Goal: Task Accomplishment & Management: Manage account settings

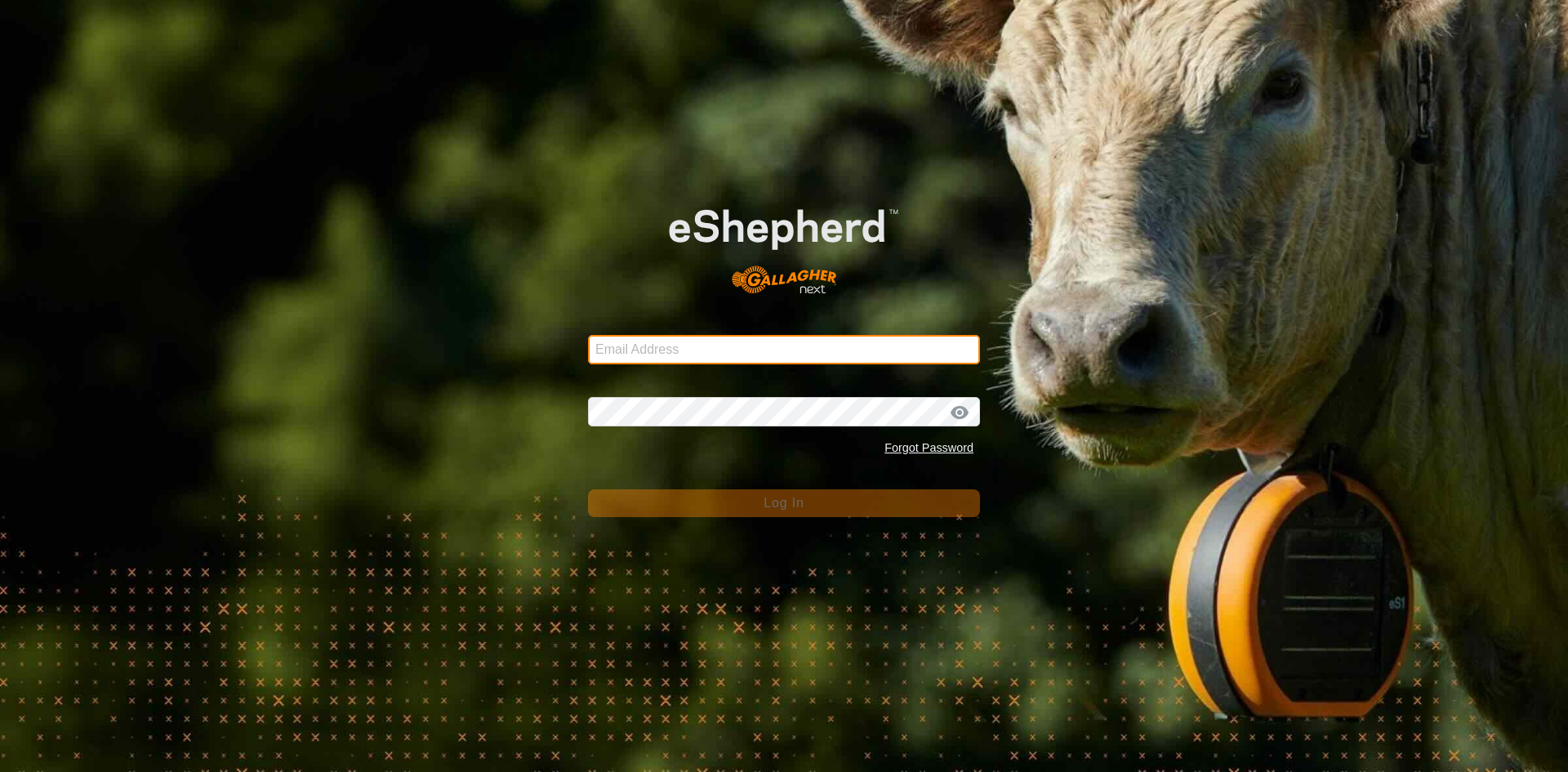
type input "[EMAIL_ADDRESS][DOMAIN_NAME]"
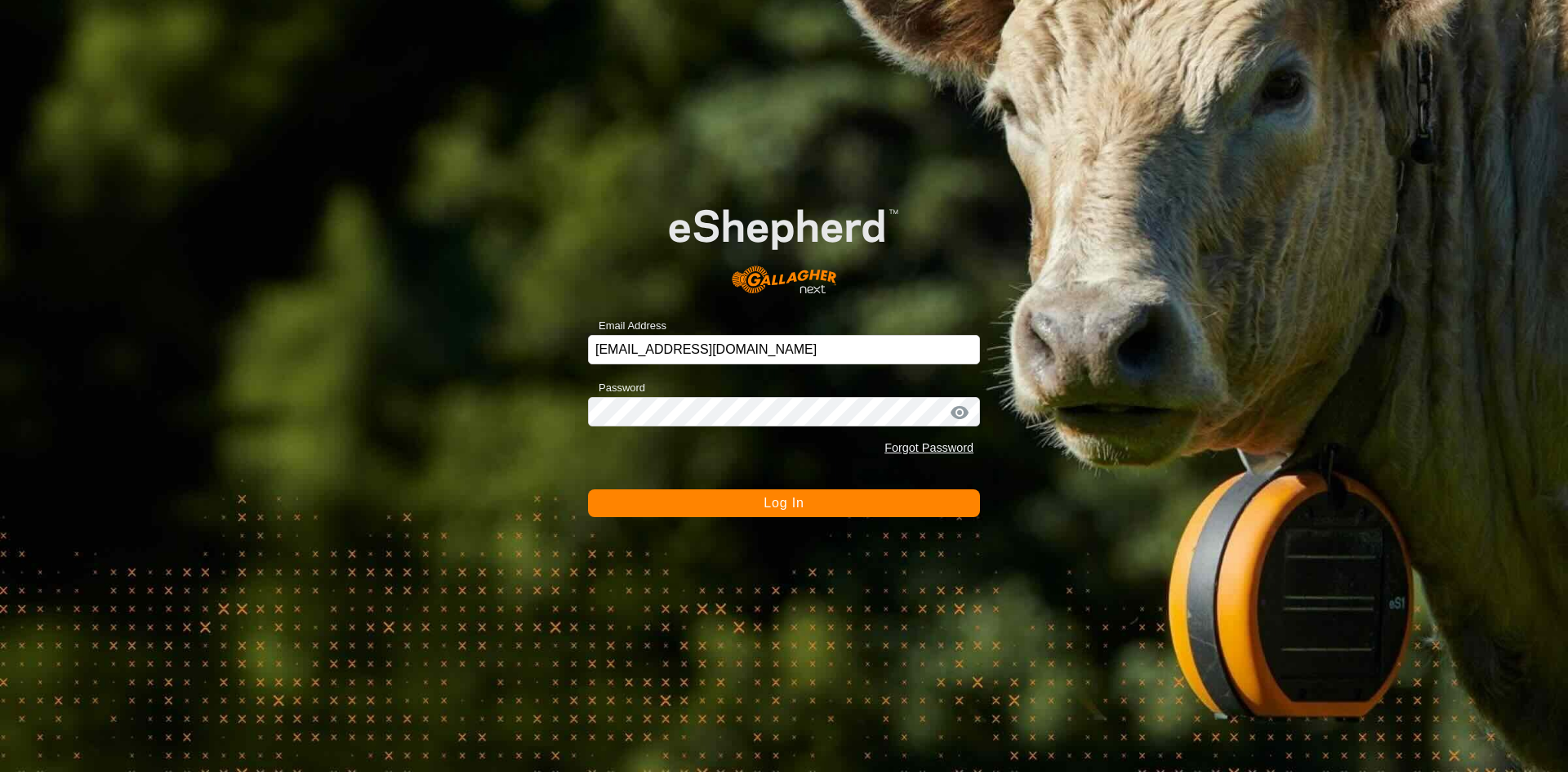
click at [815, 505] on button "Log In" at bounding box center [783, 503] width 392 height 28
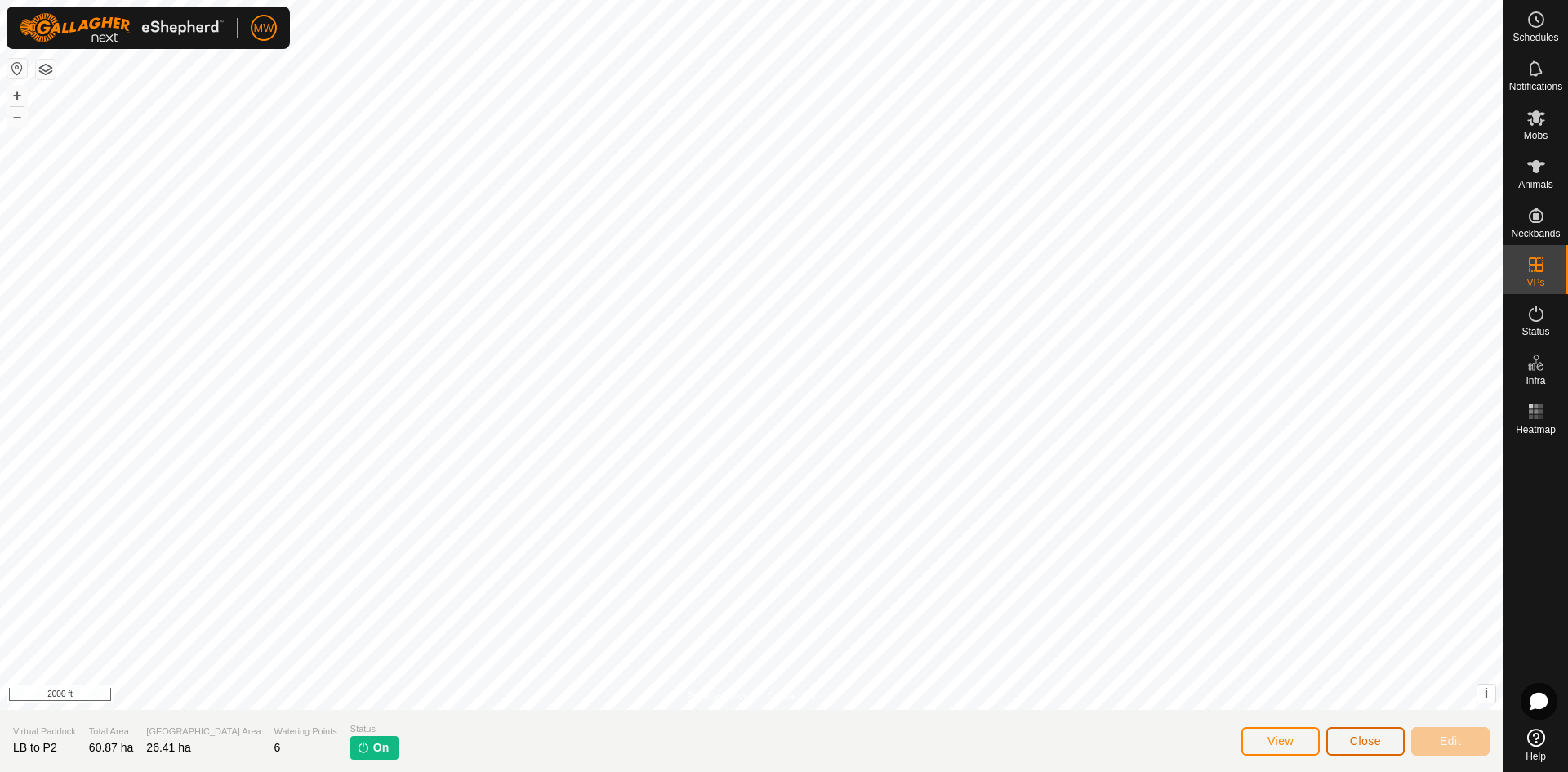
click at [1376, 745] on span "Close" at bounding box center [1366, 740] width 31 height 13
click at [1374, 738] on span "Close" at bounding box center [1366, 740] width 31 height 13
click at [1373, 738] on span "Close" at bounding box center [1366, 740] width 31 height 13
click at [1526, 133] on span "Mobs" at bounding box center [1535, 135] width 23 height 10
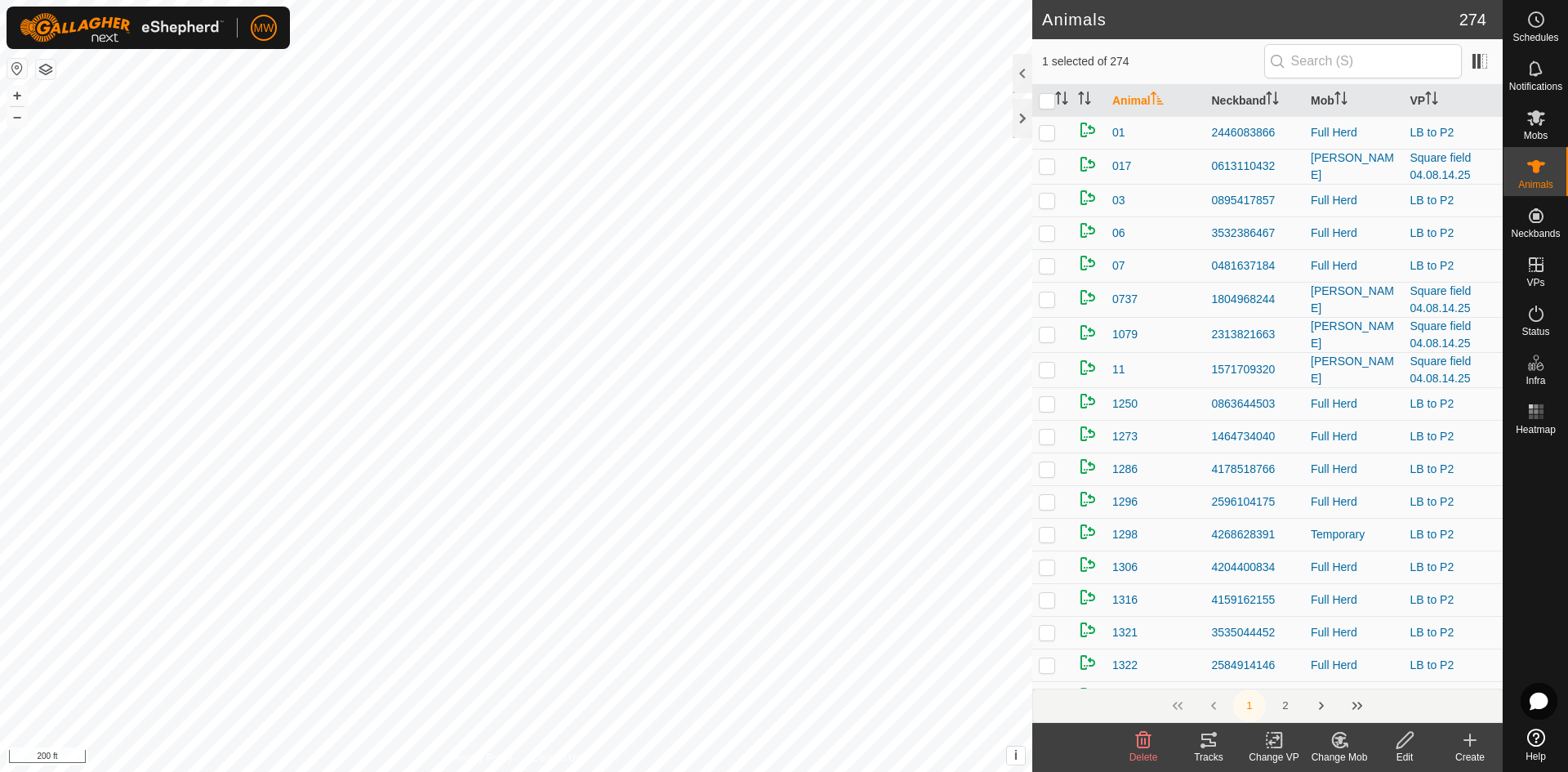
click at [1346, 753] on div "Change Mob" at bounding box center [1339, 756] width 65 height 15
click at [1364, 668] on link "Choose Mob..." at bounding box center [1388, 670] width 162 height 33
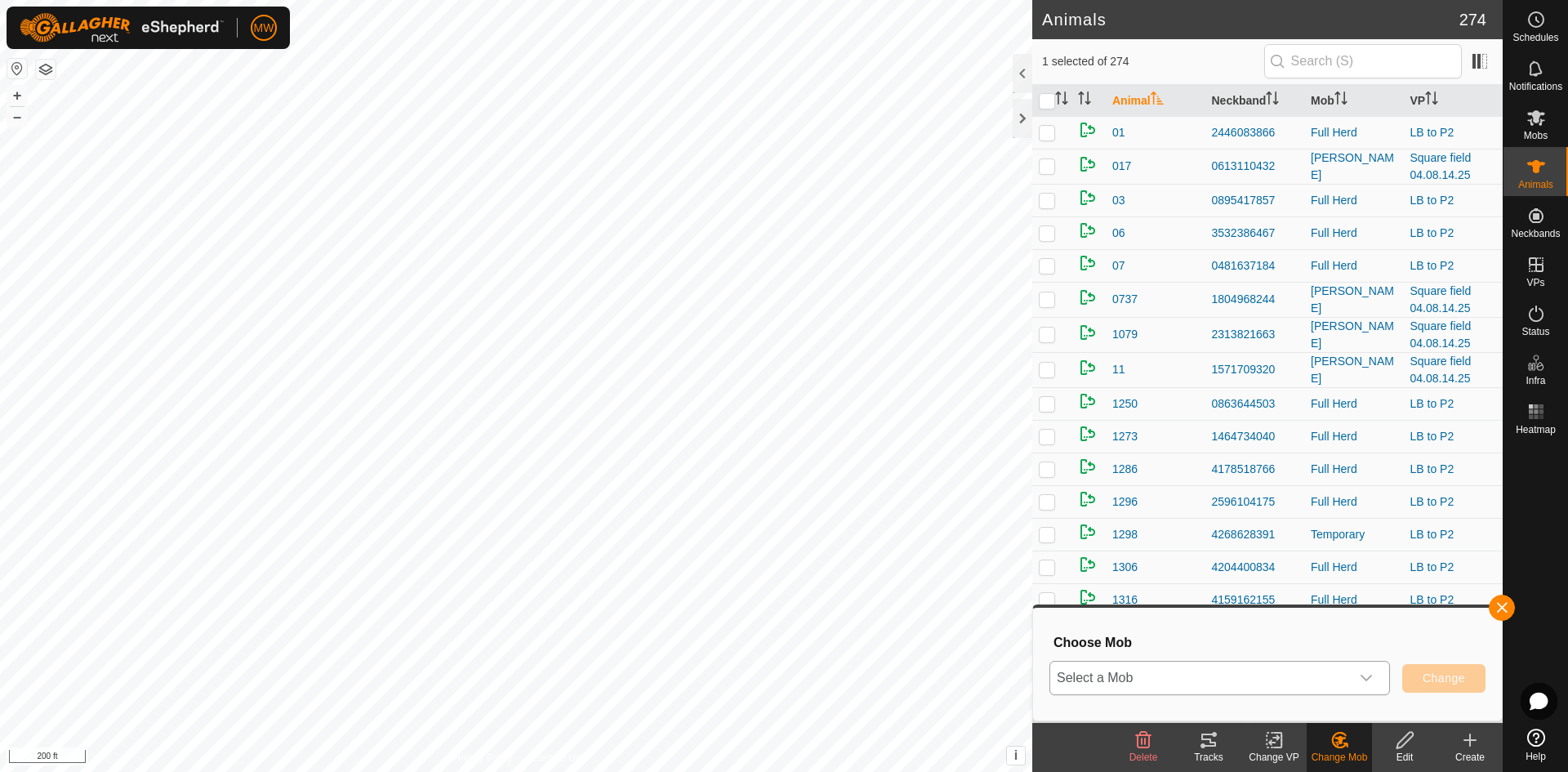
click at [1198, 679] on span "Select a Mob" at bounding box center [1200, 678] width 299 height 33
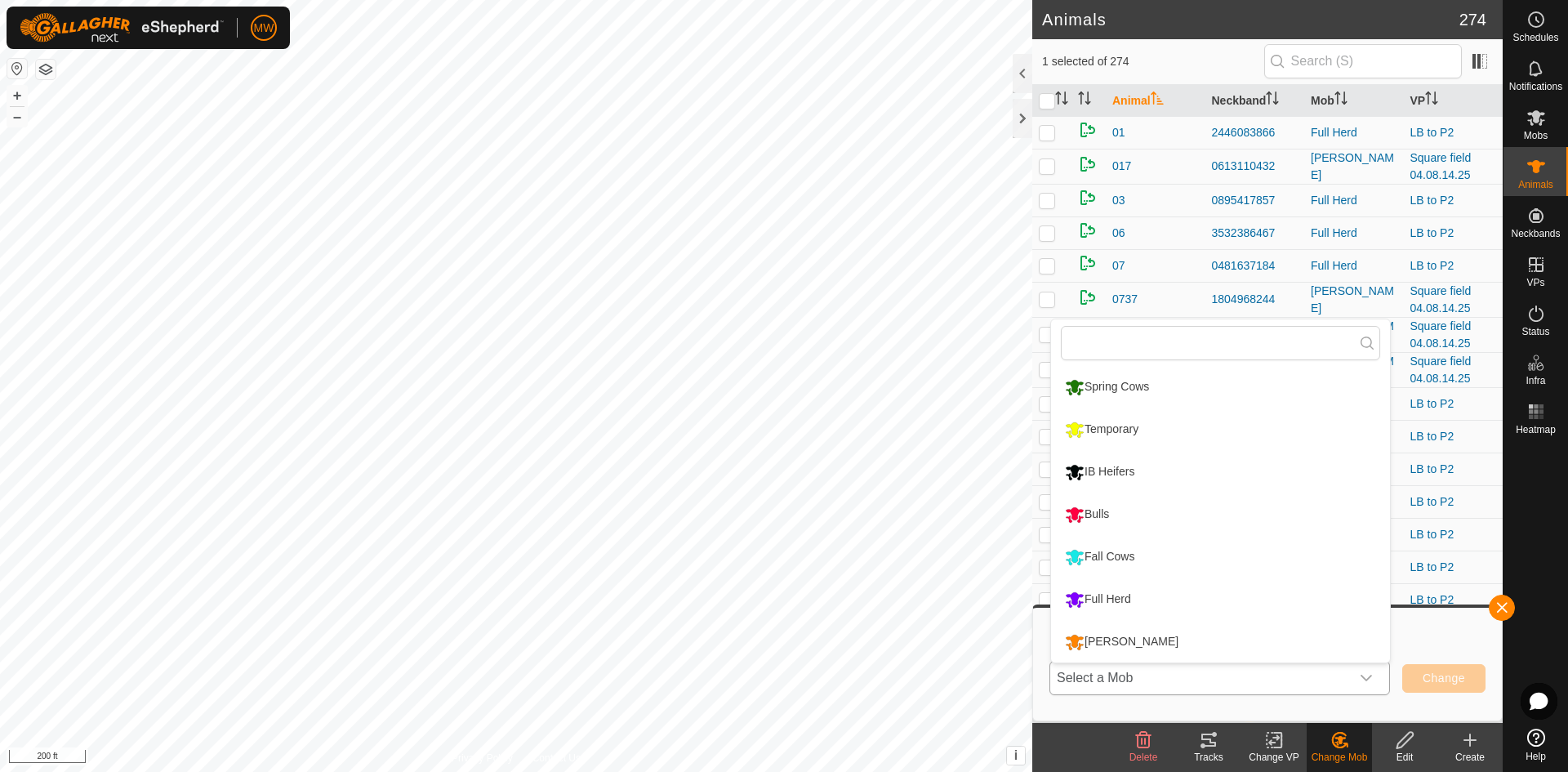
click at [1105, 551] on li "Fall Cows" at bounding box center [1221, 556] width 339 height 41
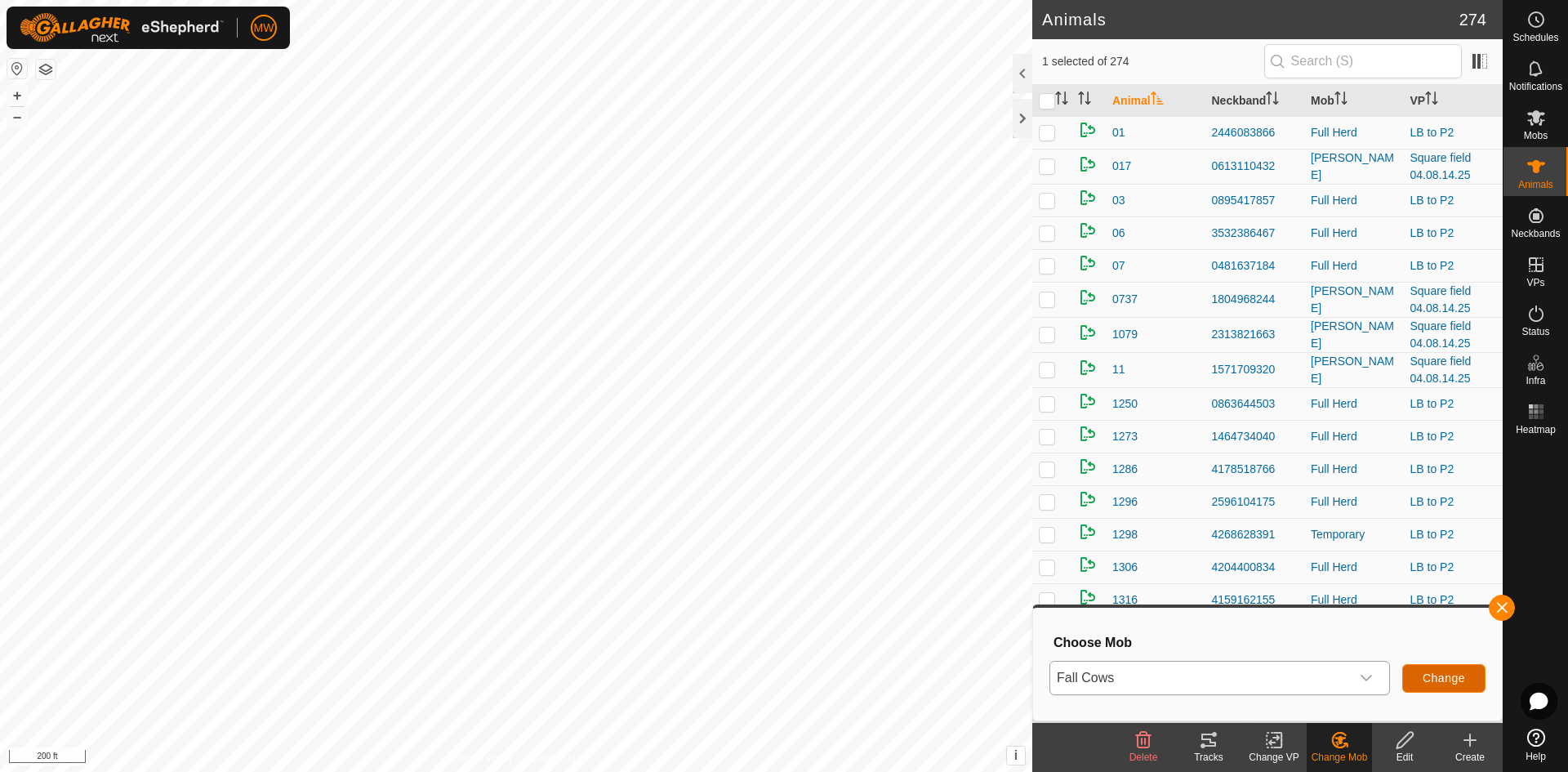
click at [1442, 671] on button "Change" at bounding box center [1443, 678] width 83 height 29
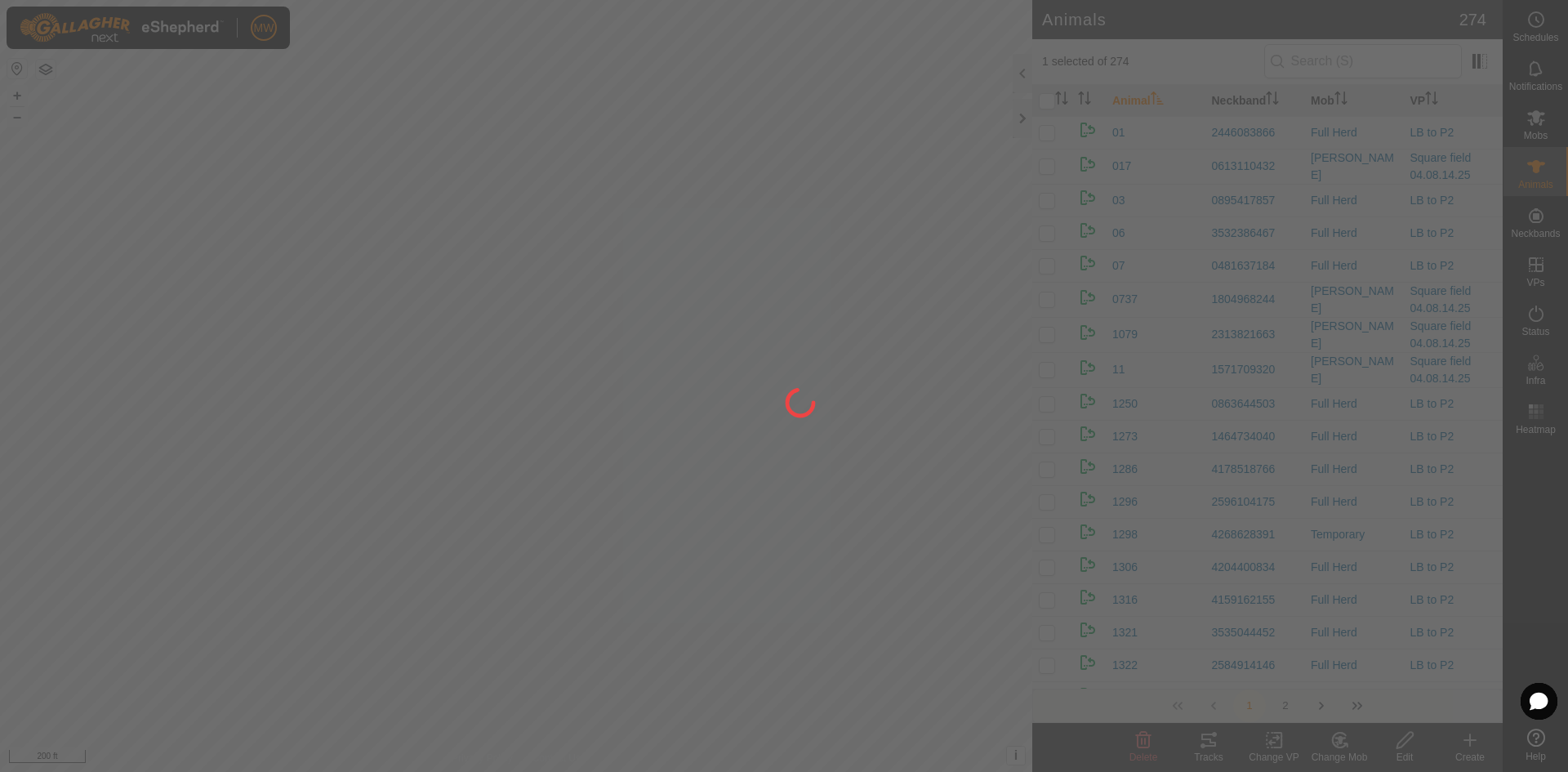
checkbox input "false"
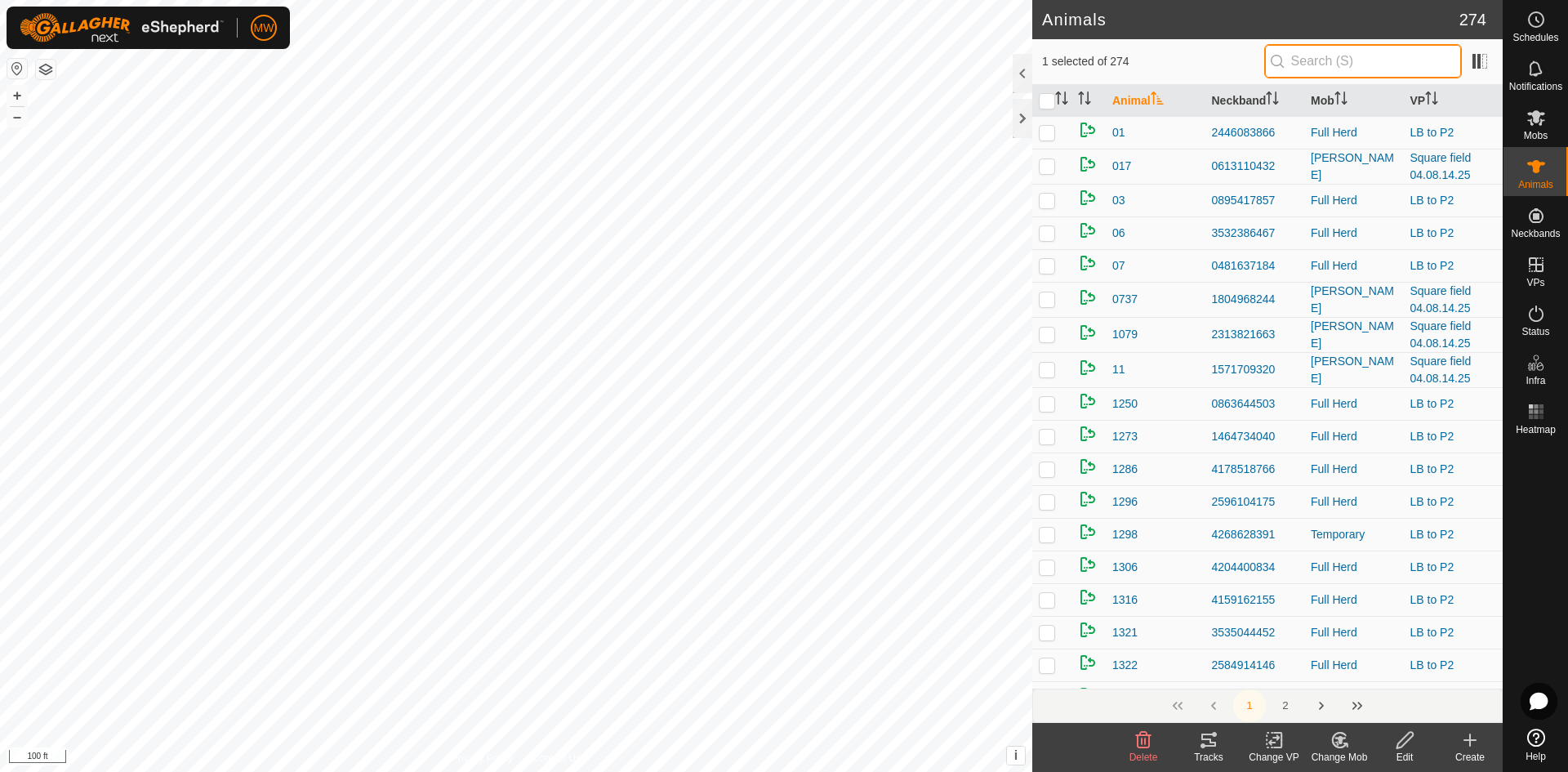
click at [1333, 64] on input "text" at bounding box center [1363, 61] width 197 height 35
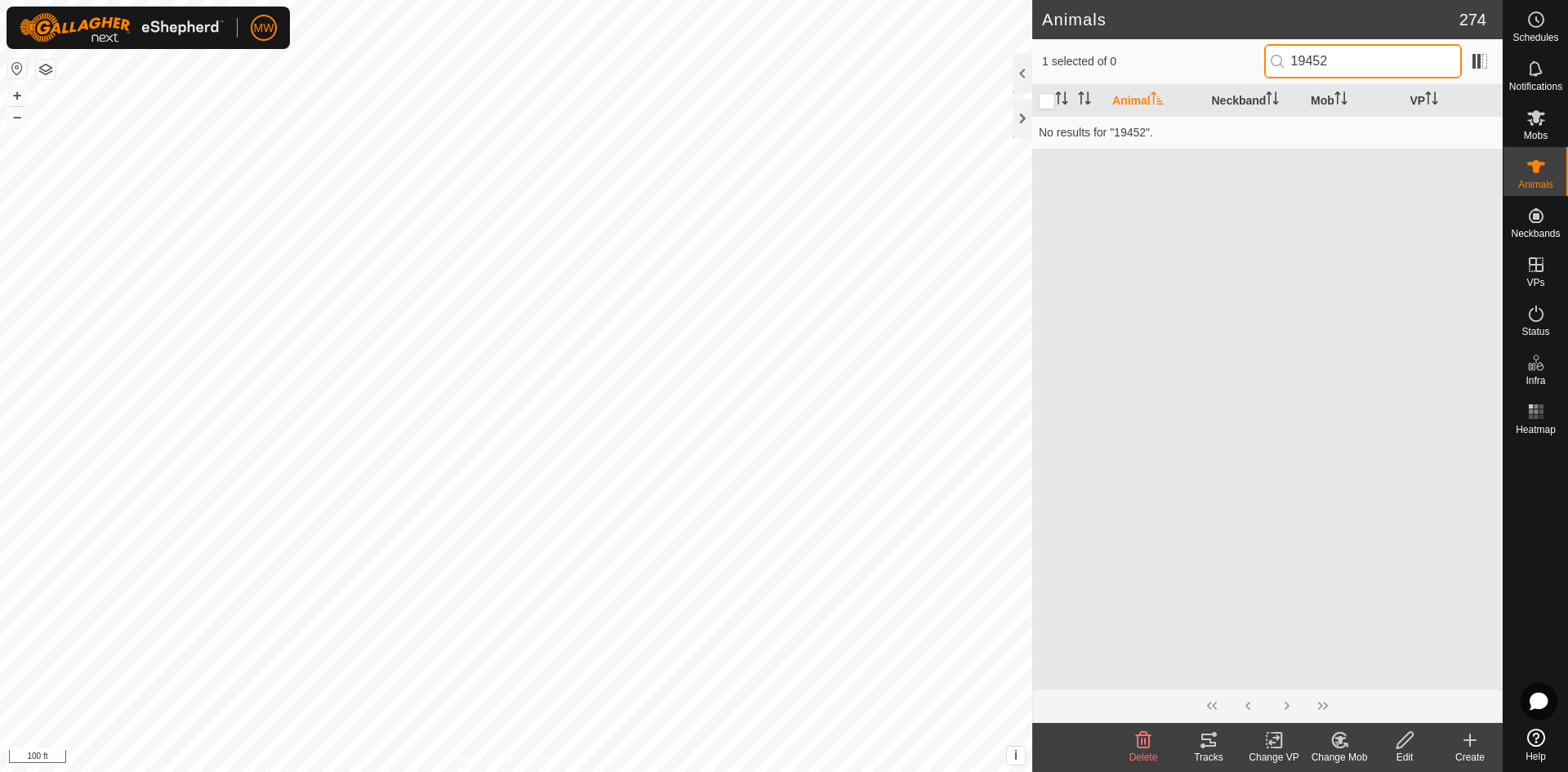
click at [1315, 61] on input "19452" at bounding box center [1363, 61] width 197 height 35
click at [1321, 61] on input "19452" at bounding box center [1363, 61] width 197 height 35
type input "1942"
checkbox input "true"
type input "1942"
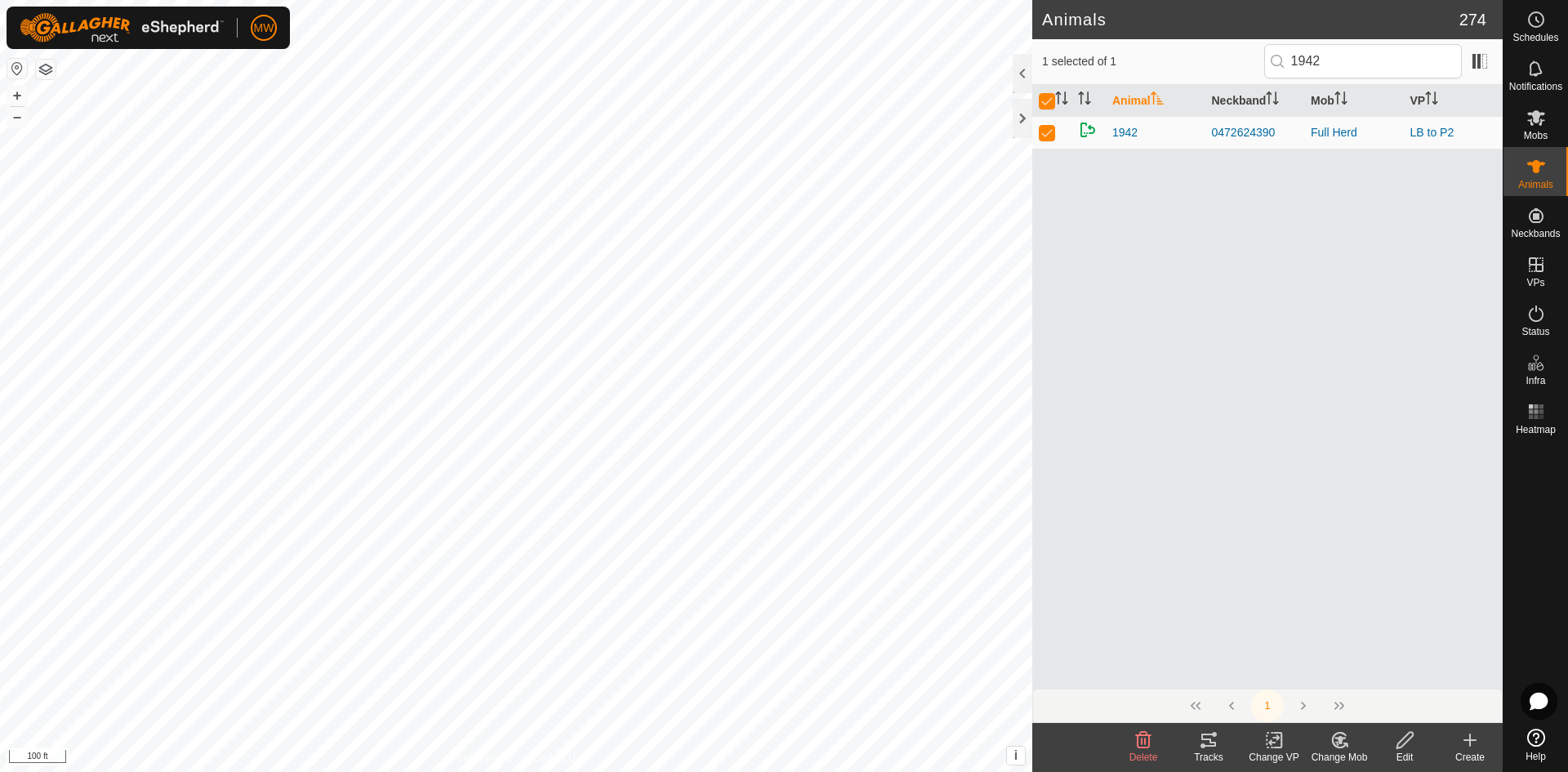
click at [1407, 740] on icon at bounding box center [1404, 740] width 16 height 16
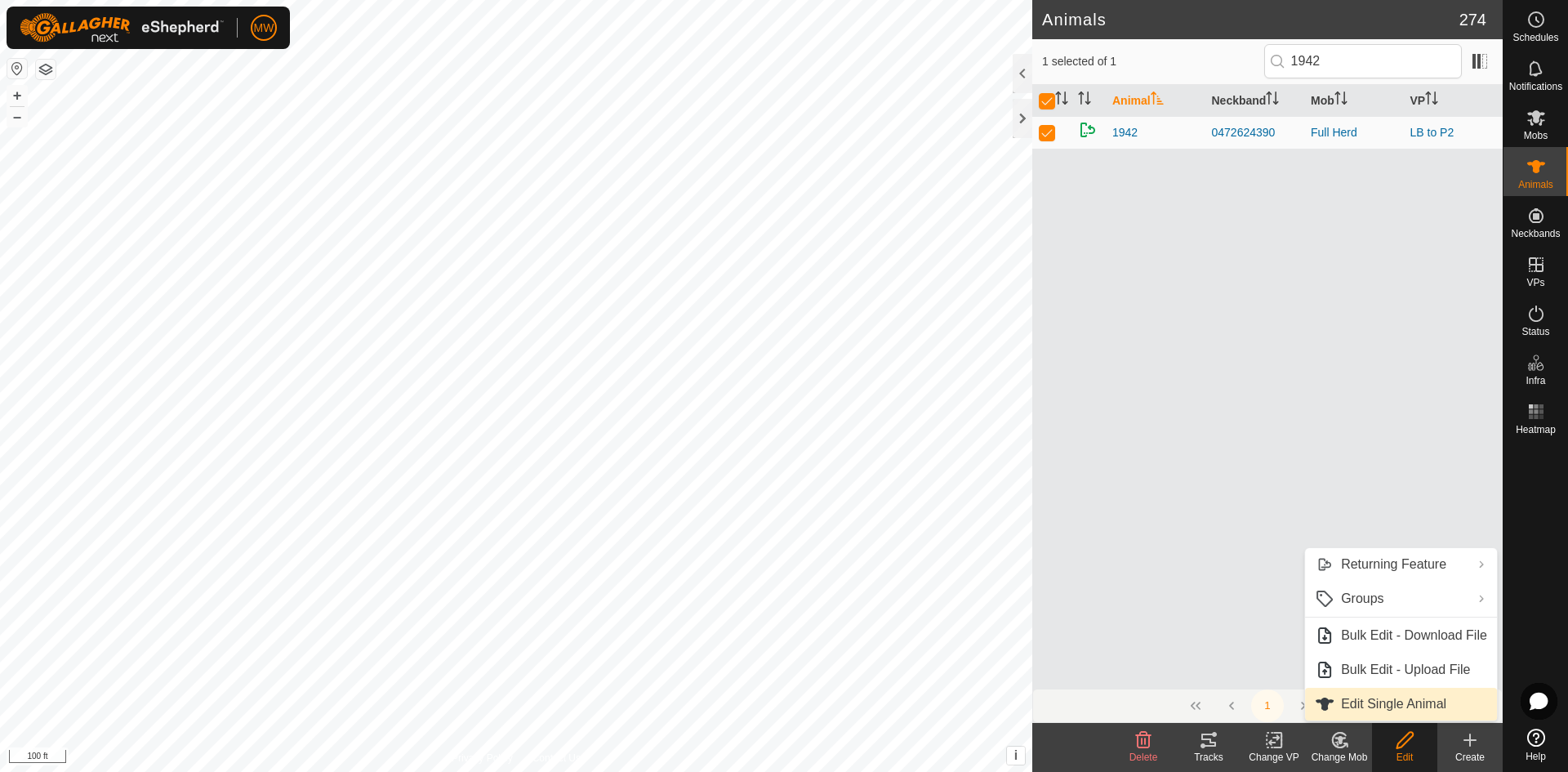
click at [1371, 701] on link "Edit Single Animal" at bounding box center [1401, 704] width 192 height 33
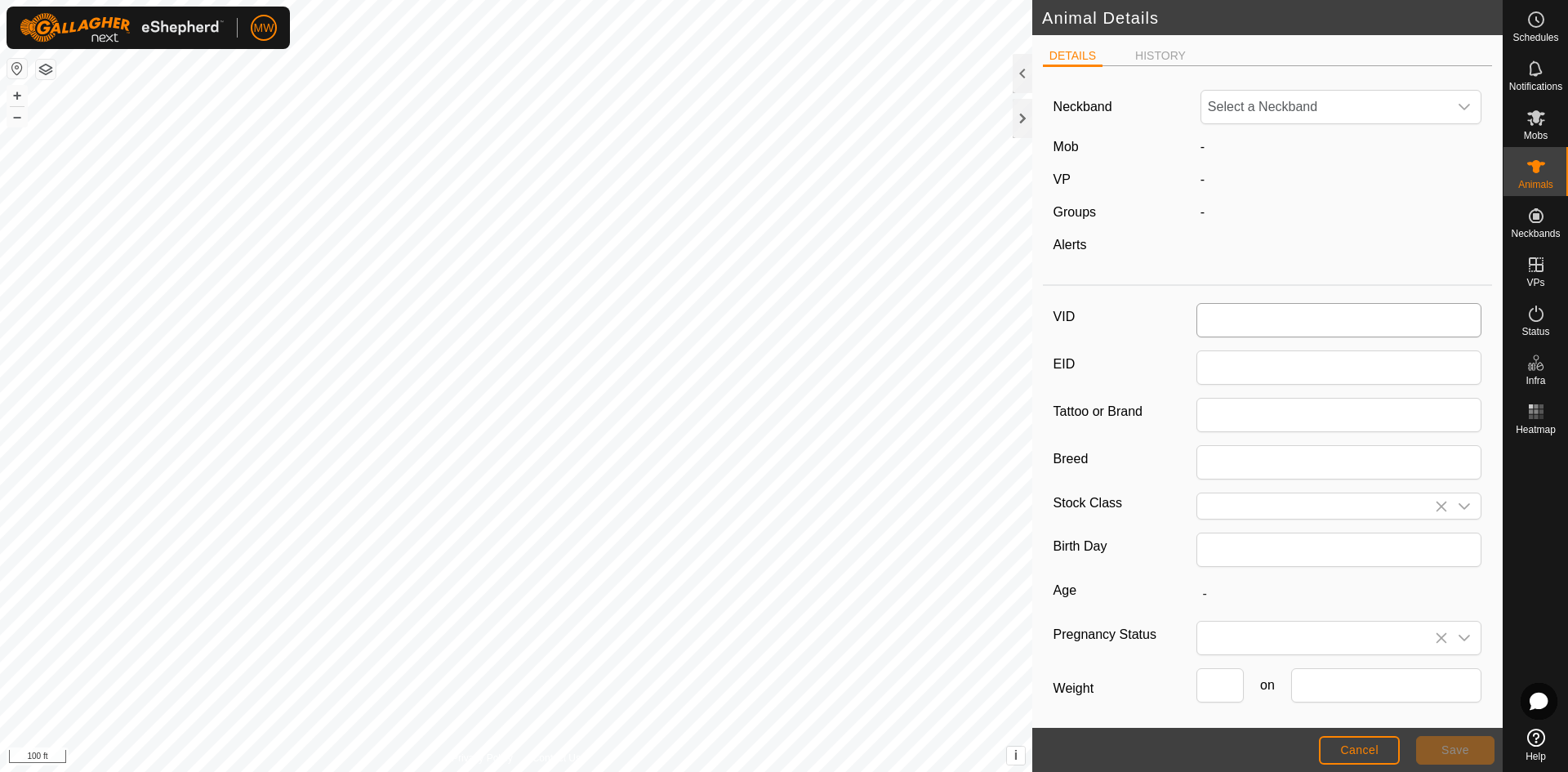
type input "1942"
type input "M"
type input "0"
click at [1458, 103] on icon "dropdown trigger" at bounding box center [1464, 106] width 13 height 13
type input "00550"
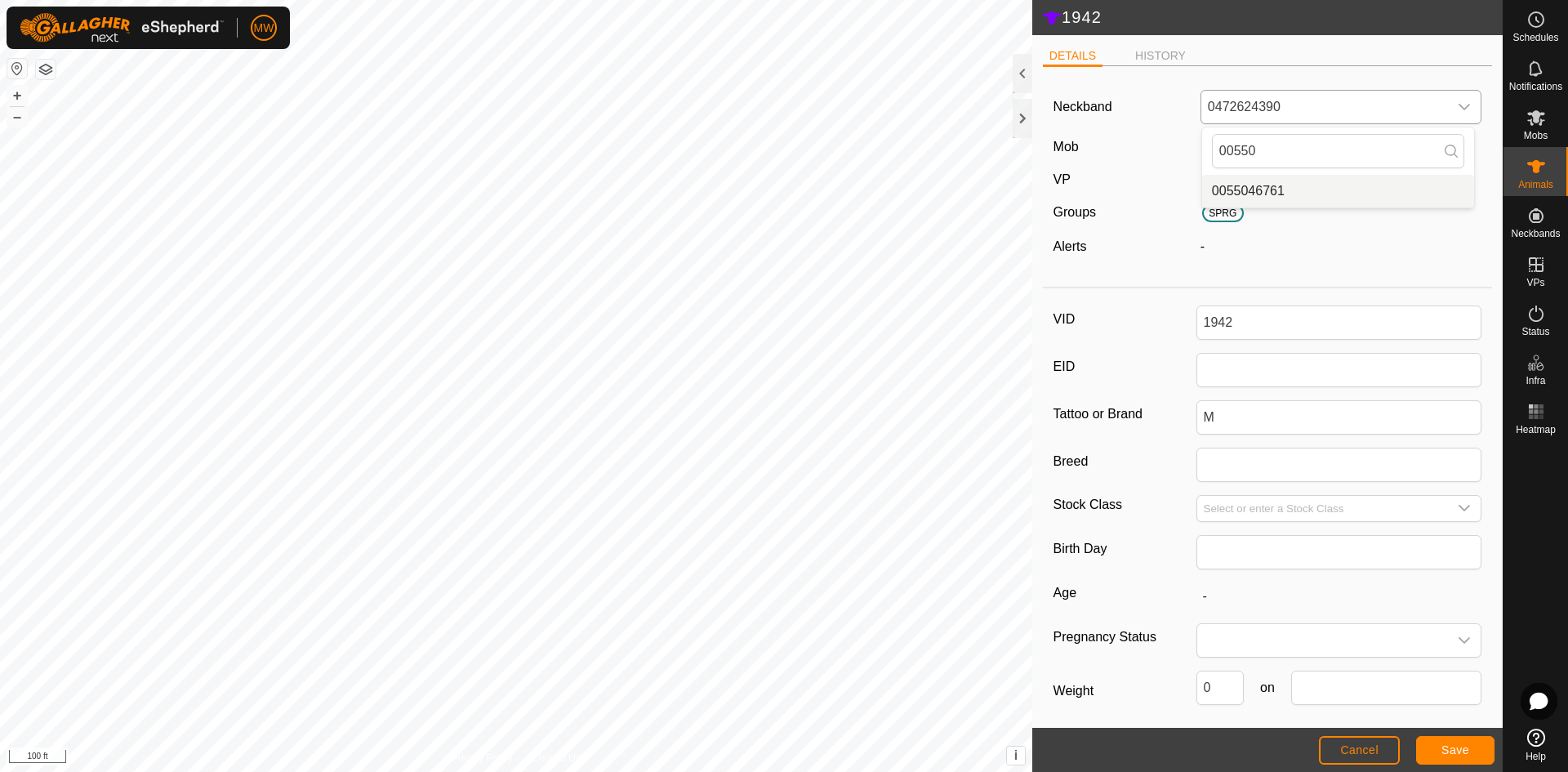
click at [1282, 194] on li "0055046761" at bounding box center [1338, 191] width 272 height 33
click at [1465, 750] on span "Save" at bounding box center [1456, 749] width 28 height 13
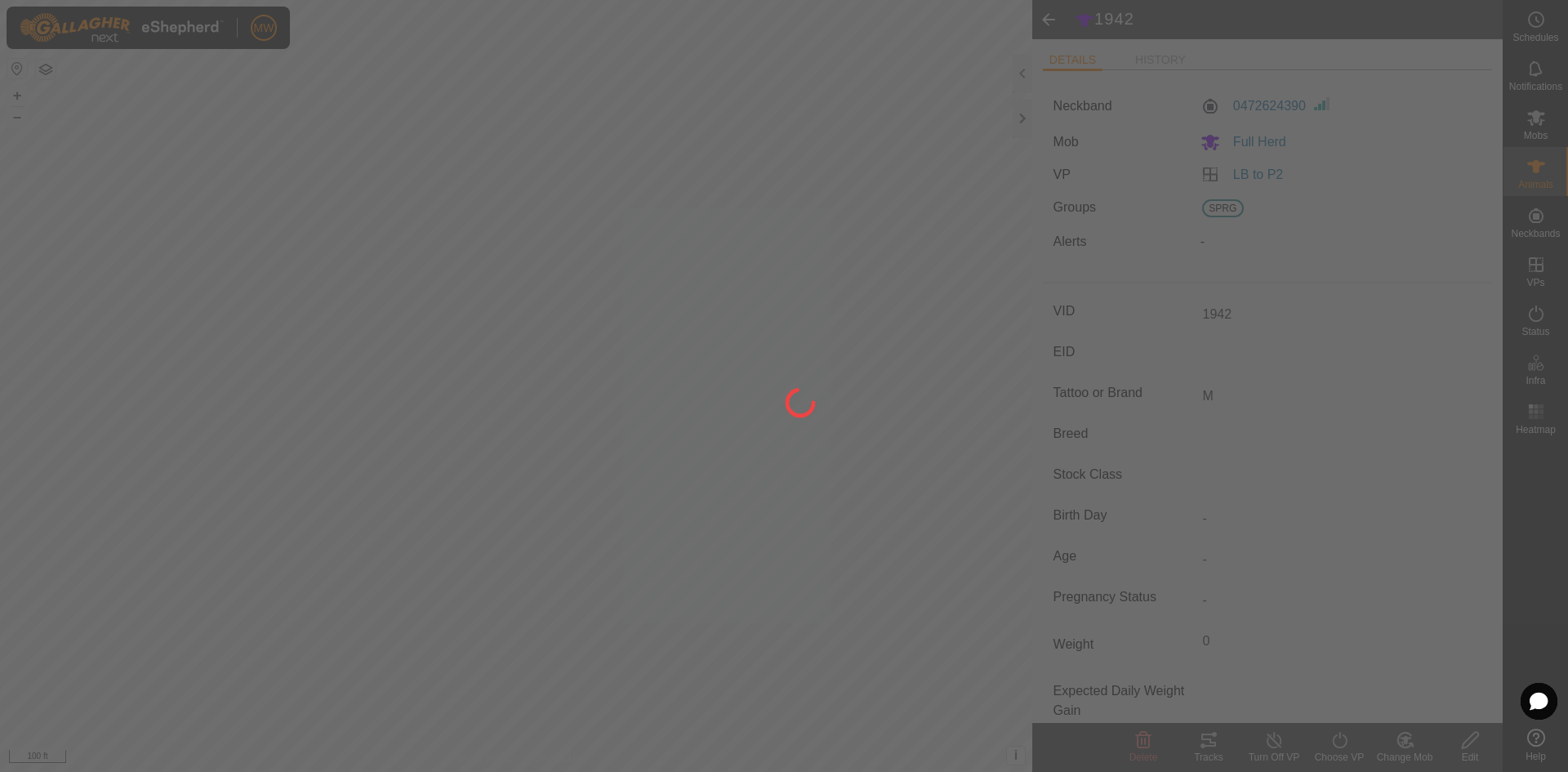
type input "-"
type input "0 kg"
type input "-"
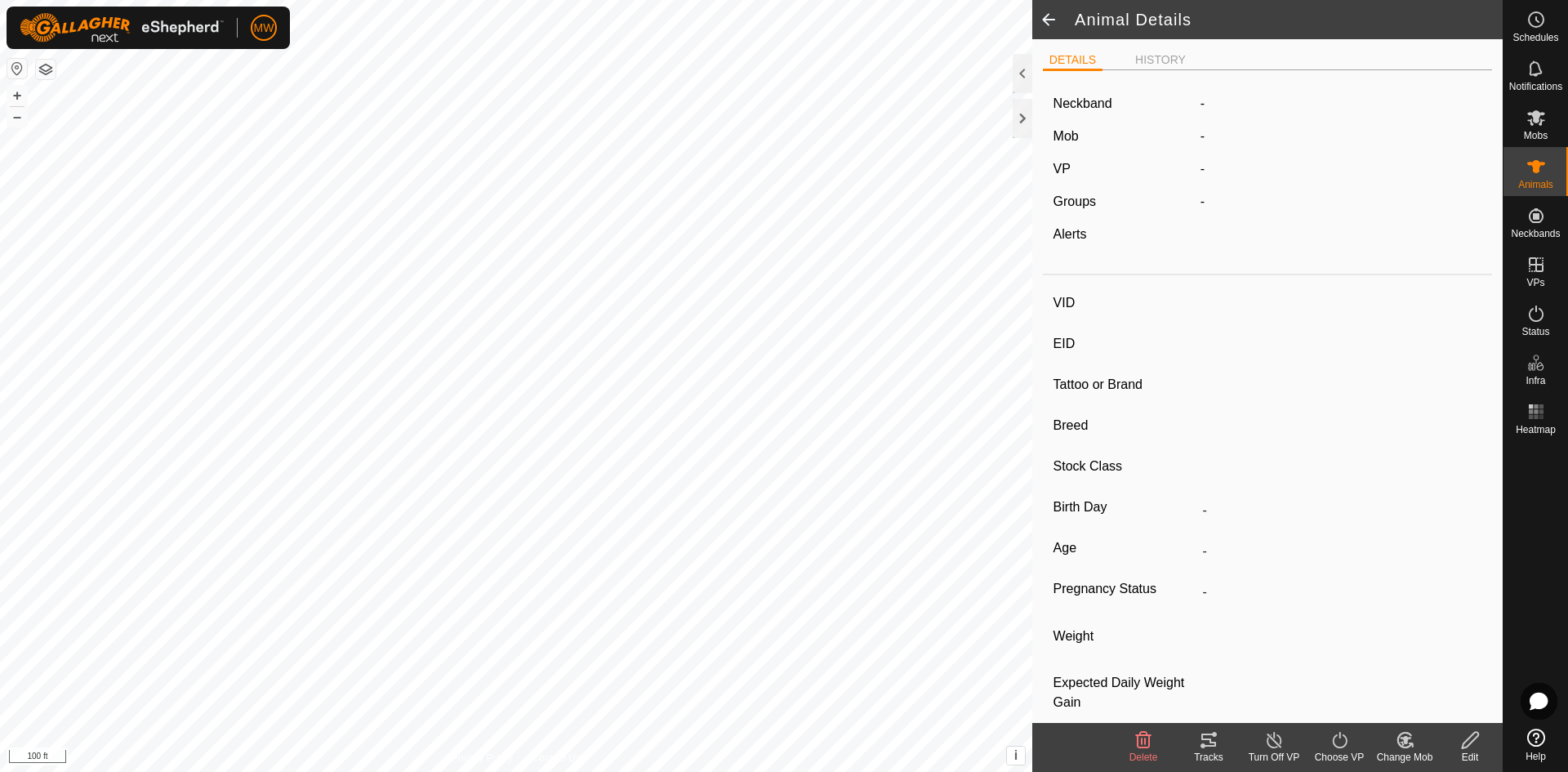
type input "2006"
type input "840003224268410"
type input "-"
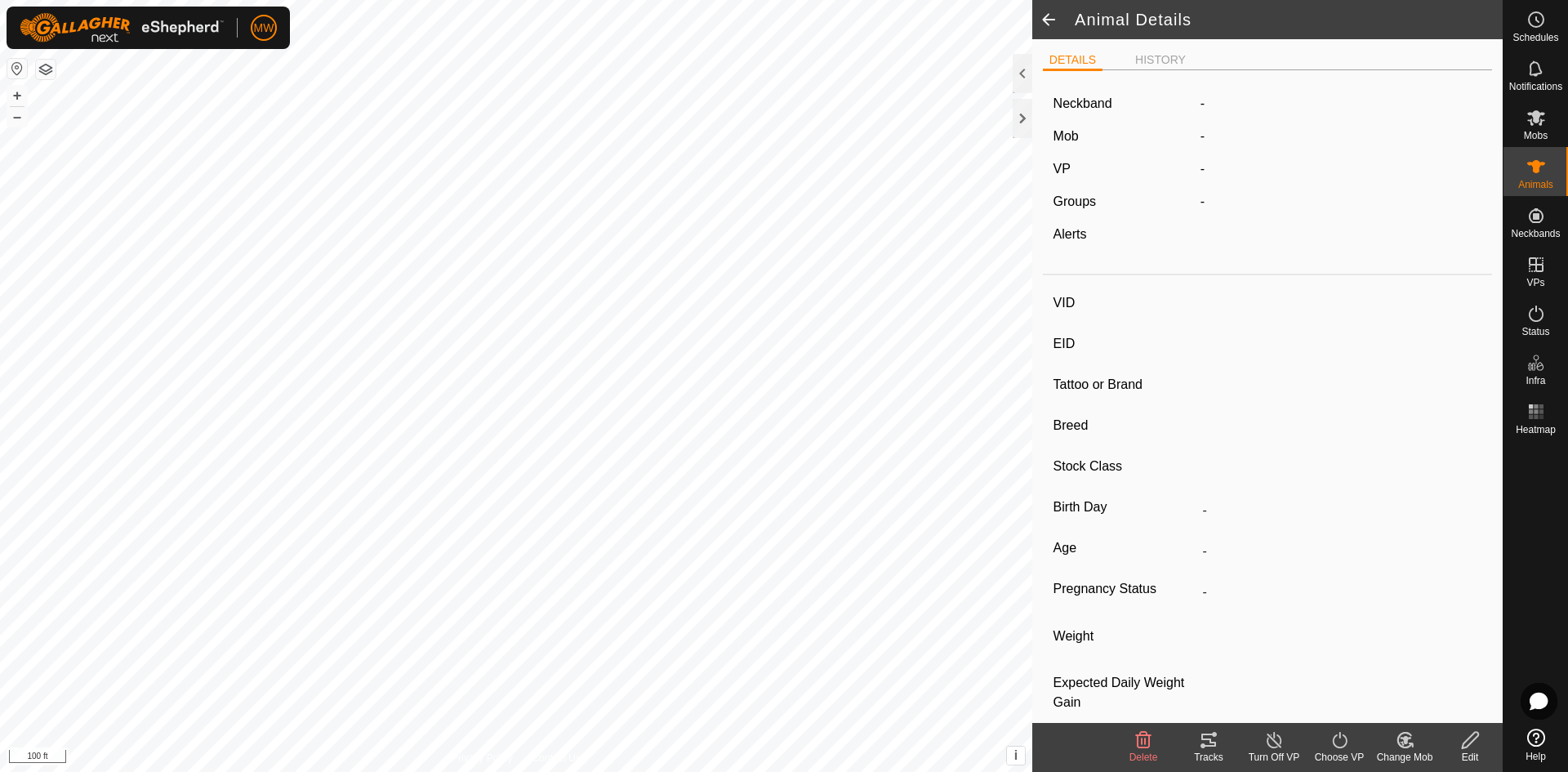
type input "-"
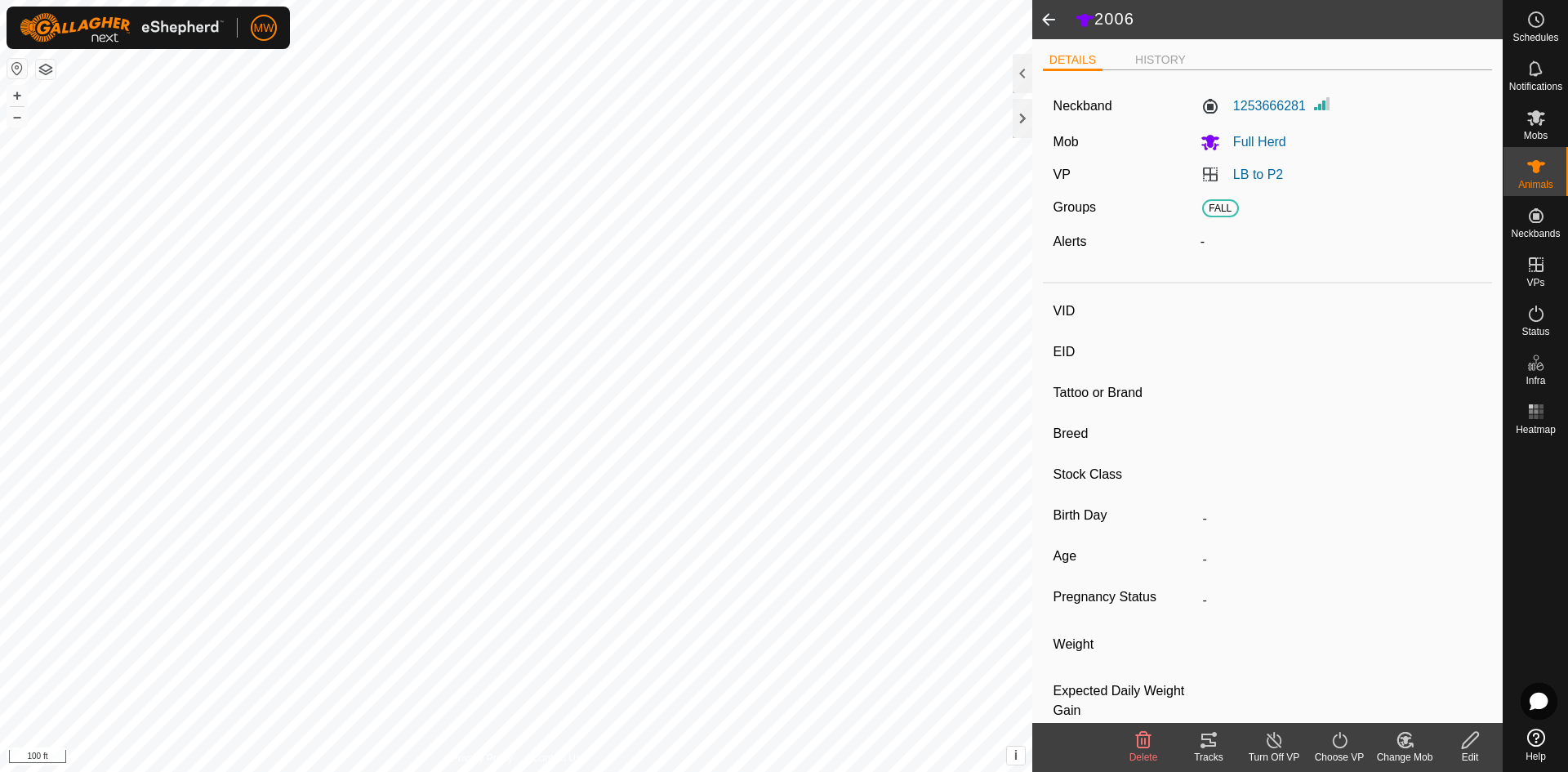
type input "1620"
type input "-"
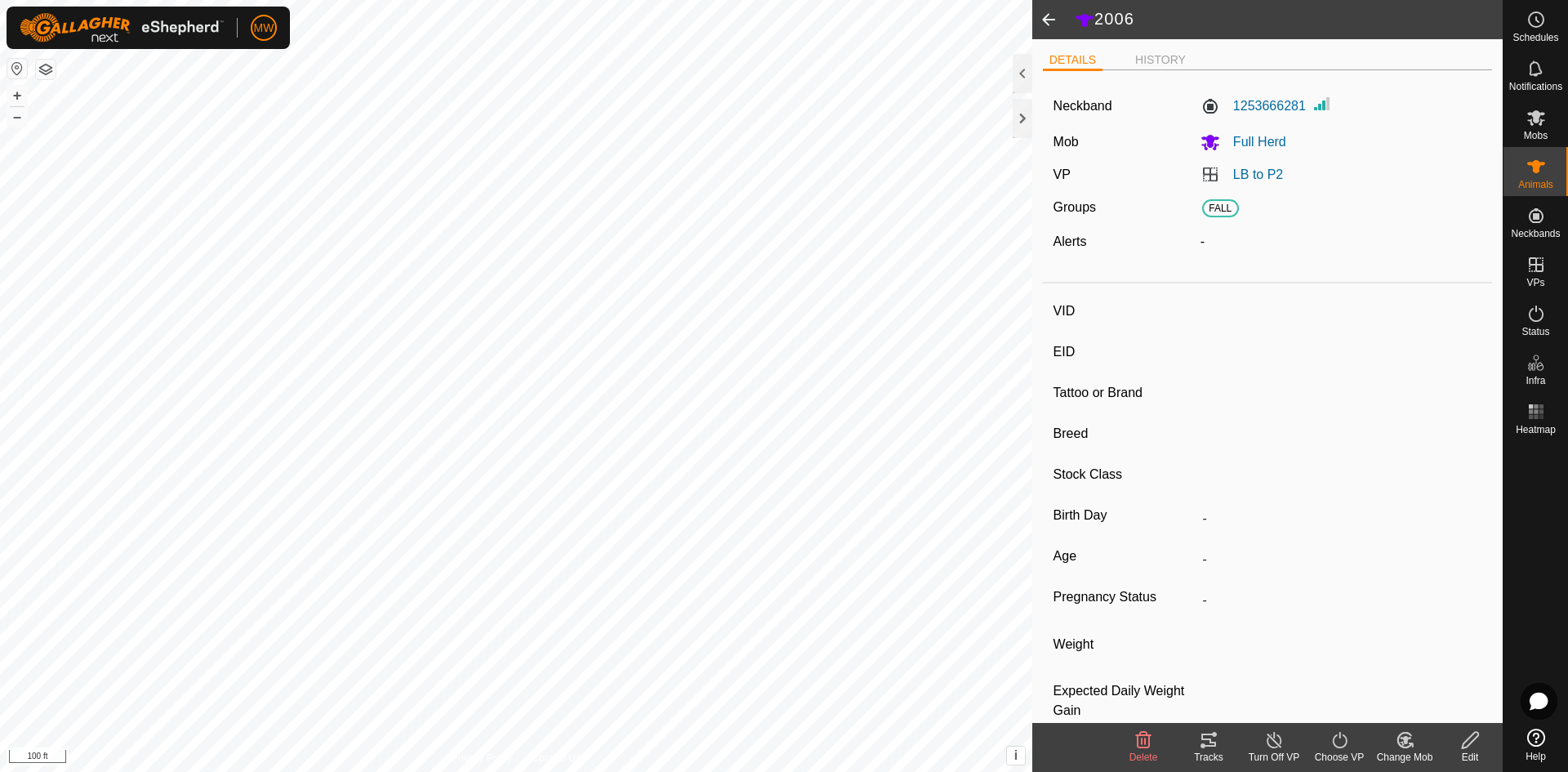
type input "-"
click at [1054, 17] on span at bounding box center [1049, 19] width 33 height 39
type input "2006"
type input "840003224268410"
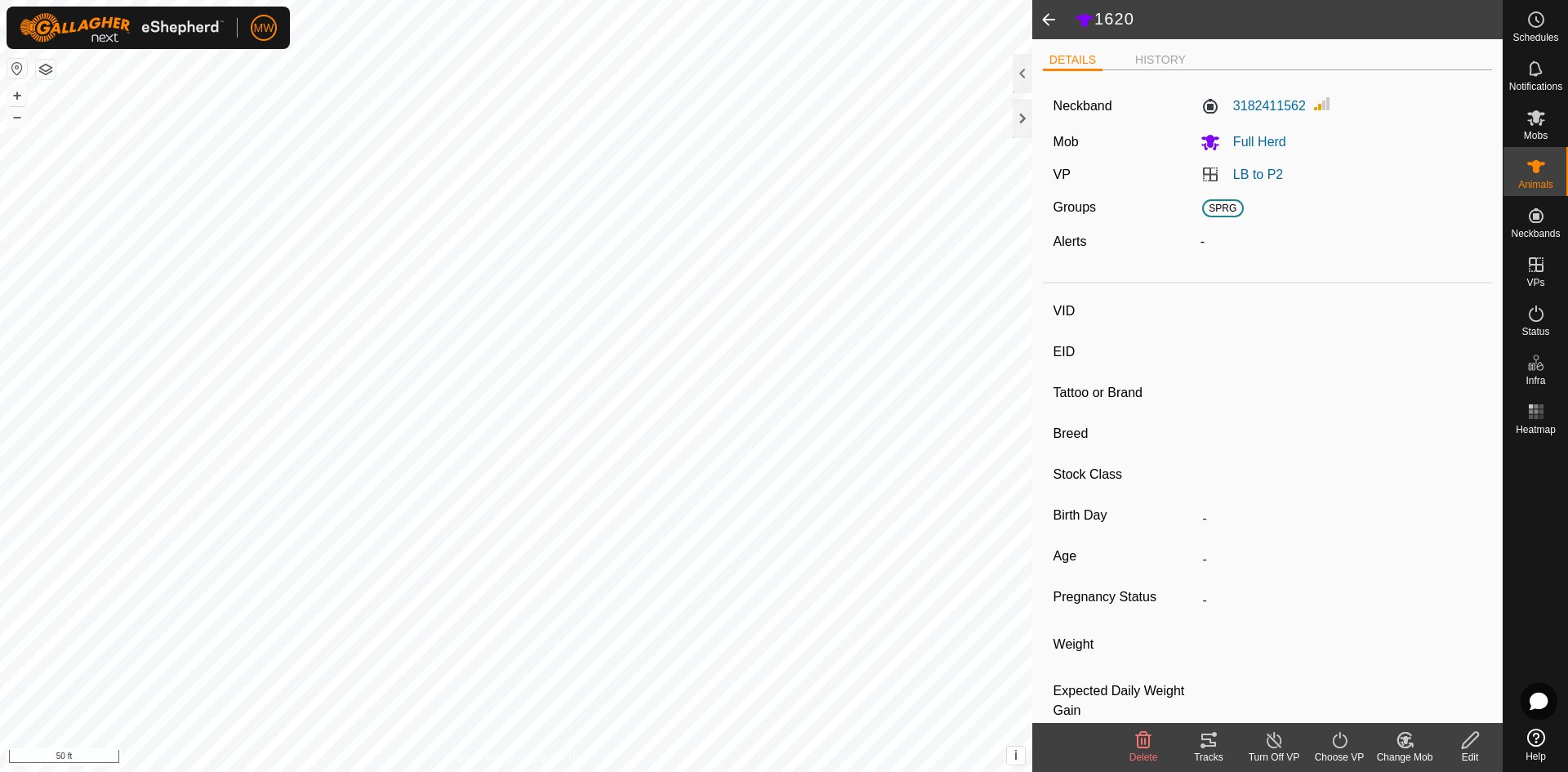
type input "-"
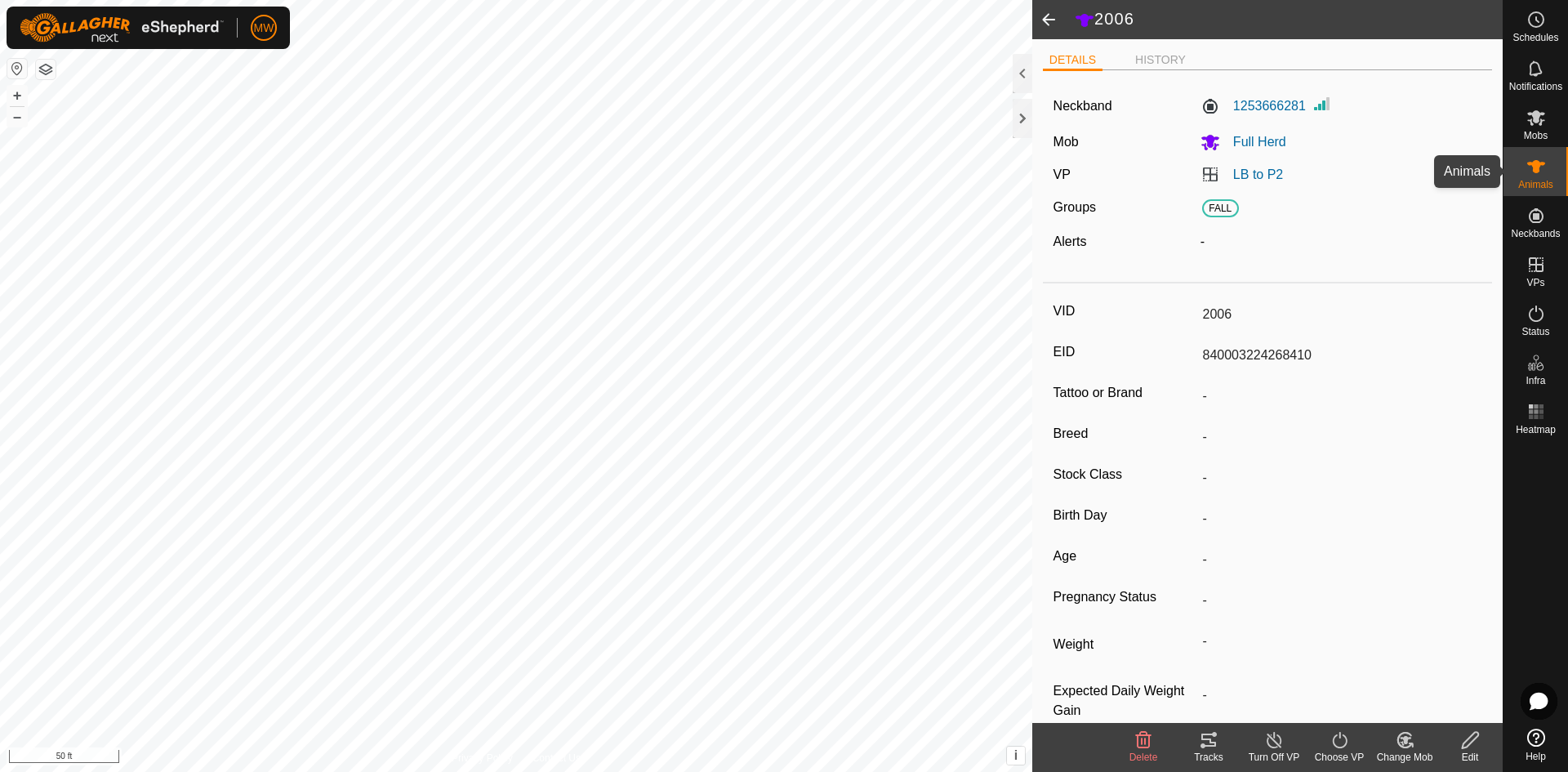
click at [1545, 167] on icon at bounding box center [1536, 166] width 20 height 20
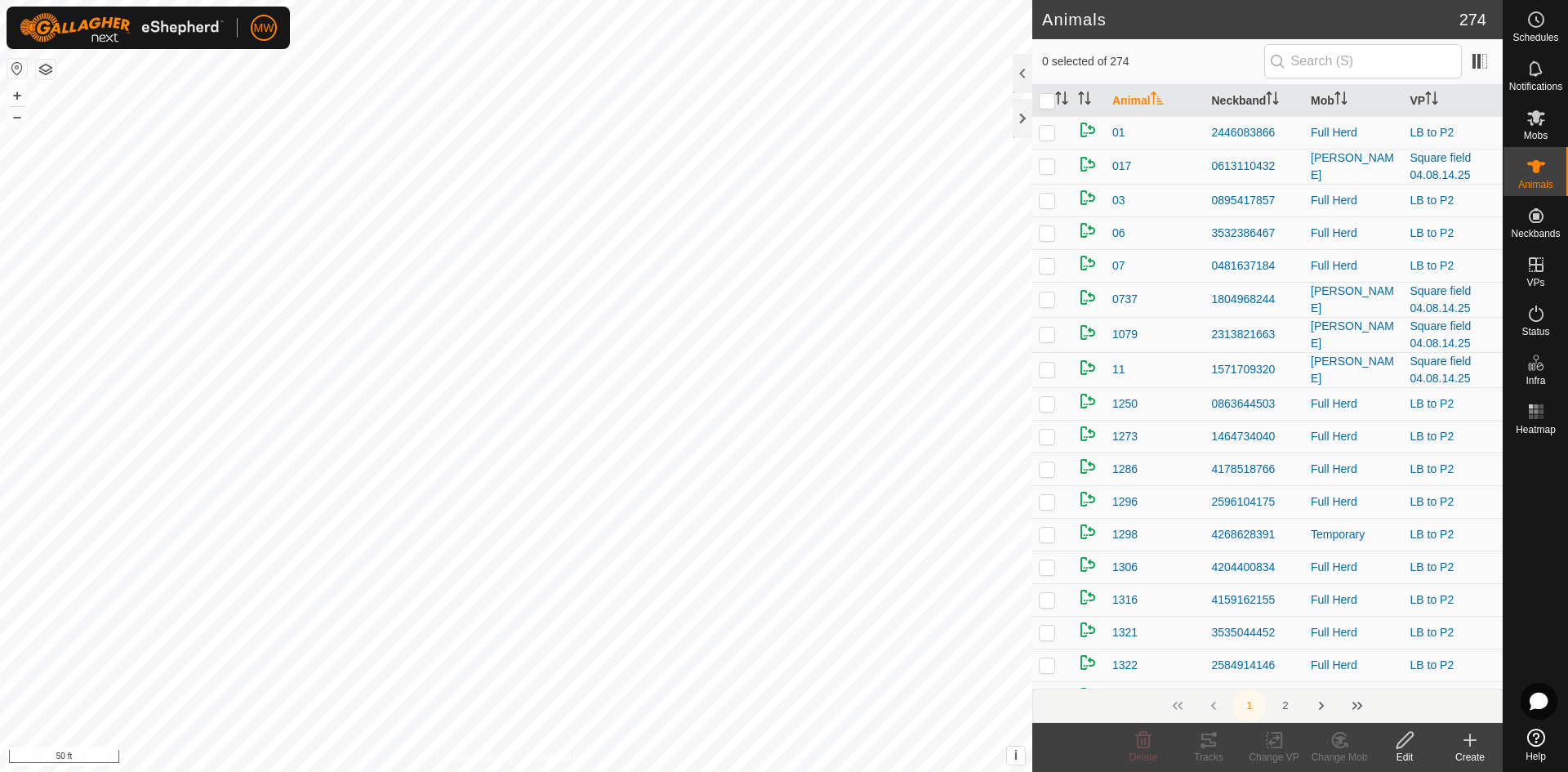
click at [1333, 55] on input "text" at bounding box center [1363, 61] width 197 height 35
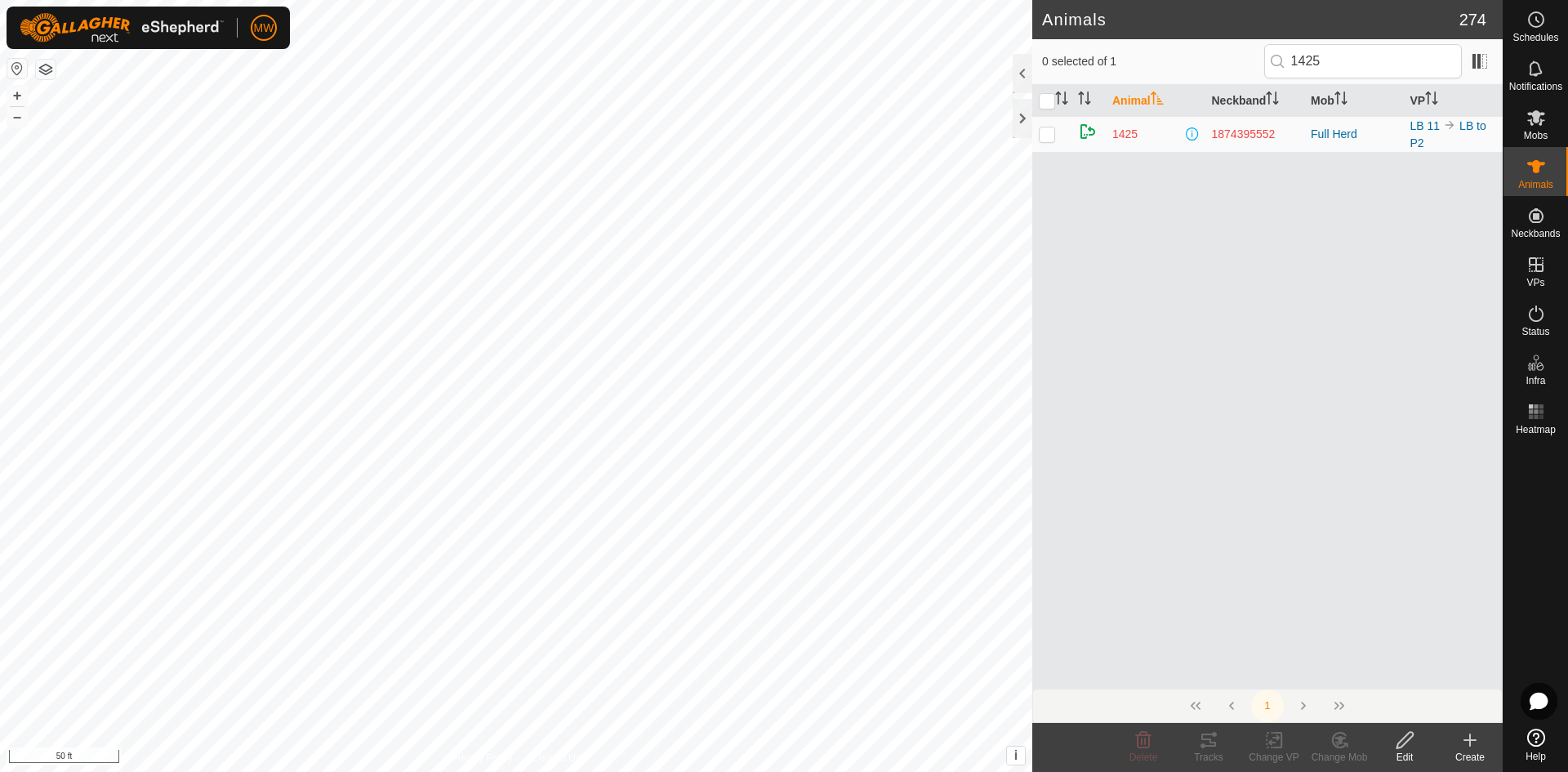
type input "1425"
click at [1051, 135] on p-checkbox at bounding box center [1046, 133] width 16 height 13
checkbox input "true"
click at [1403, 737] on icon at bounding box center [1404, 740] width 16 height 16
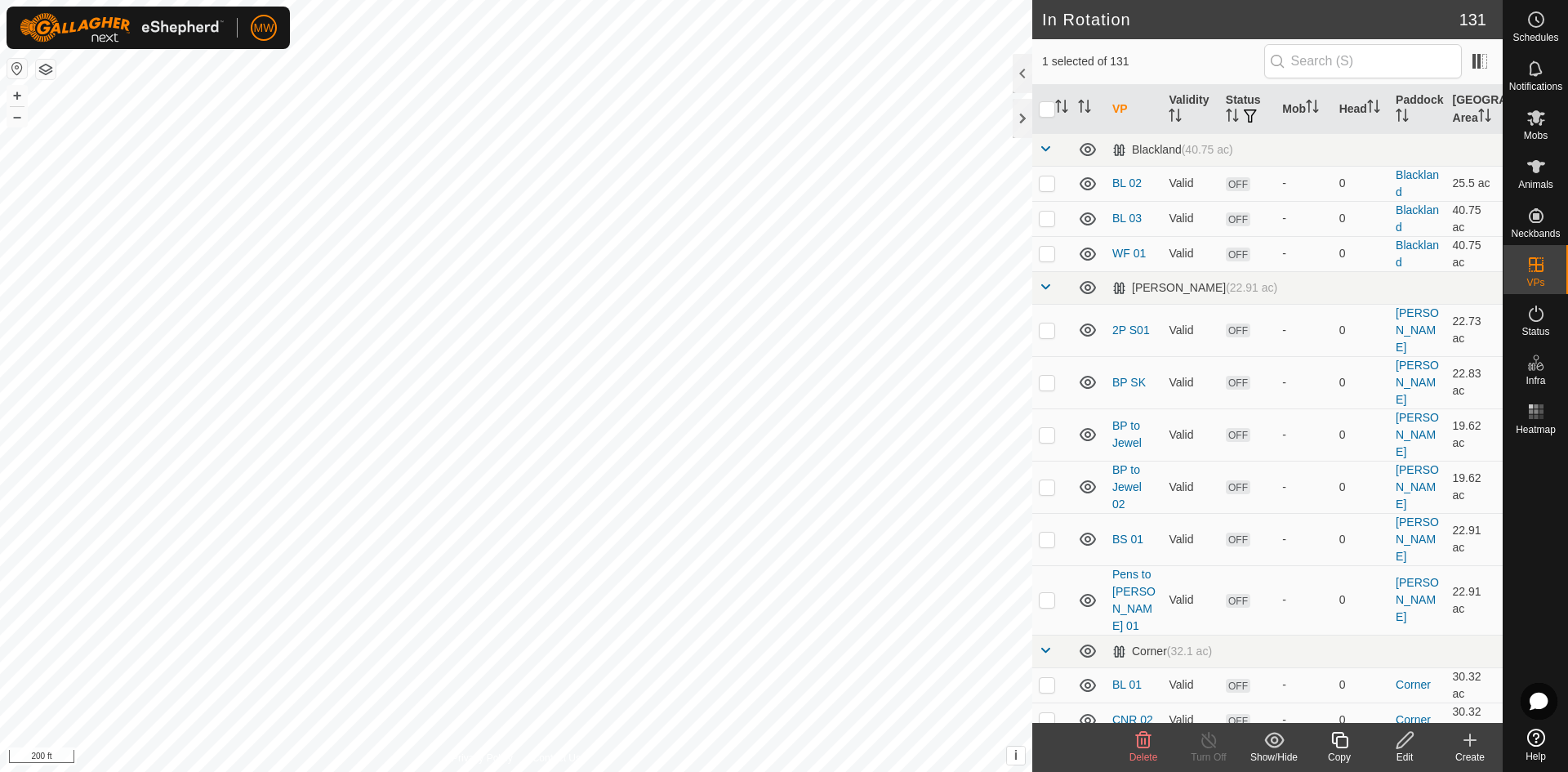
checkbox input "true"
checkbox input "false"
checkbox input "true"
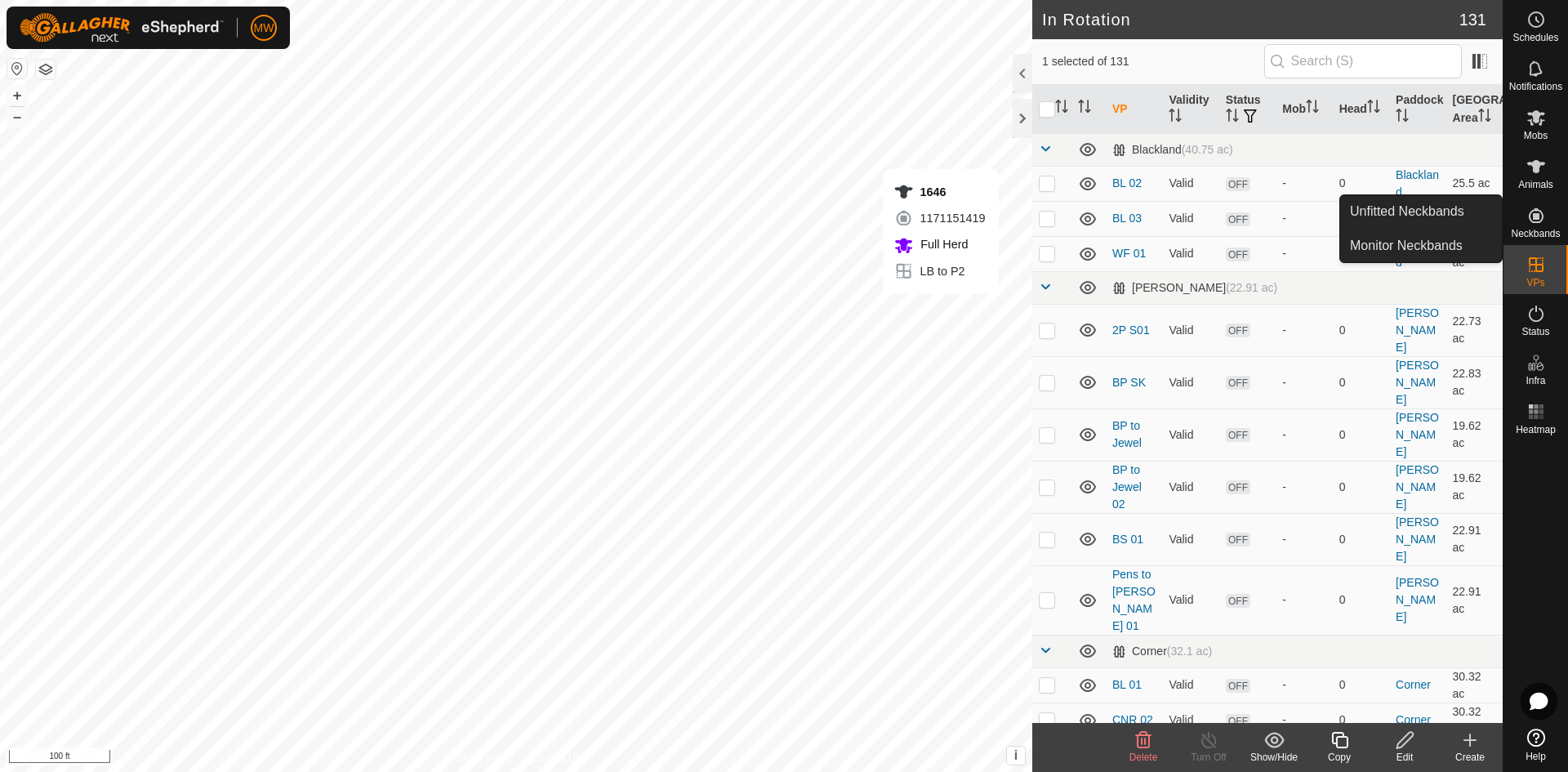
click at [1542, 224] on icon at bounding box center [1536, 216] width 20 height 20
click at [1536, 224] on icon at bounding box center [1536, 216] width 20 height 20
click at [1449, 221] on link "Unfitted Neckbands" at bounding box center [1421, 212] width 162 height 33
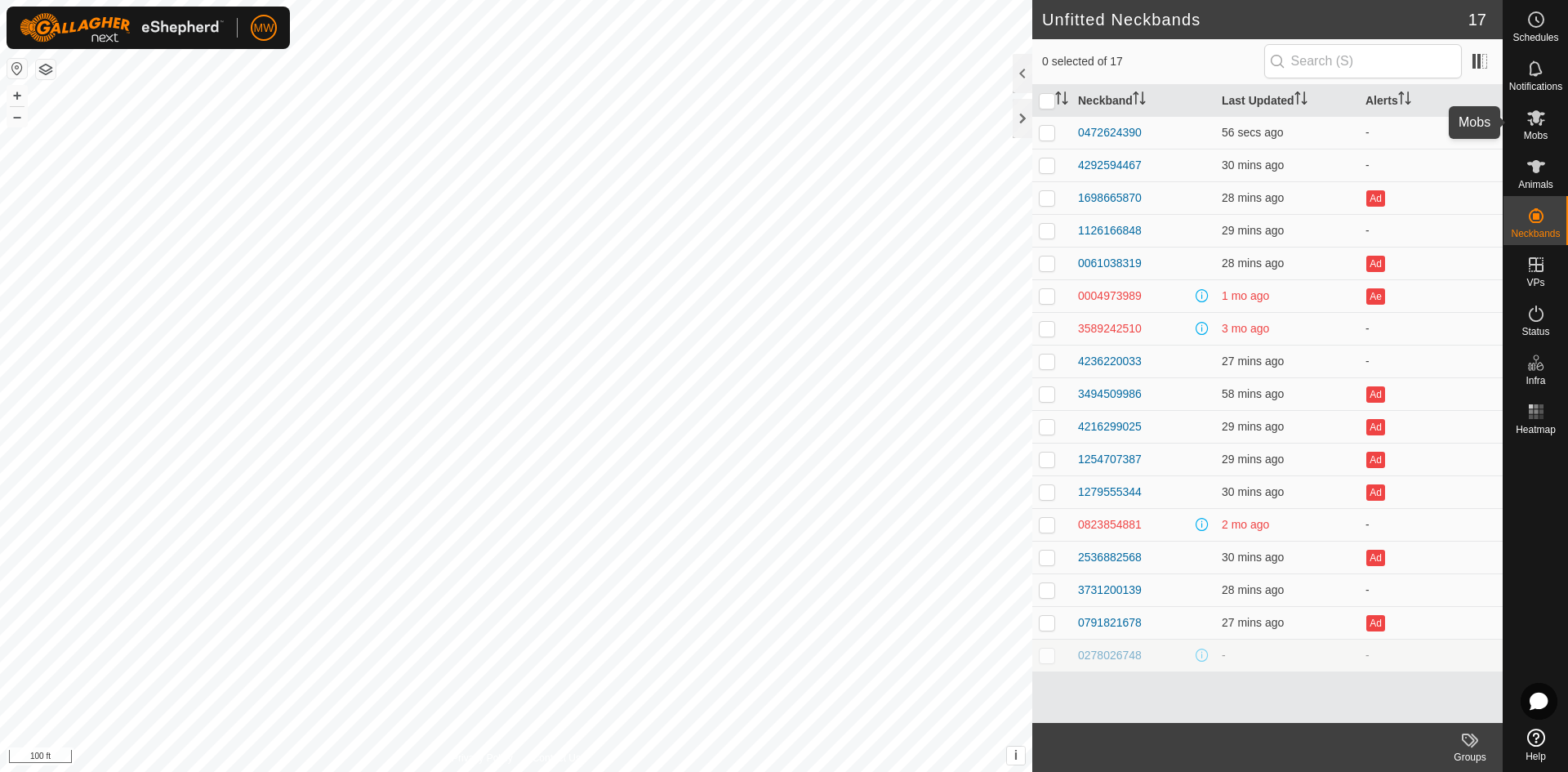
click at [1533, 132] on span "Mobs" at bounding box center [1535, 135] width 23 height 10
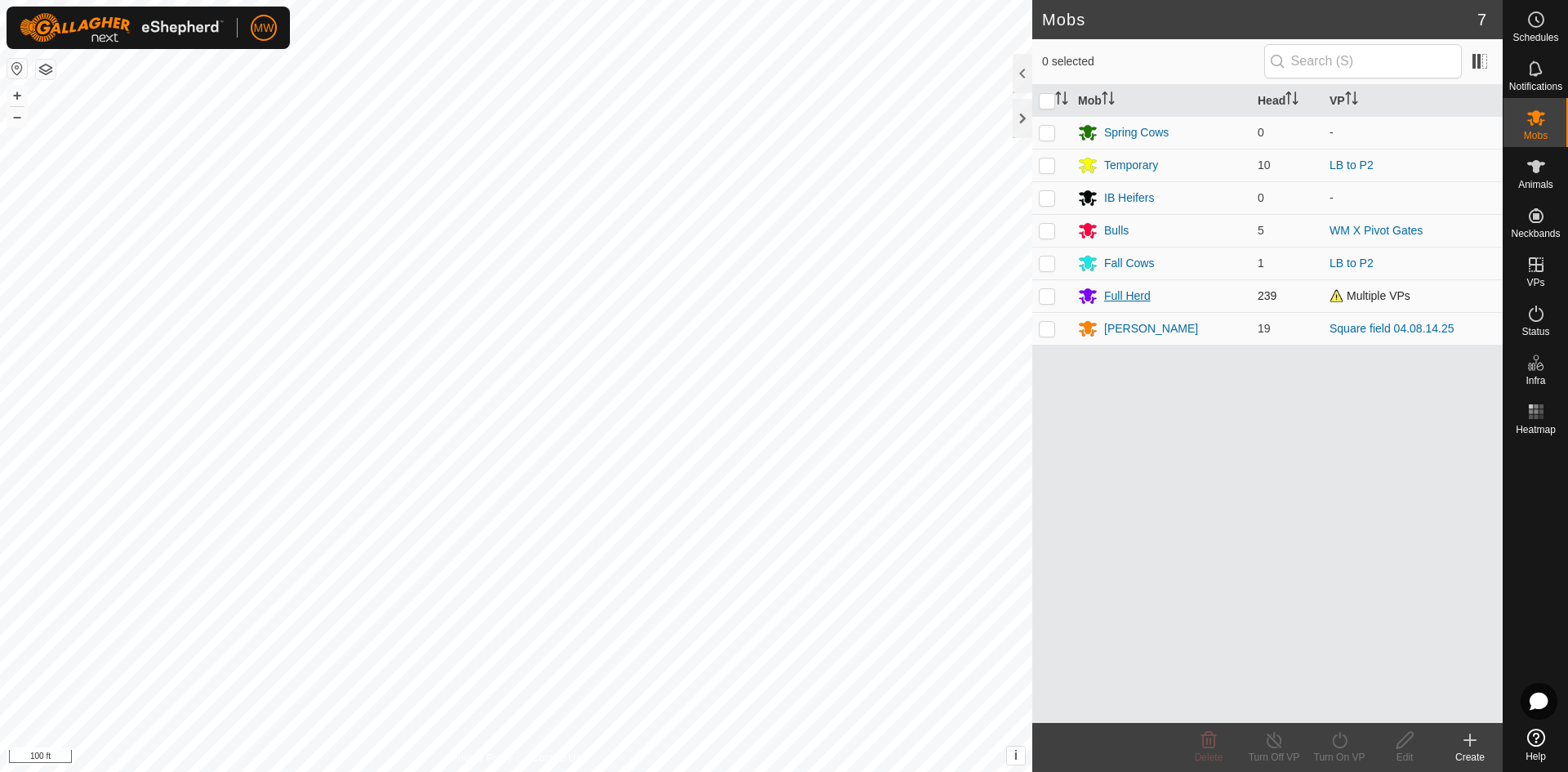
click at [1116, 298] on div "Full Herd" at bounding box center [1128, 296] width 47 height 17
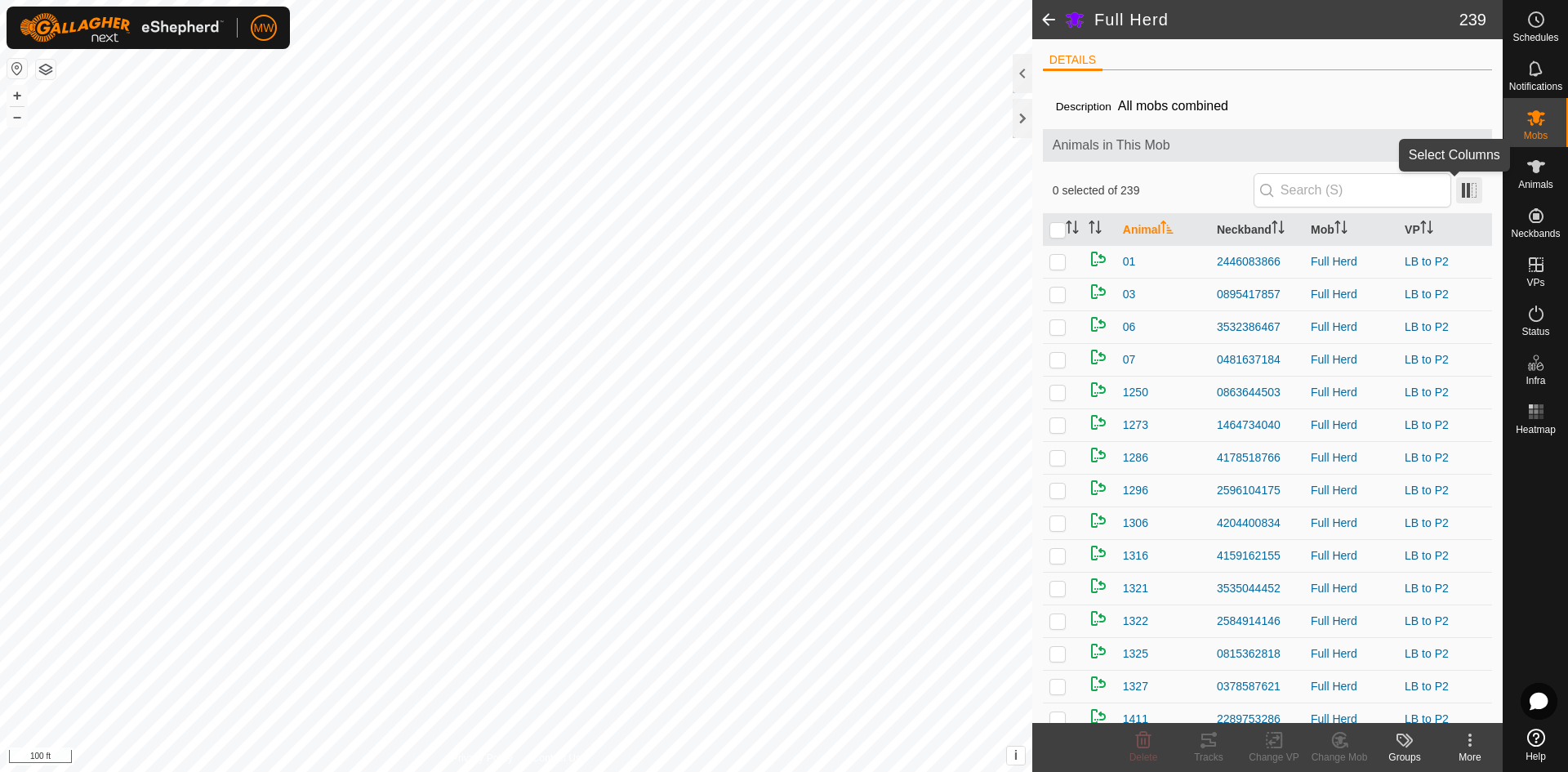
click at [1456, 196] on span at bounding box center [1469, 190] width 26 height 26
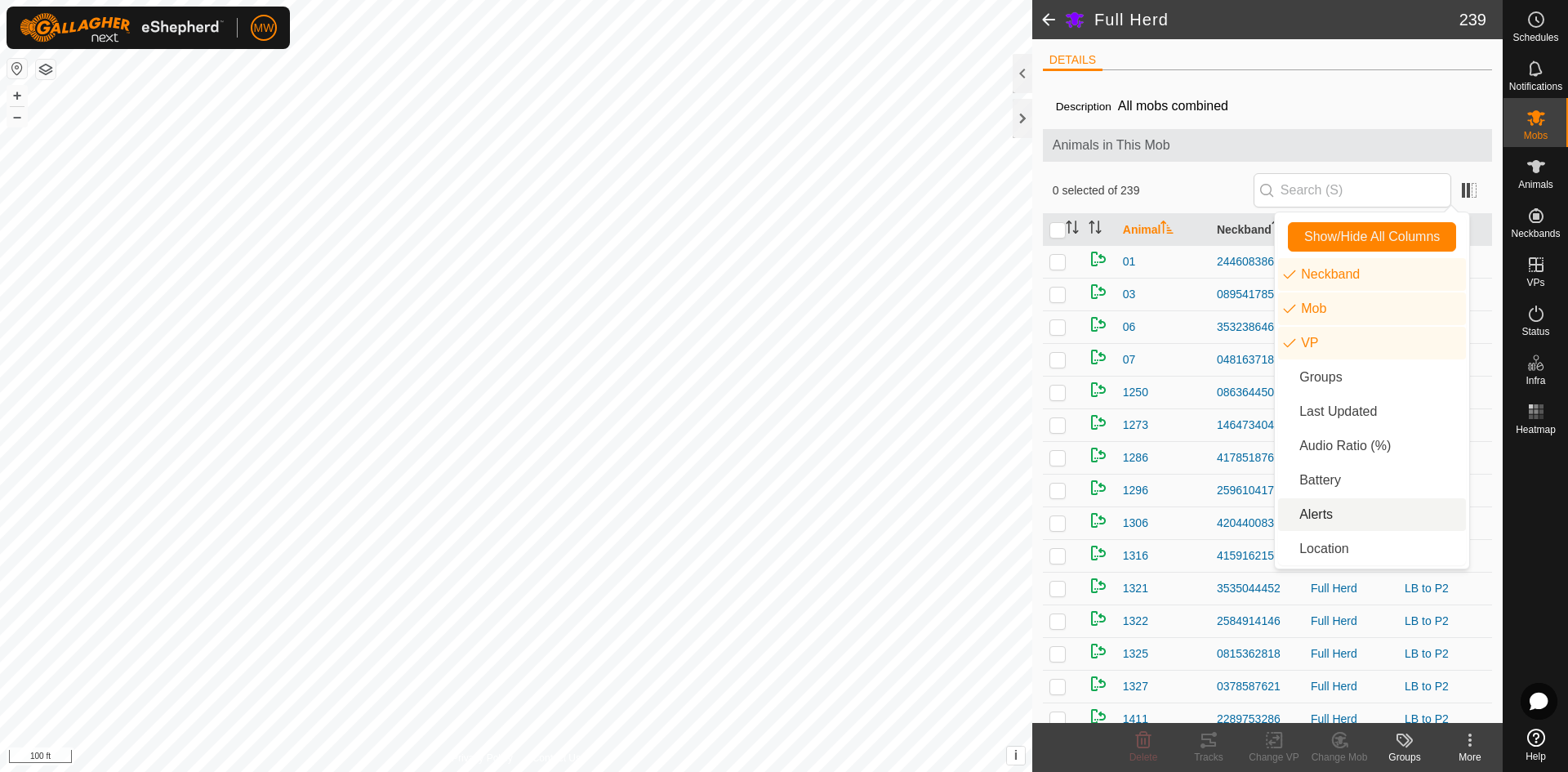
click at [1320, 516] on li "Alerts" at bounding box center [1372, 515] width 188 height 33
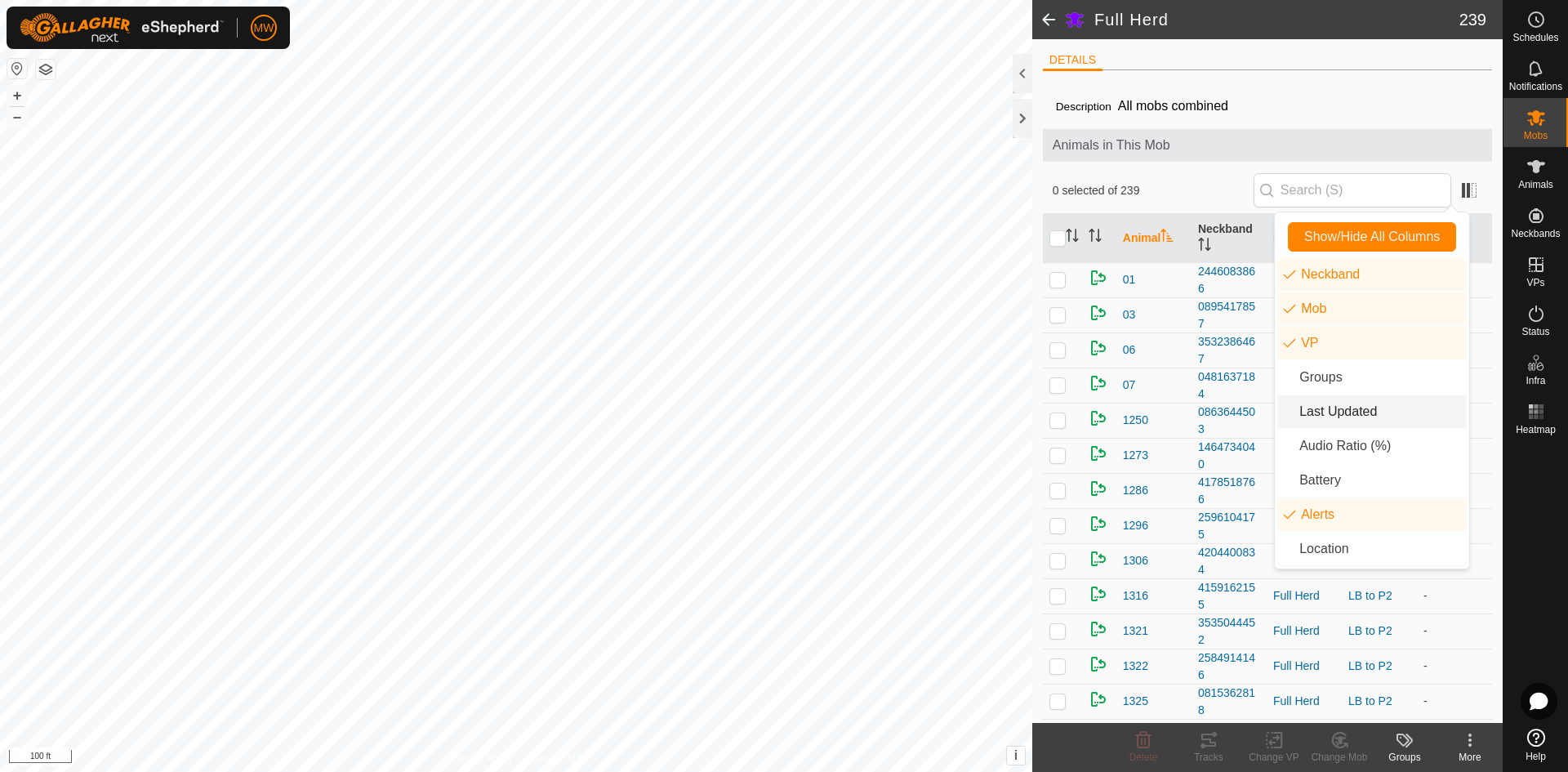
click at [1340, 419] on li "Last Updated" at bounding box center [1372, 412] width 188 height 33
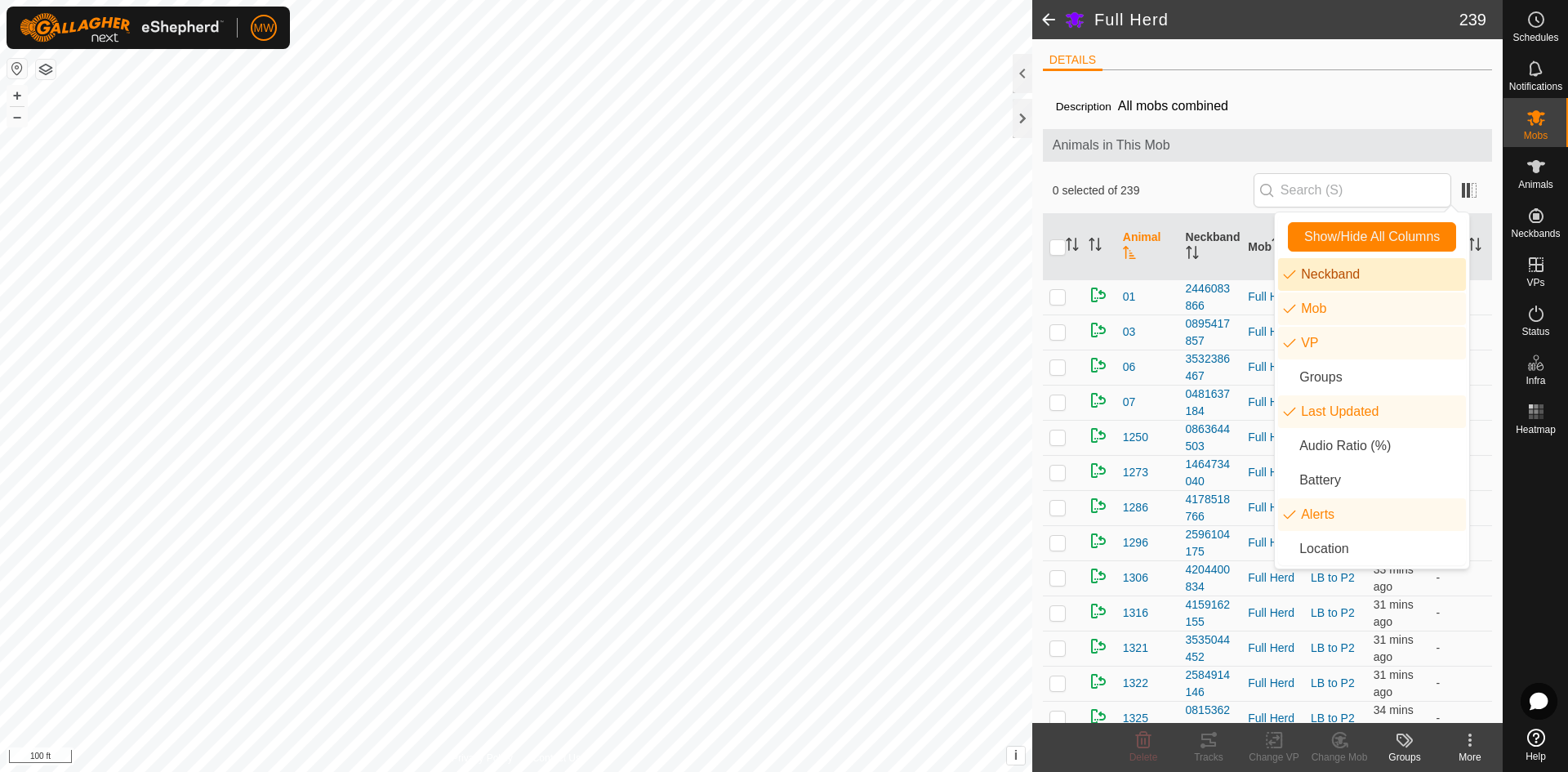
click at [1398, 97] on div "Description All mobs combined" at bounding box center [1267, 106] width 423 height 20
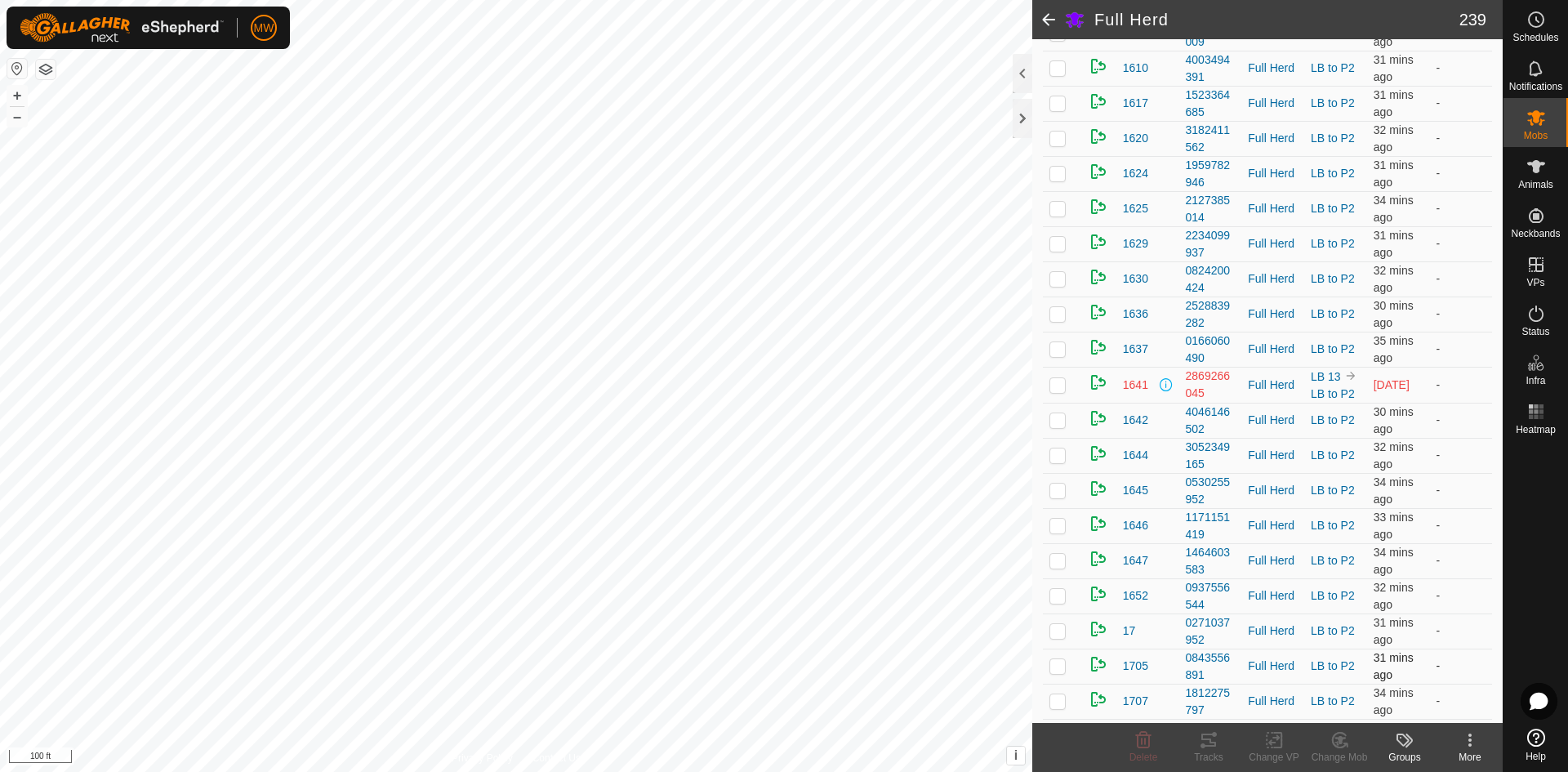
scroll to position [1552, 0]
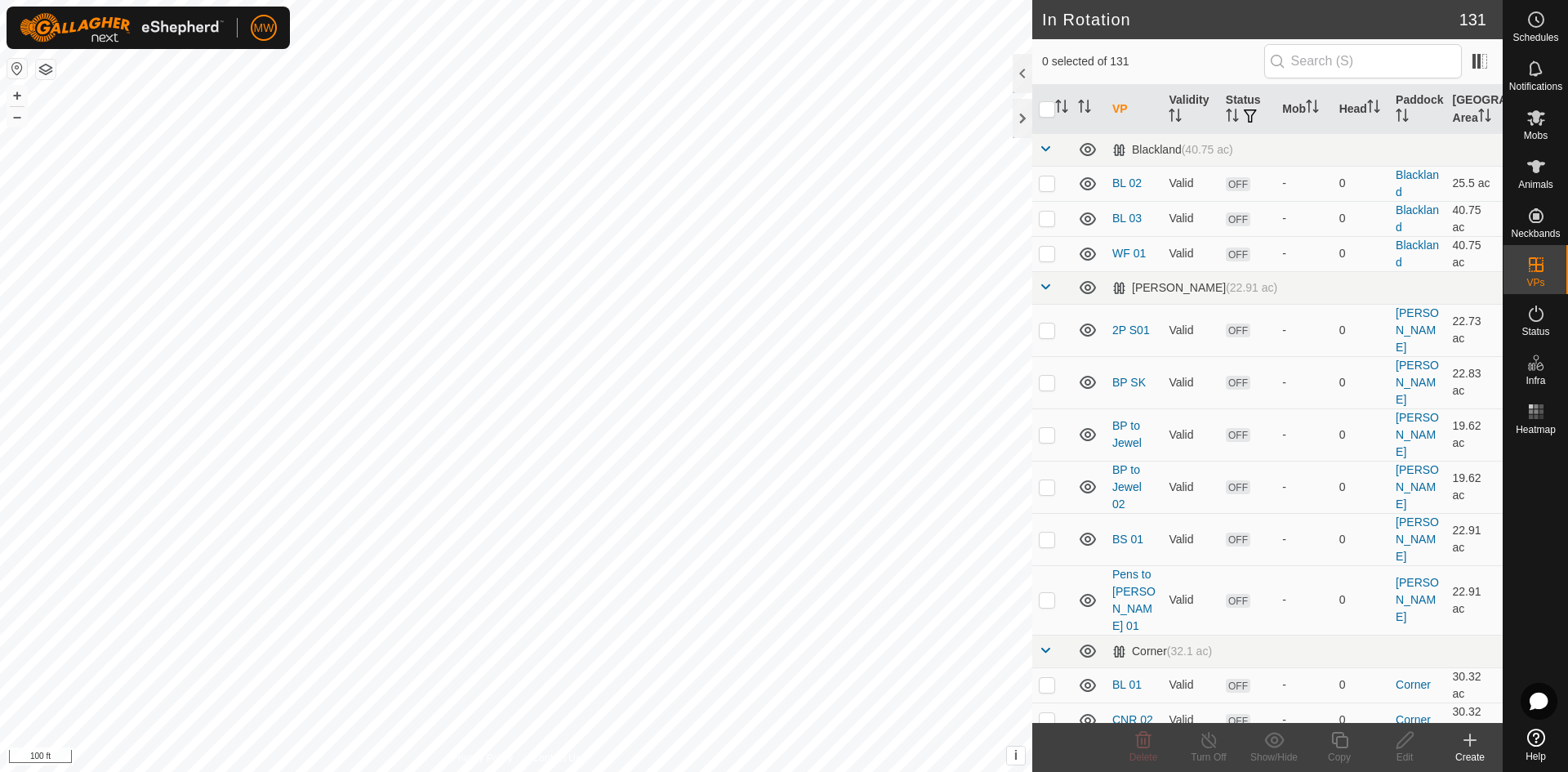
click at [639, 466] on div at bounding box center [516, 386] width 1032 height 772
checkbox input "true"
click at [1332, 63] on input "text" at bounding box center [1363, 61] width 197 height 35
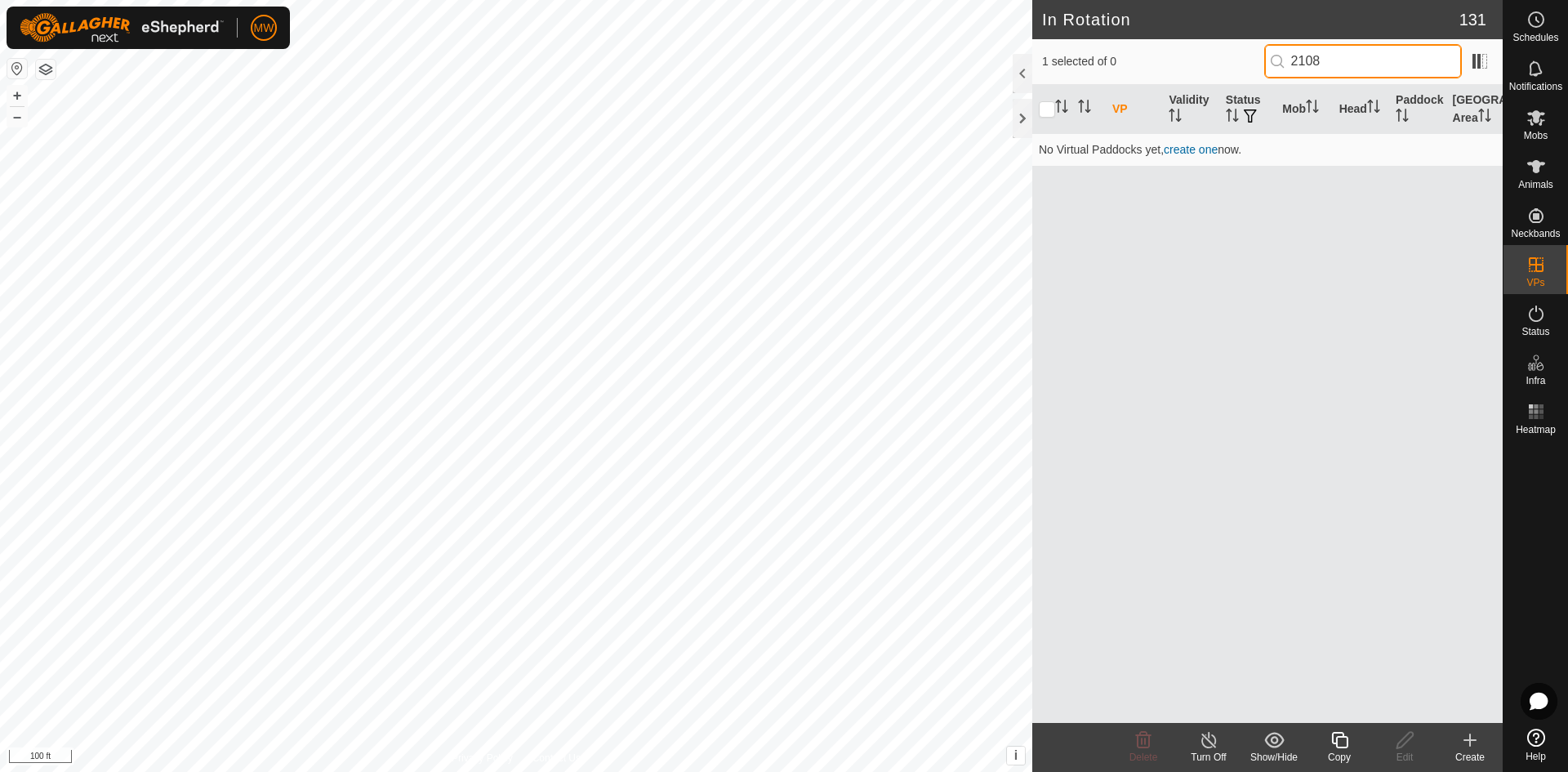
type input "2108"
click at [1275, 65] on p-inputicon at bounding box center [1276, 61] width 13 height 13
click at [1534, 171] on icon at bounding box center [1536, 166] width 18 height 13
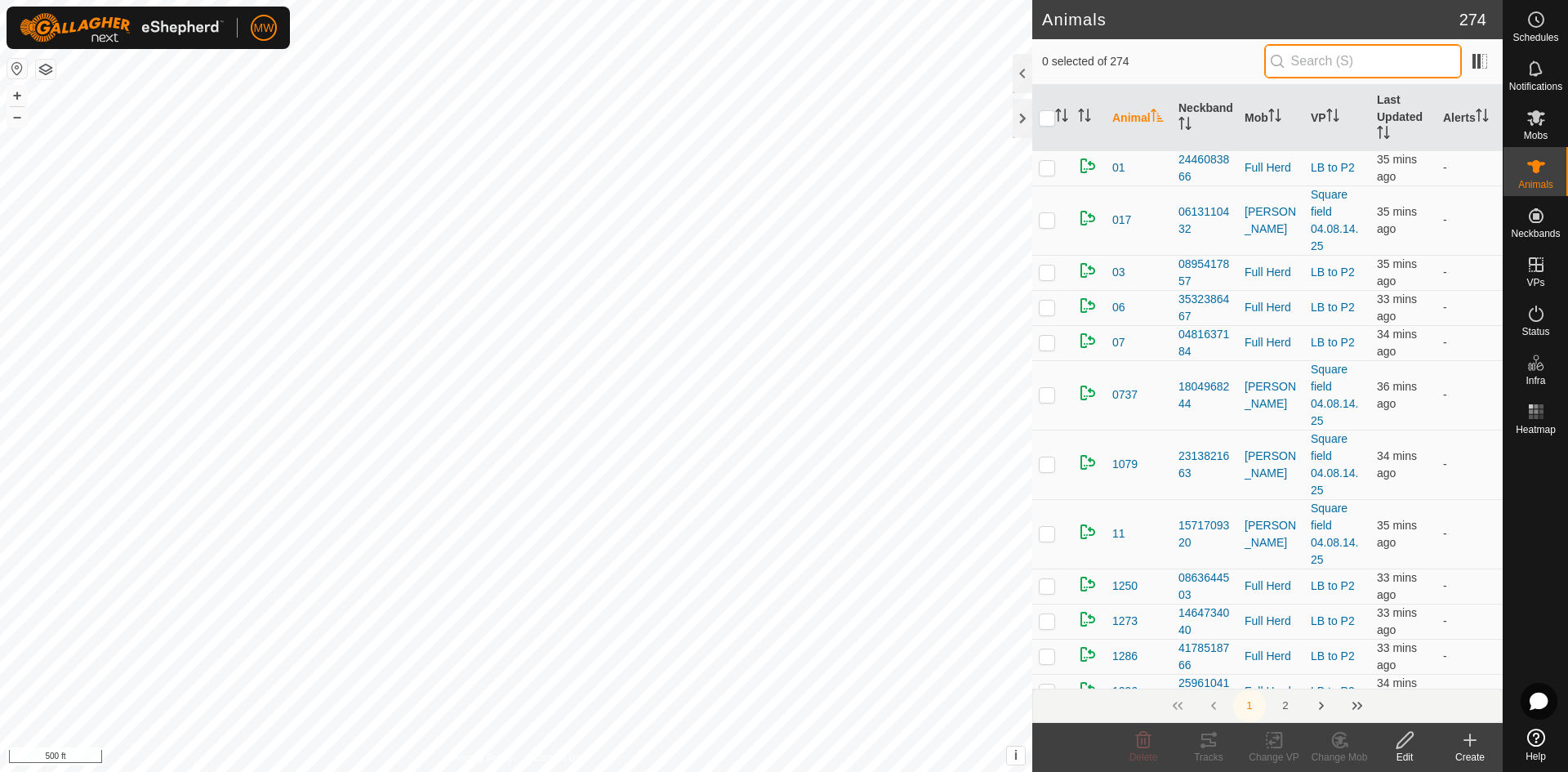
click at [1346, 64] on input "text" at bounding box center [1363, 61] width 197 height 35
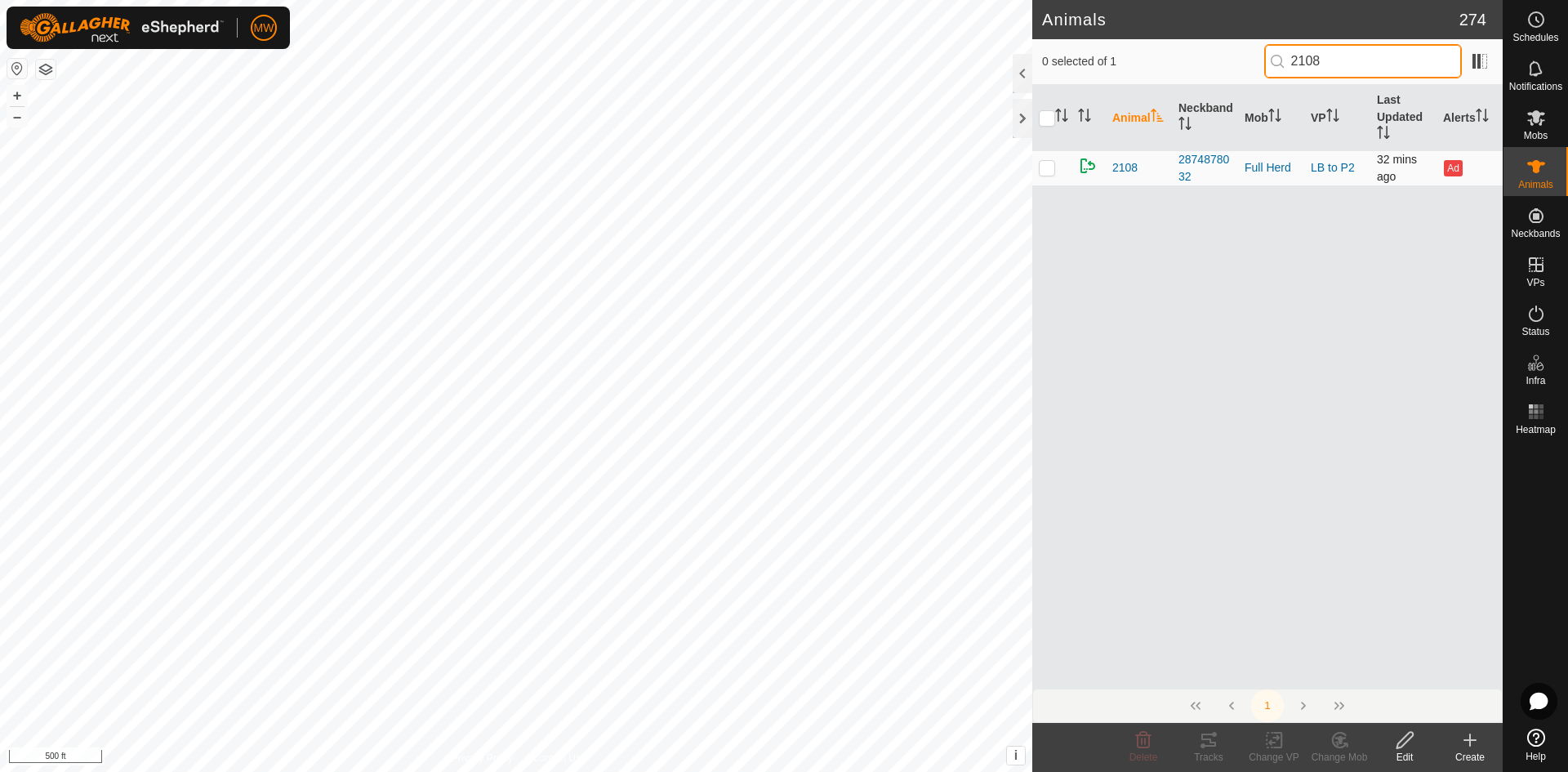
type input "2108"
click at [1045, 166] on p-checkbox at bounding box center [1046, 167] width 16 height 13
checkbox input "true"
click at [1128, 161] on span "2108" at bounding box center [1124, 168] width 25 height 17
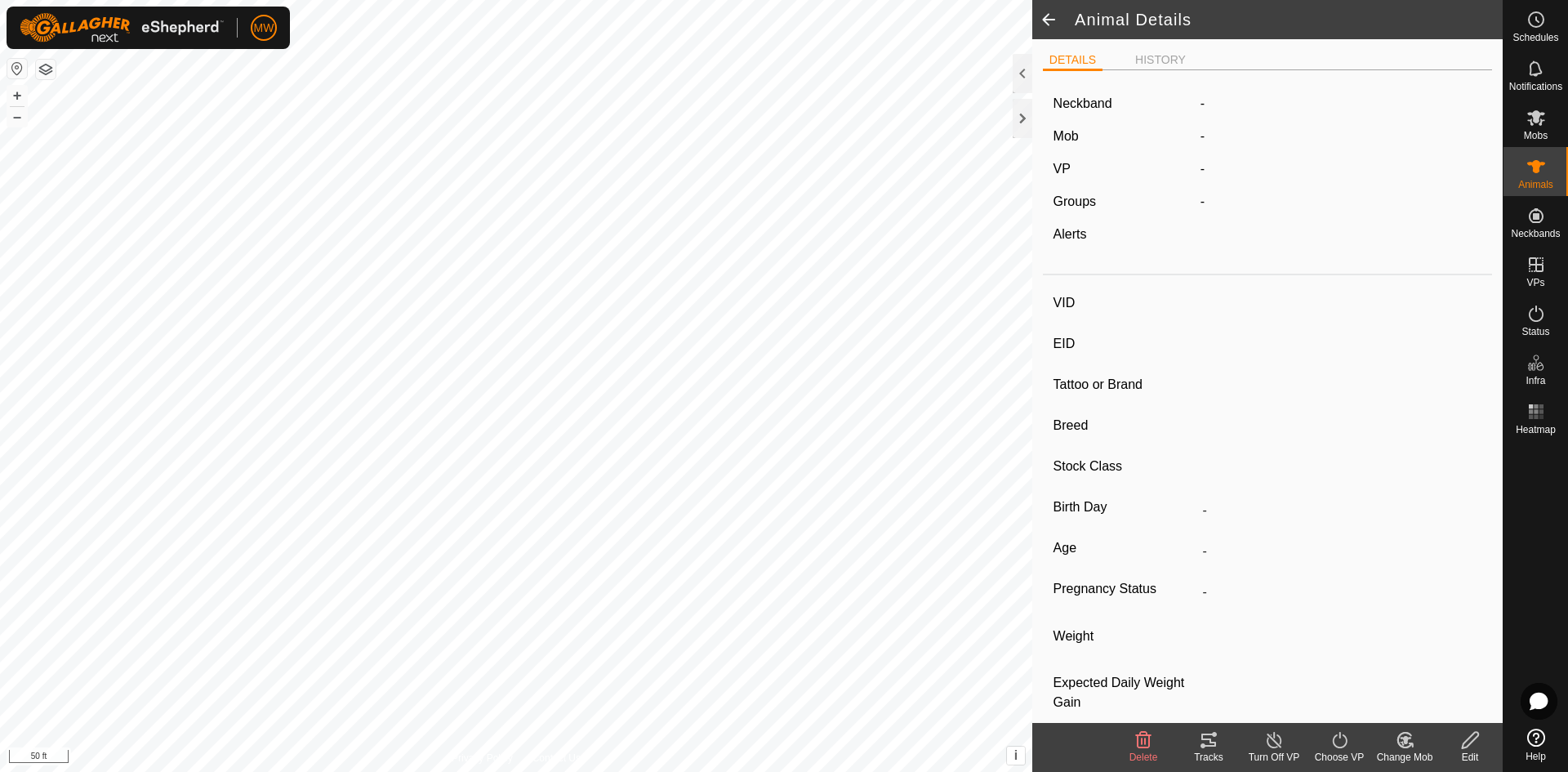
type input "2108"
type input "840003224268338"
type input "-"
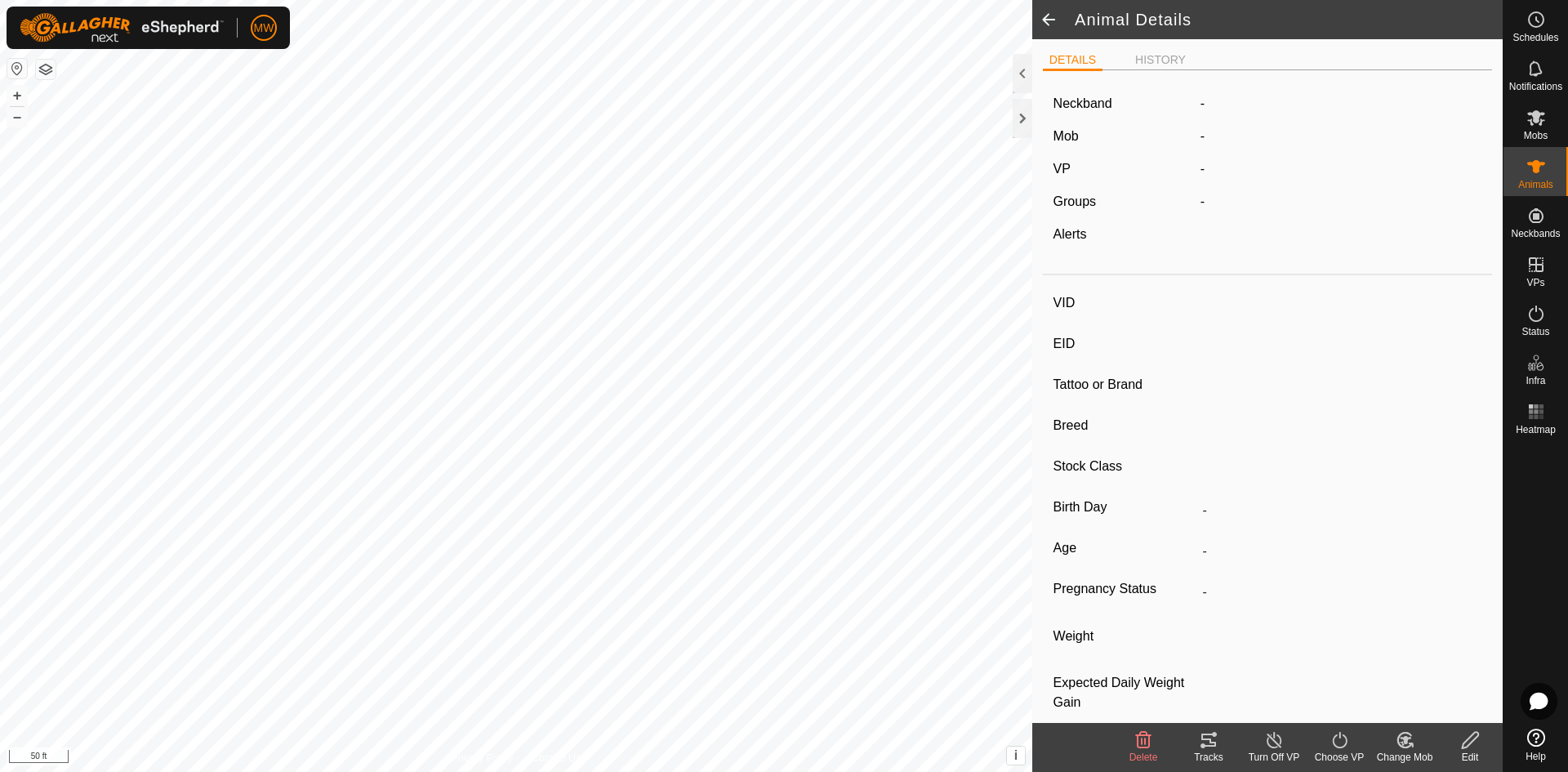
type input "-"
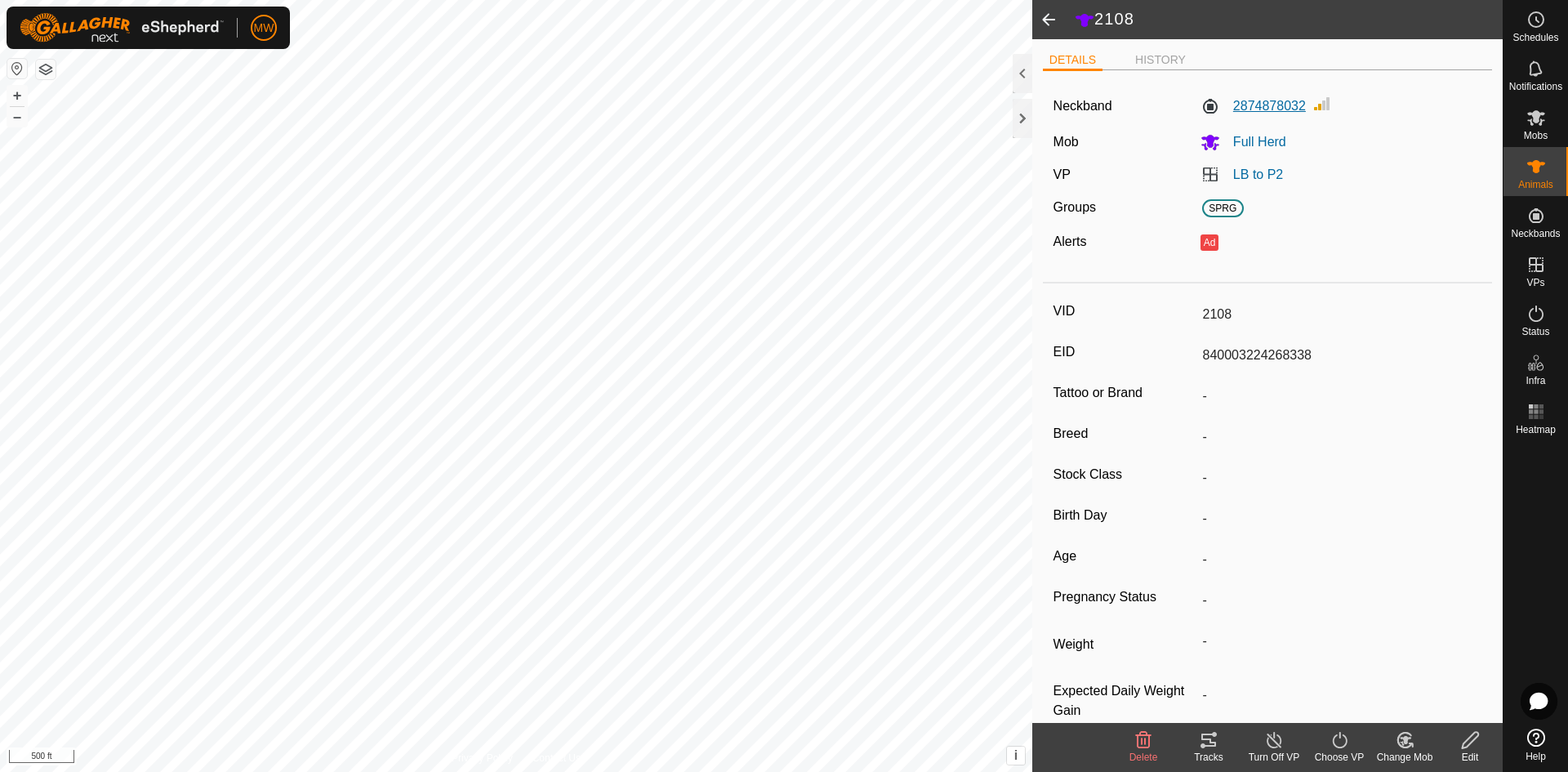
click at [1269, 106] on label "2874878032" at bounding box center [1253, 106] width 106 height 20
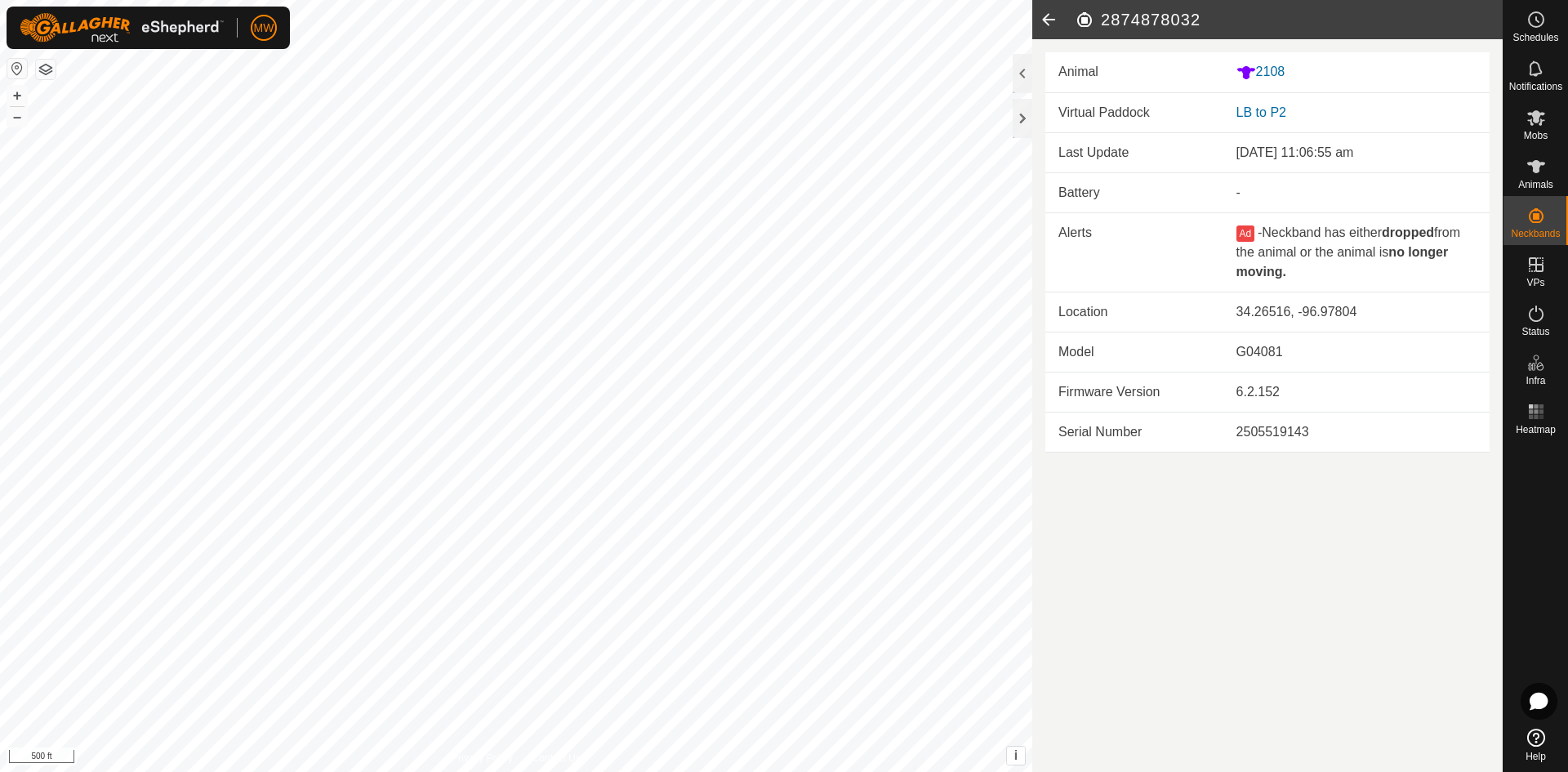
click at [1051, 22] on icon at bounding box center [1049, 19] width 33 height 39
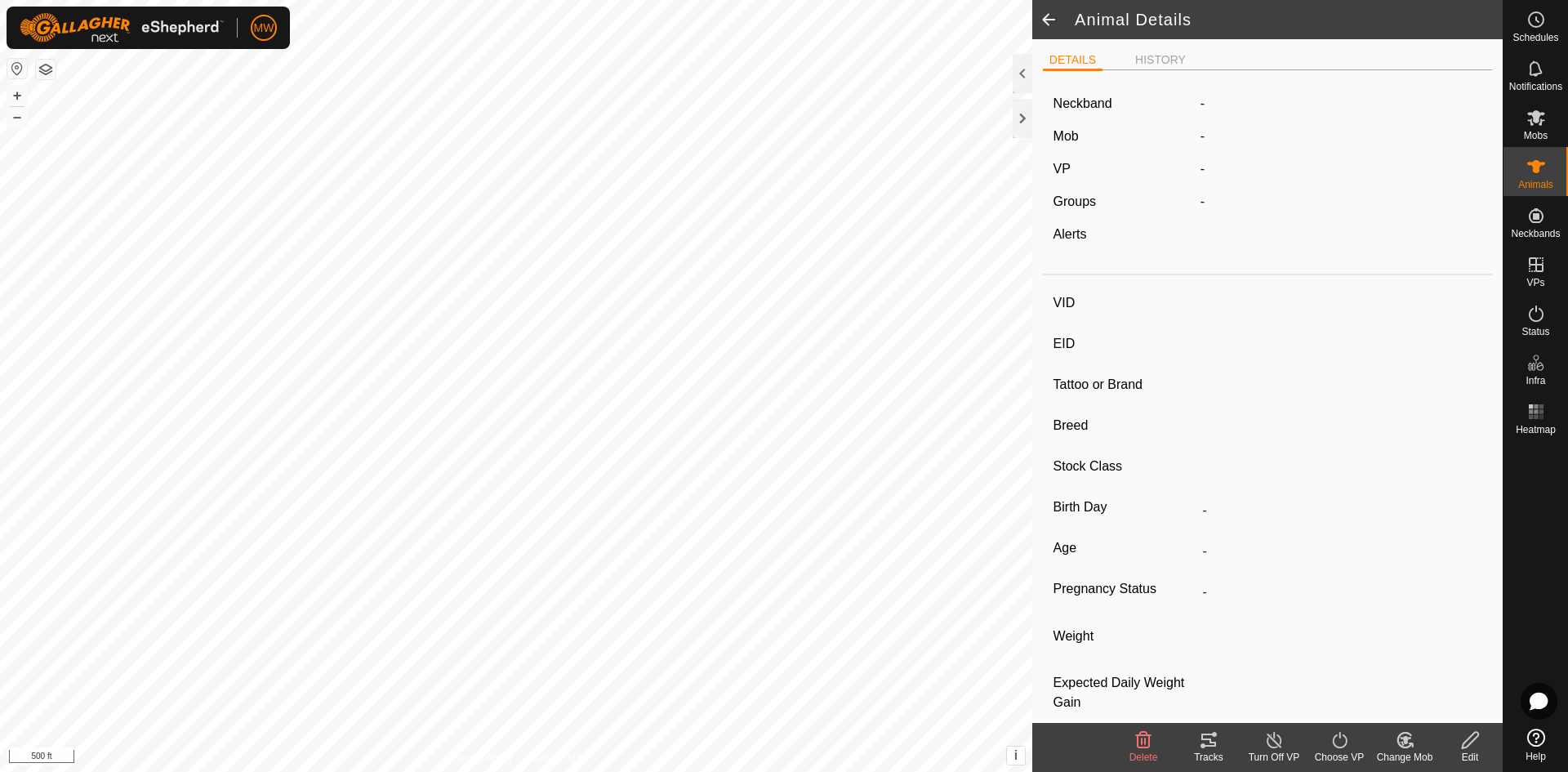
type input "2108"
type input "840003224268338"
type input "-"
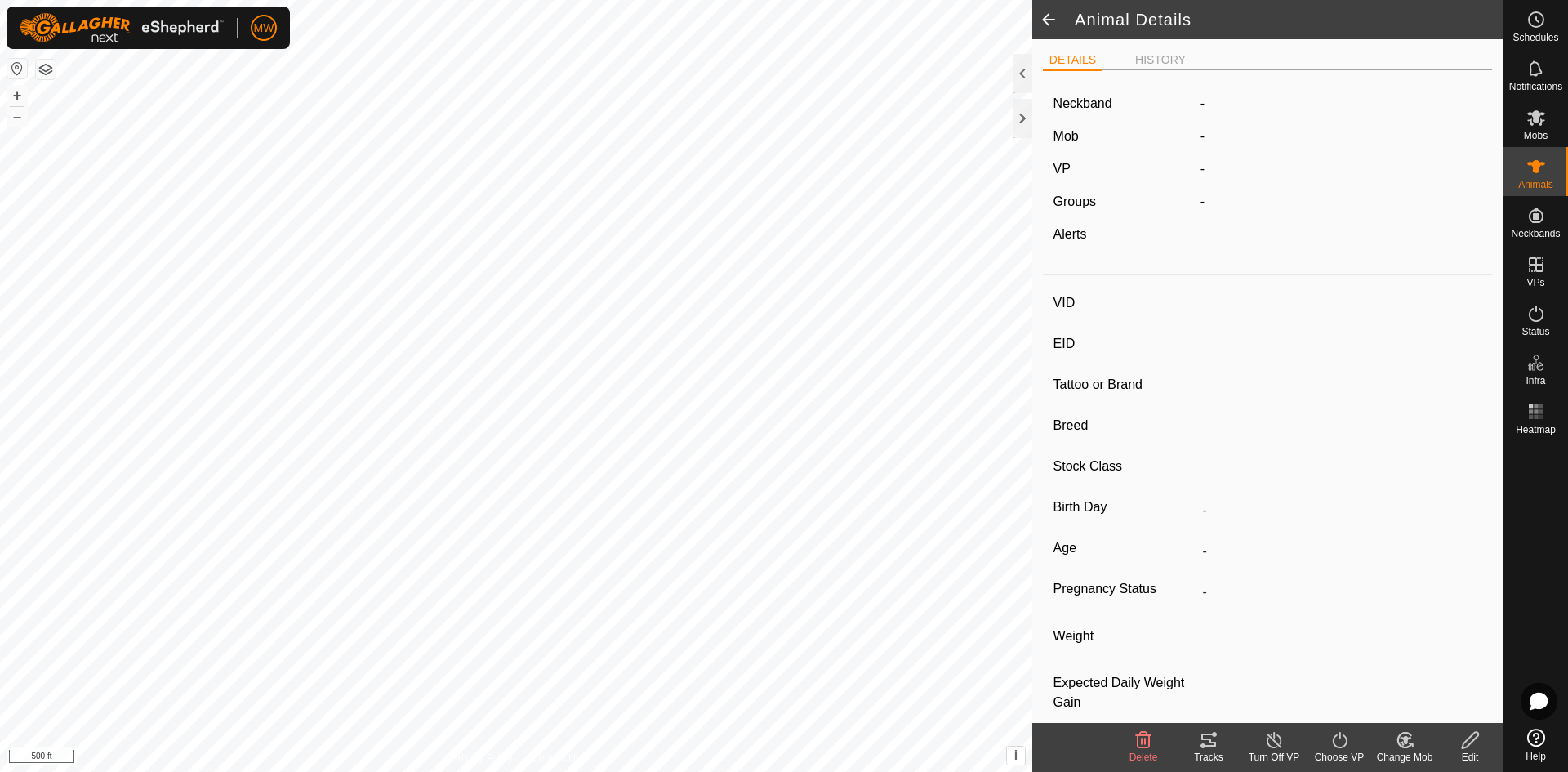
type input "-"
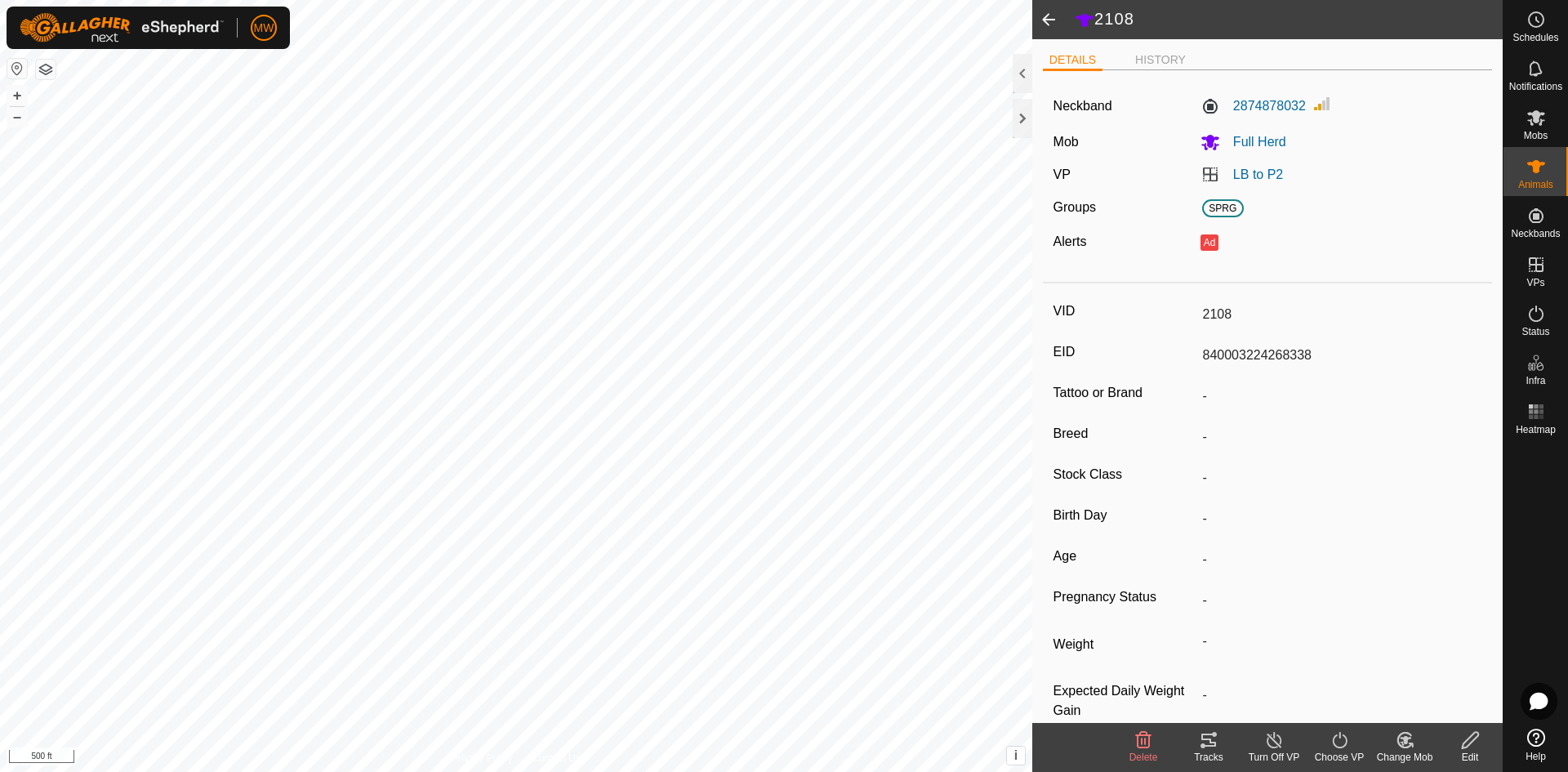
click at [1465, 742] on icon at bounding box center [1470, 740] width 21 height 20
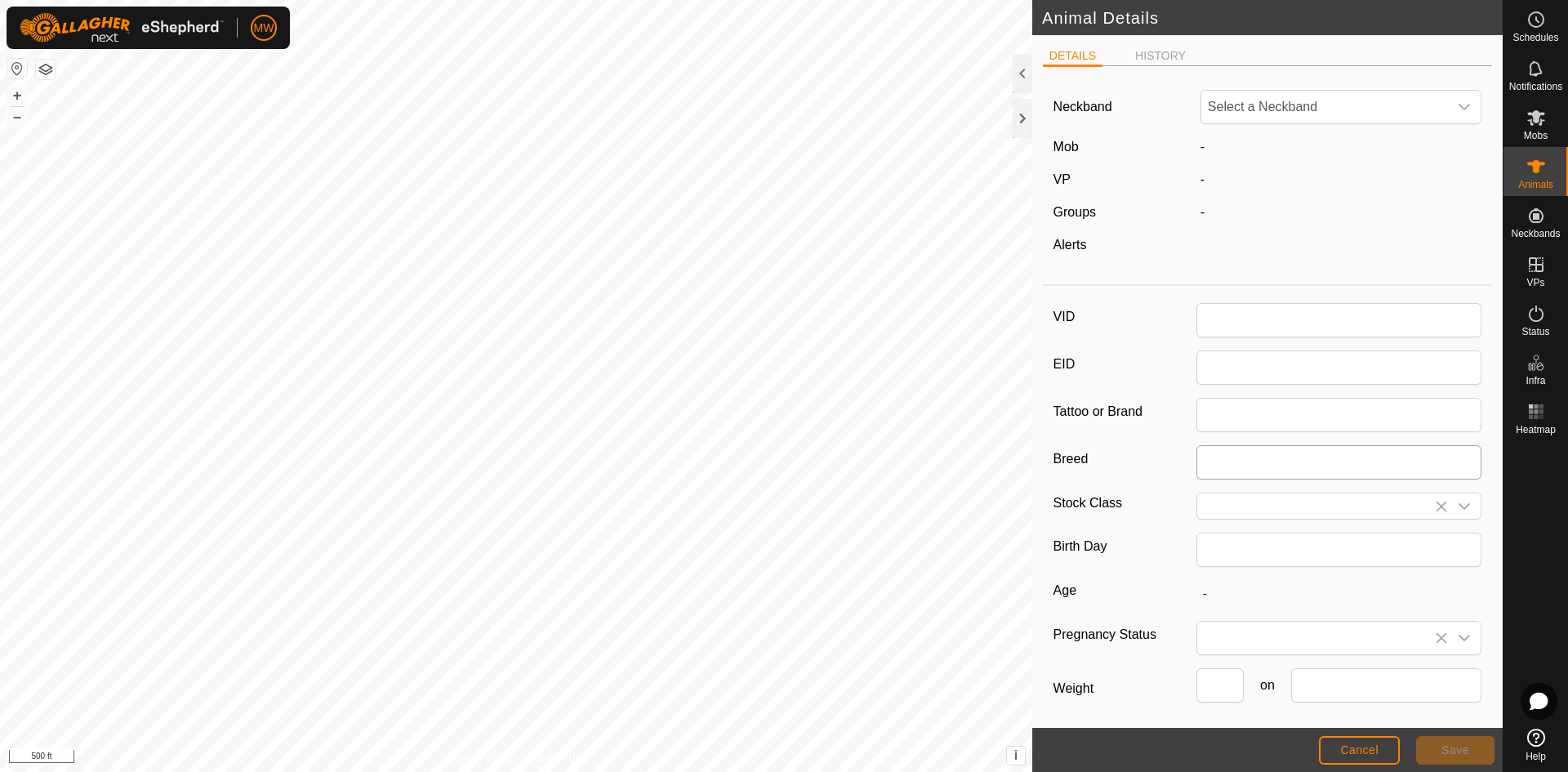
type input "2108"
type input "840003224268338"
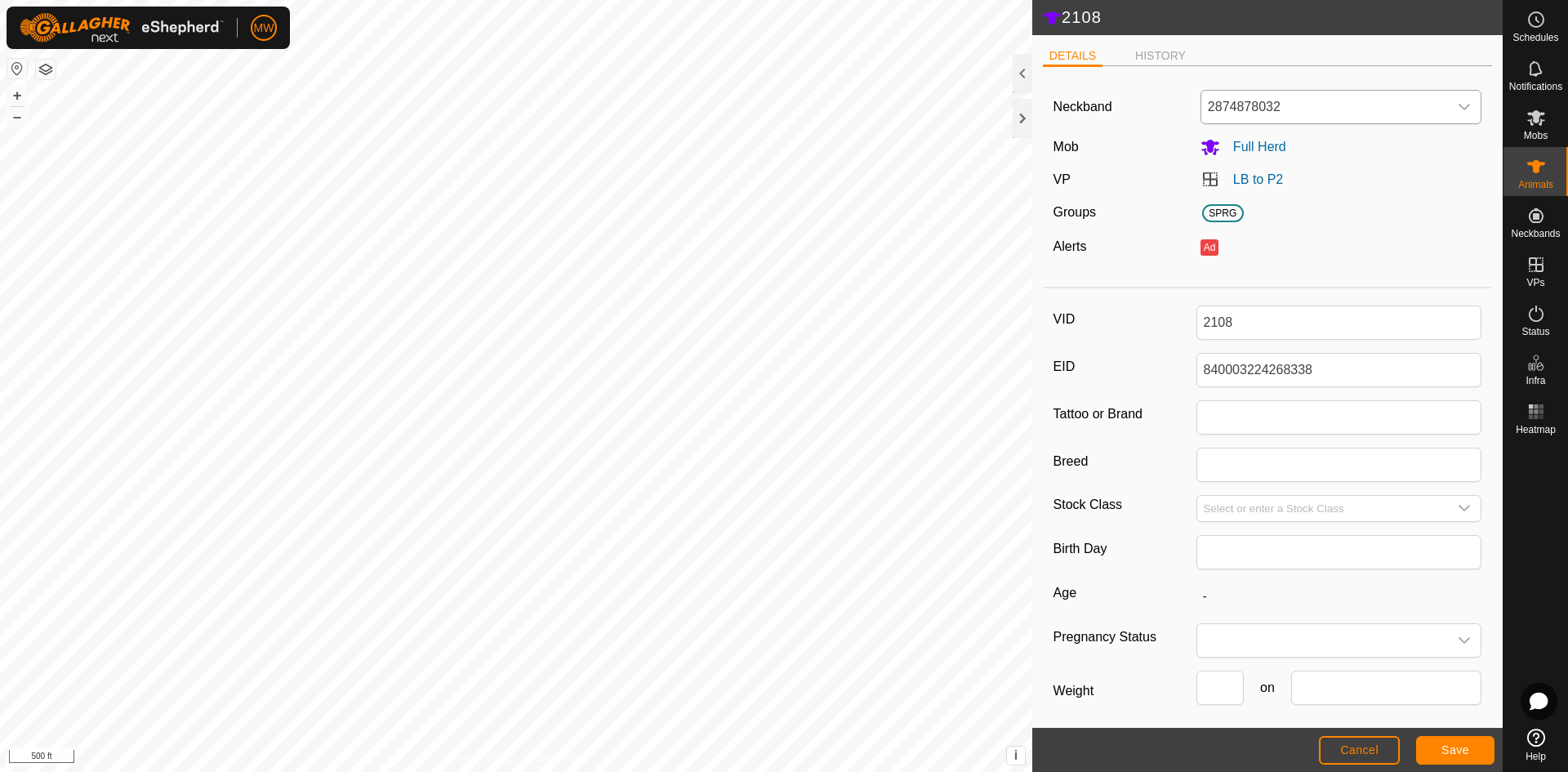
click at [1458, 100] on icon "dropdown trigger" at bounding box center [1464, 106] width 13 height 13
type input "3731200139"
click at [1246, 194] on li "3731200139" at bounding box center [1338, 191] width 272 height 33
click at [1427, 742] on button "Save" at bounding box center [1455, 749] width 79 height 29
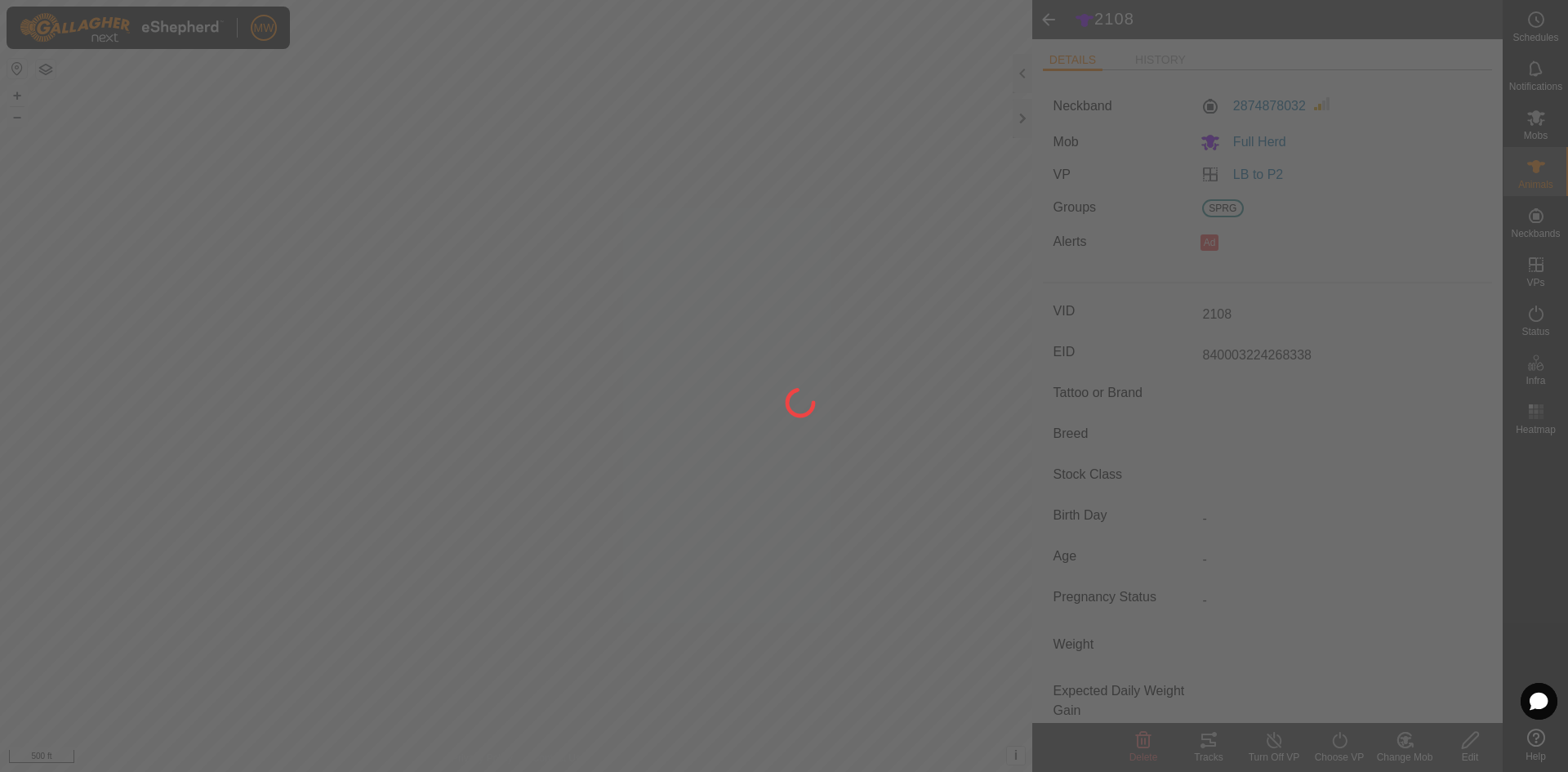
type input "-"
type input "0 kg"
type input "-"
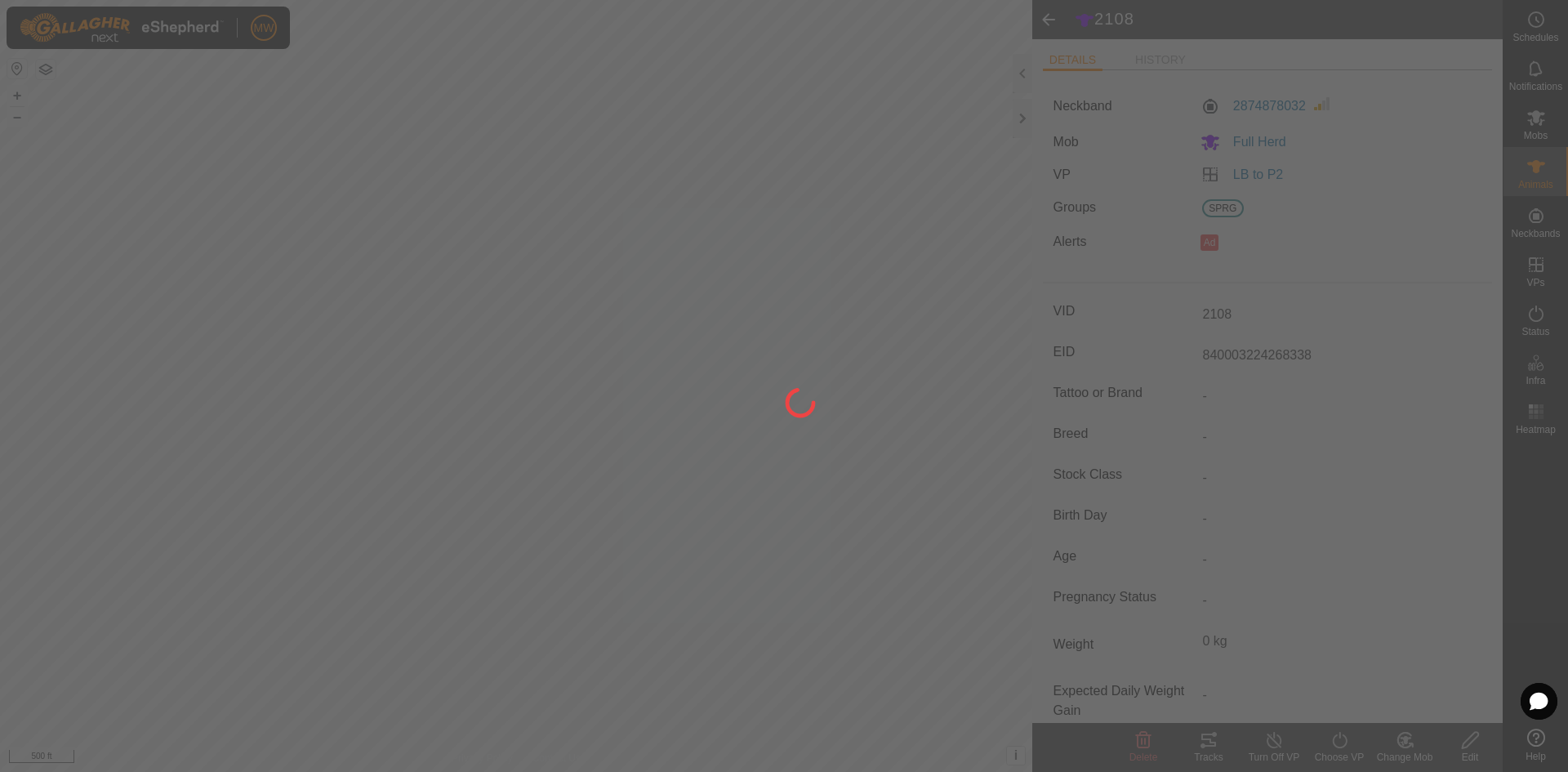
type input "-"
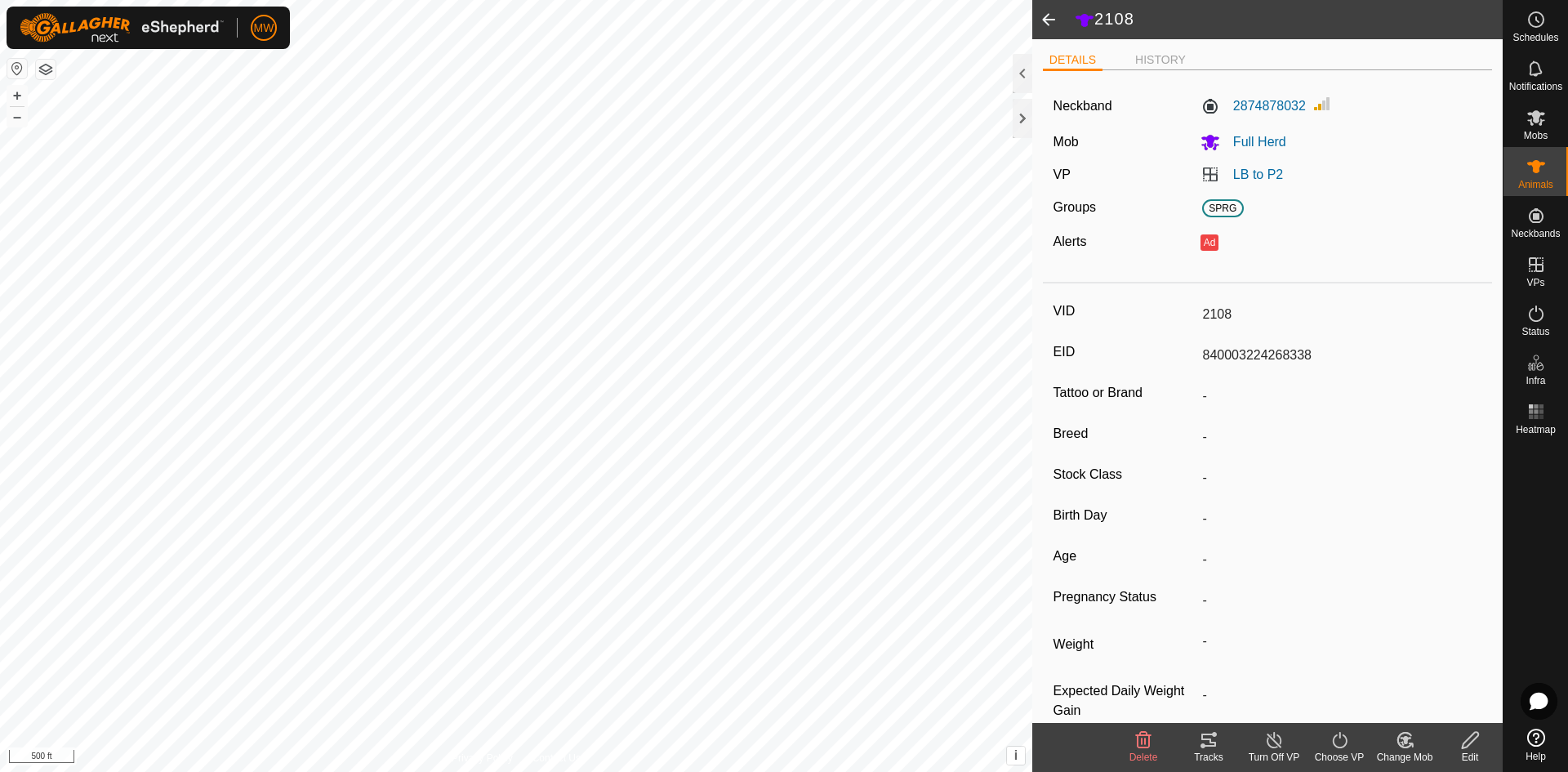
click at [1044, 20] on span at bounding box center [1049, 19] width 33 height 39
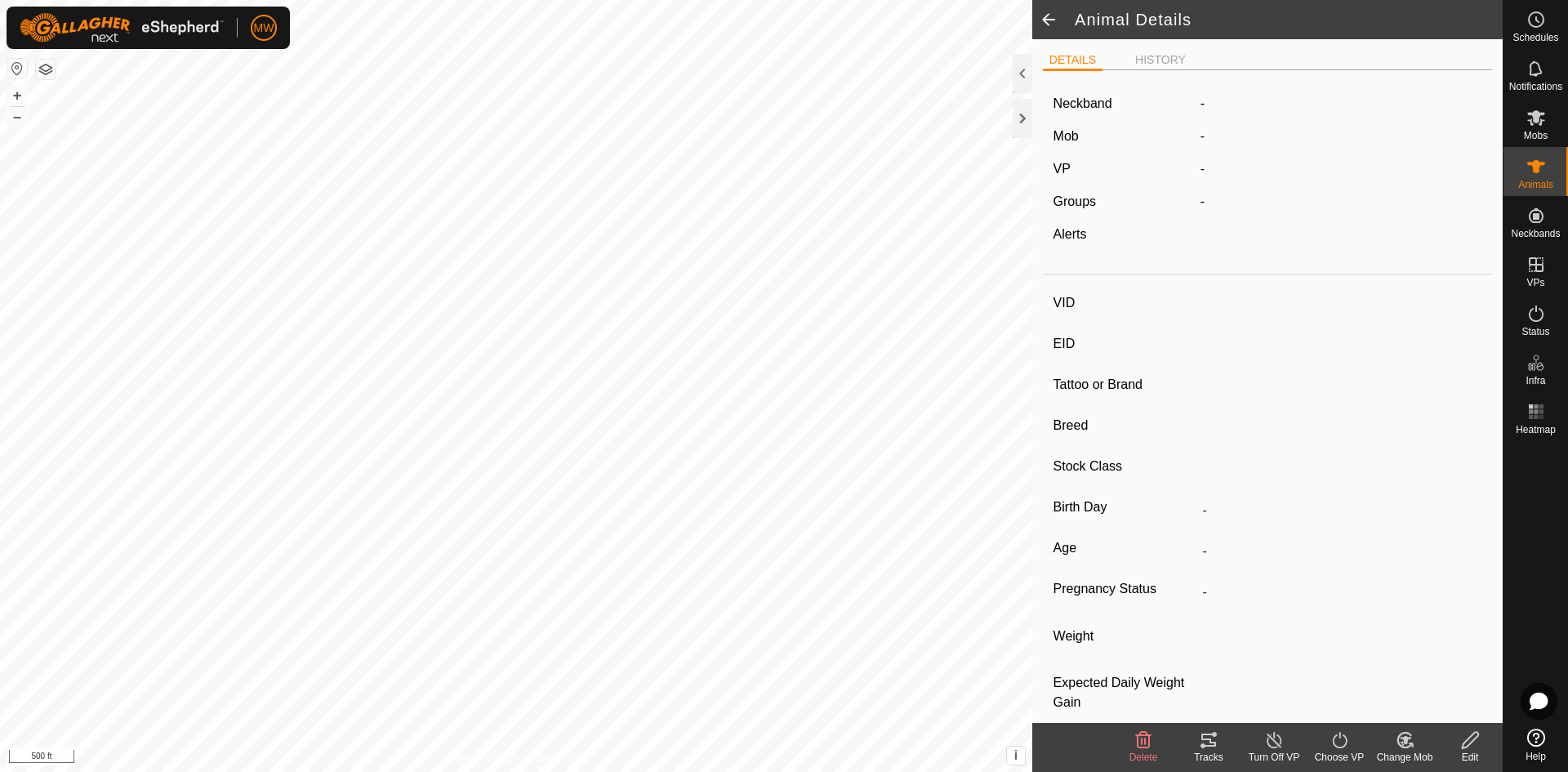
type input "2108"
type input "840003224268338"
type input "-"
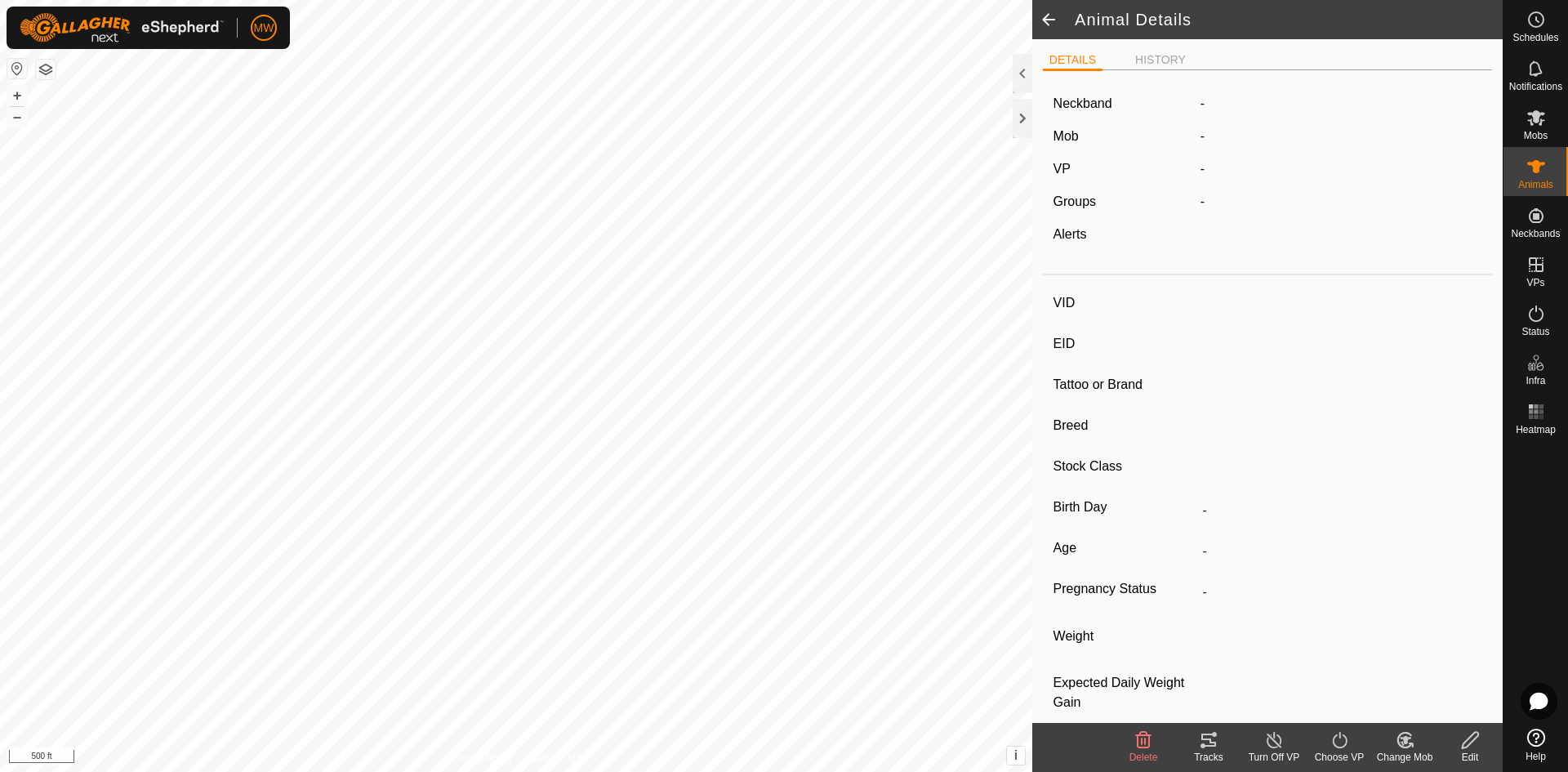
type input "0 kg"
type input "-"
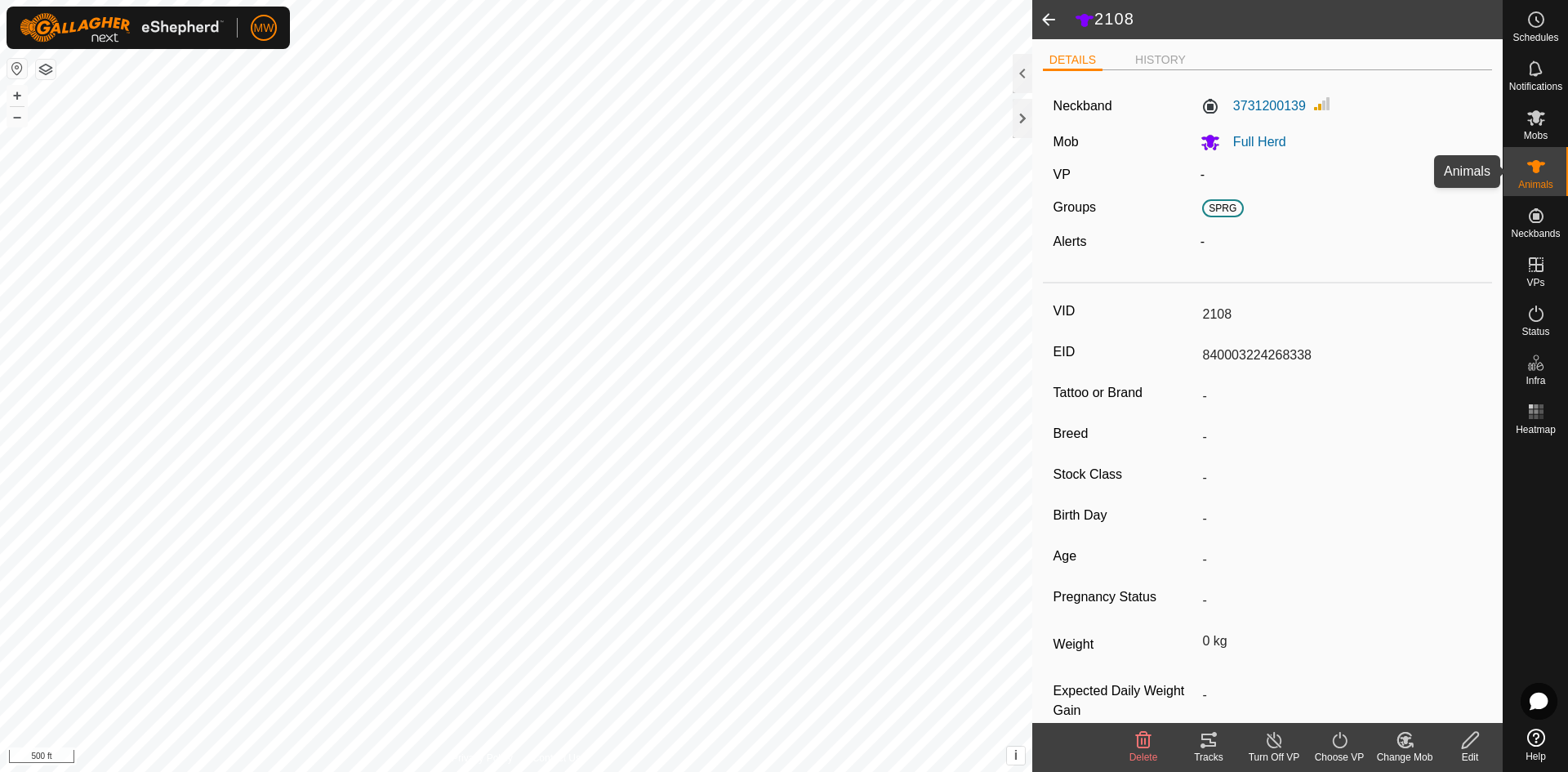
click at [1532, 180] on span "Animals" at bounding box center [1535, 184] width 35 height 10
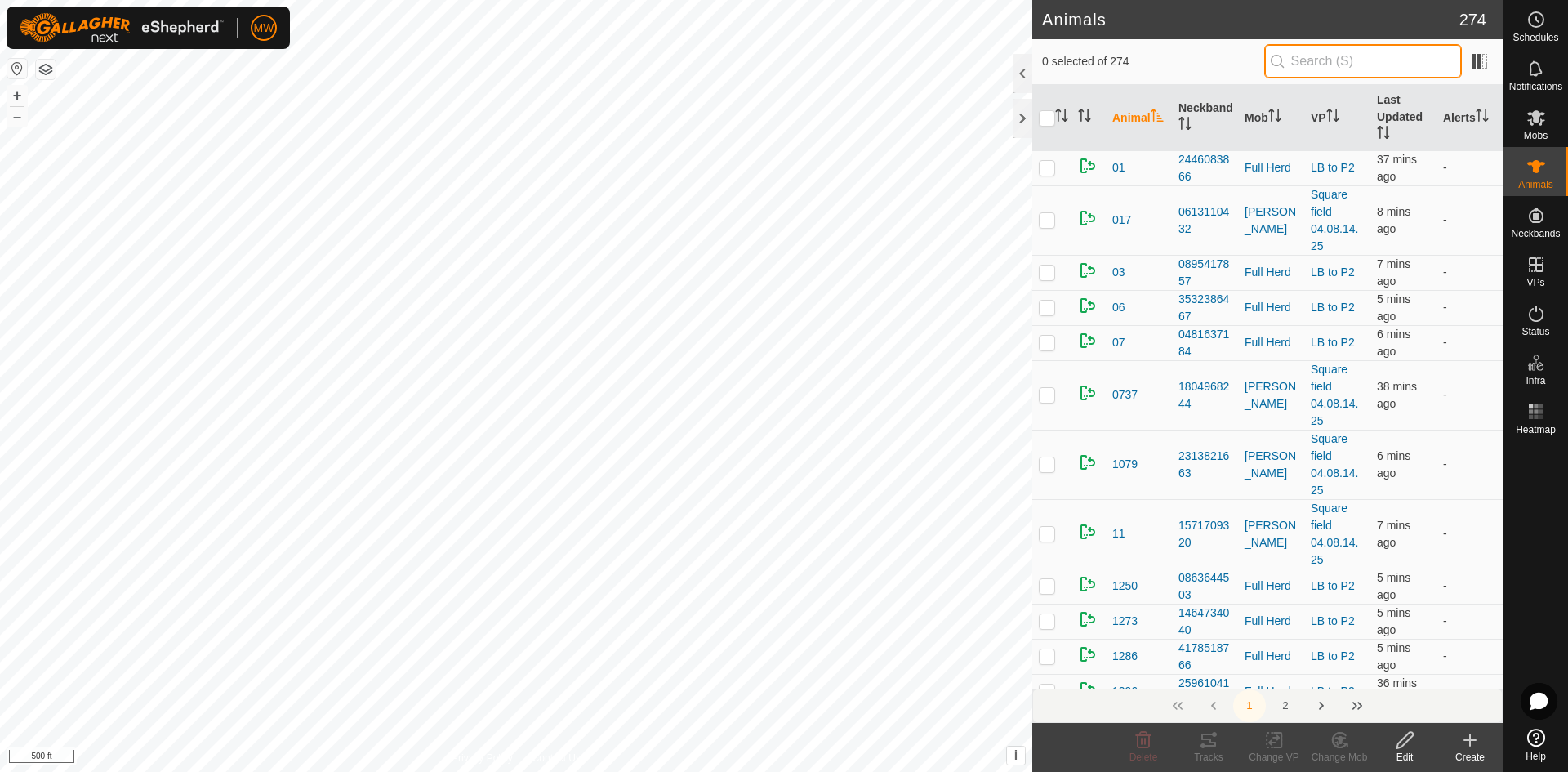
click at [1308, 63] on input "text" at bounding box center [1363, 61] width 197 height 35
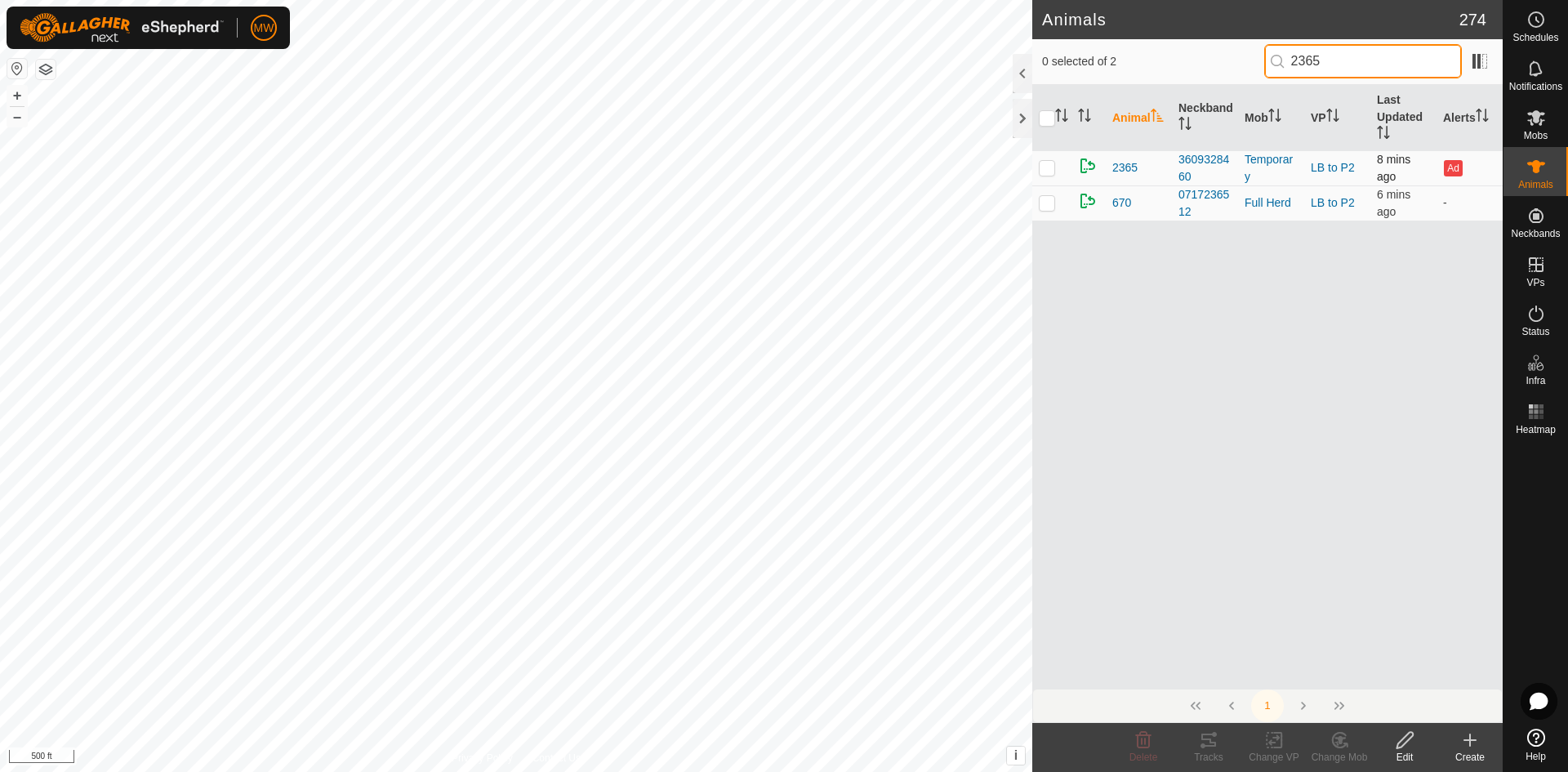
type input "2365"
click at [1045, 168] on p-checkbox at bounding box center [1046, 167] width 16 height 13
checkbox input "true"
drag, startPoint x: 1400, startPoint y: 742, endPoint x: 1398, endPoint y: 722, distance: 20.1
click at [1400, 742] on icon at bounding box center [1404, 740] width 16 height 16
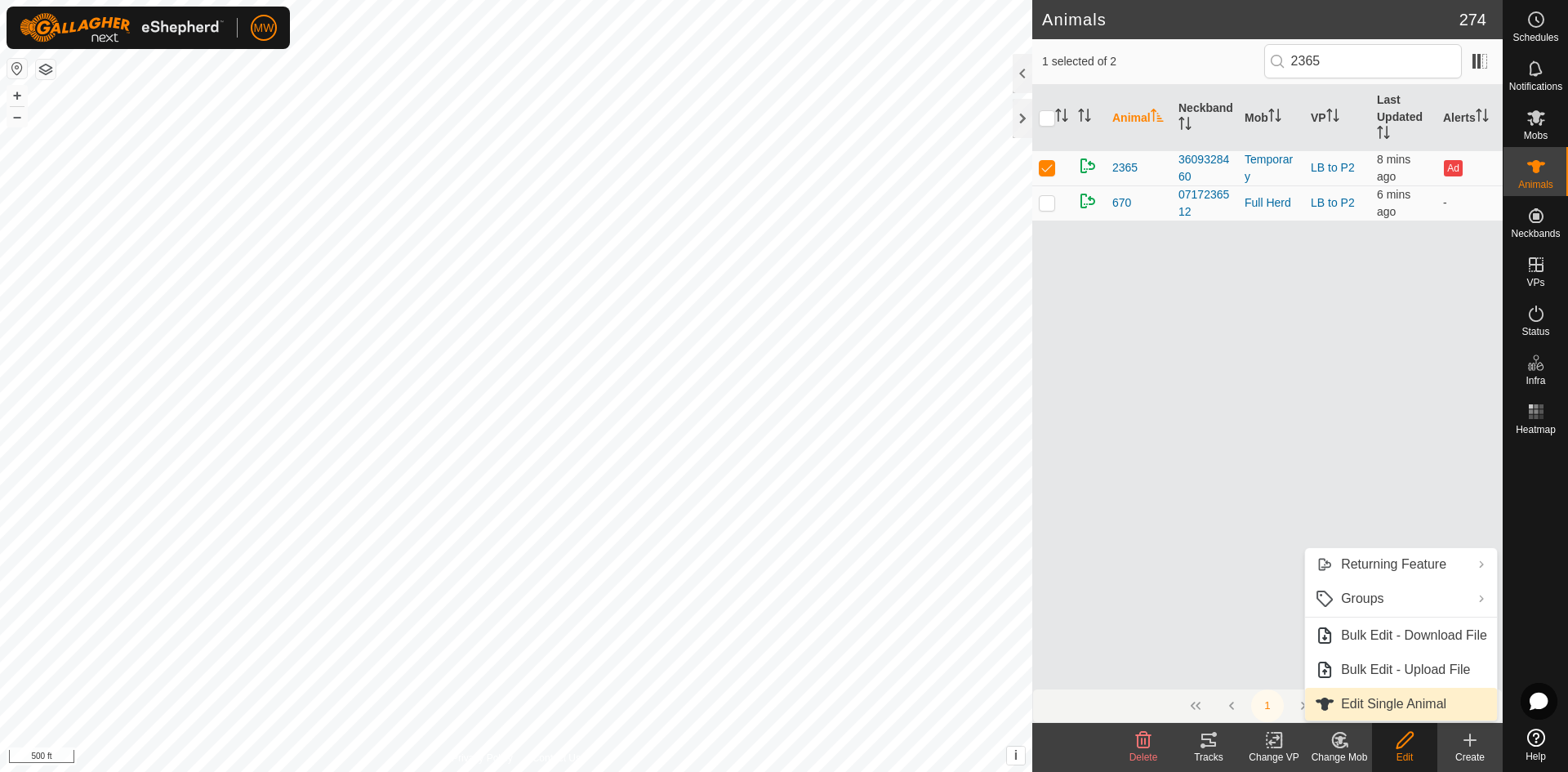
click at [1380, 698] on link "Edit Single Animal" at bounding box center [1401, 704] width 192 height 33
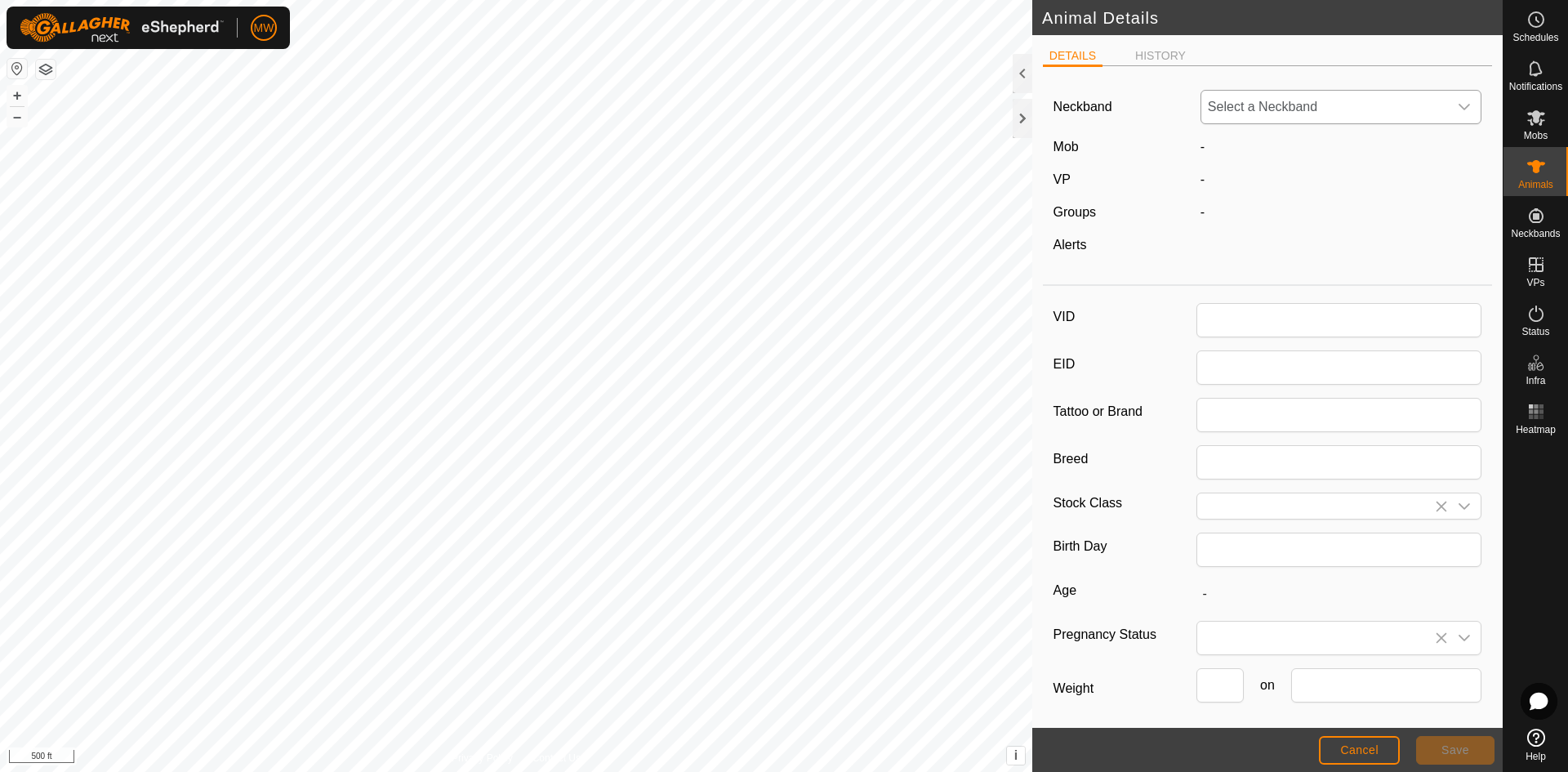
type input "2365"
type input "840003224268387"
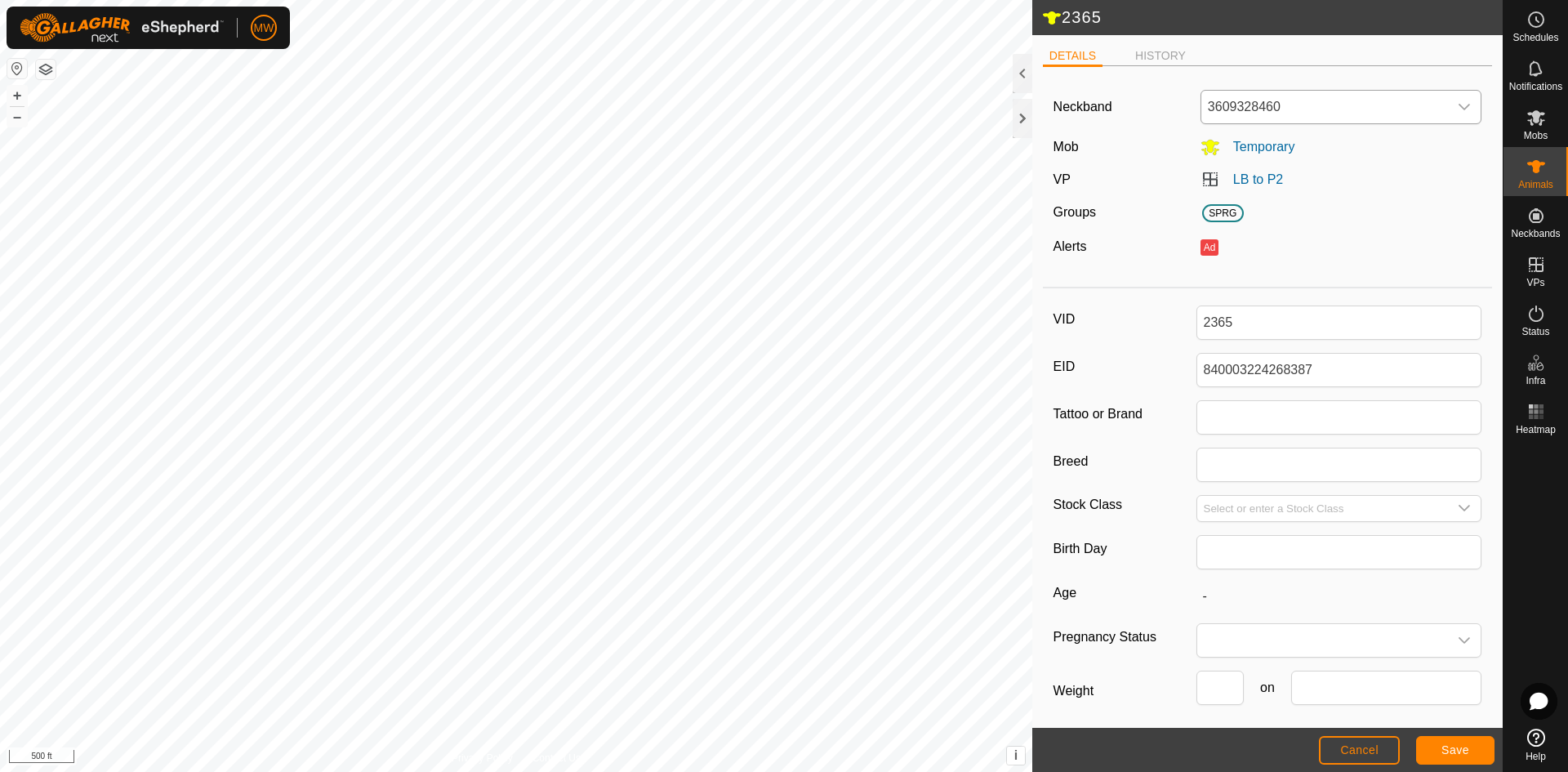
click at [1243, 109] on span "3609328460" at bounding box center [1325, 107] width 247 height 33
type input "423"
click at [1231, 190] on li "4236220033" at bounding box center [1338, 191] width 272 height 33
click at [1292, 99] on span "4236220033" at bounding box center [1325, 107] width 247 height 33
type input "4"
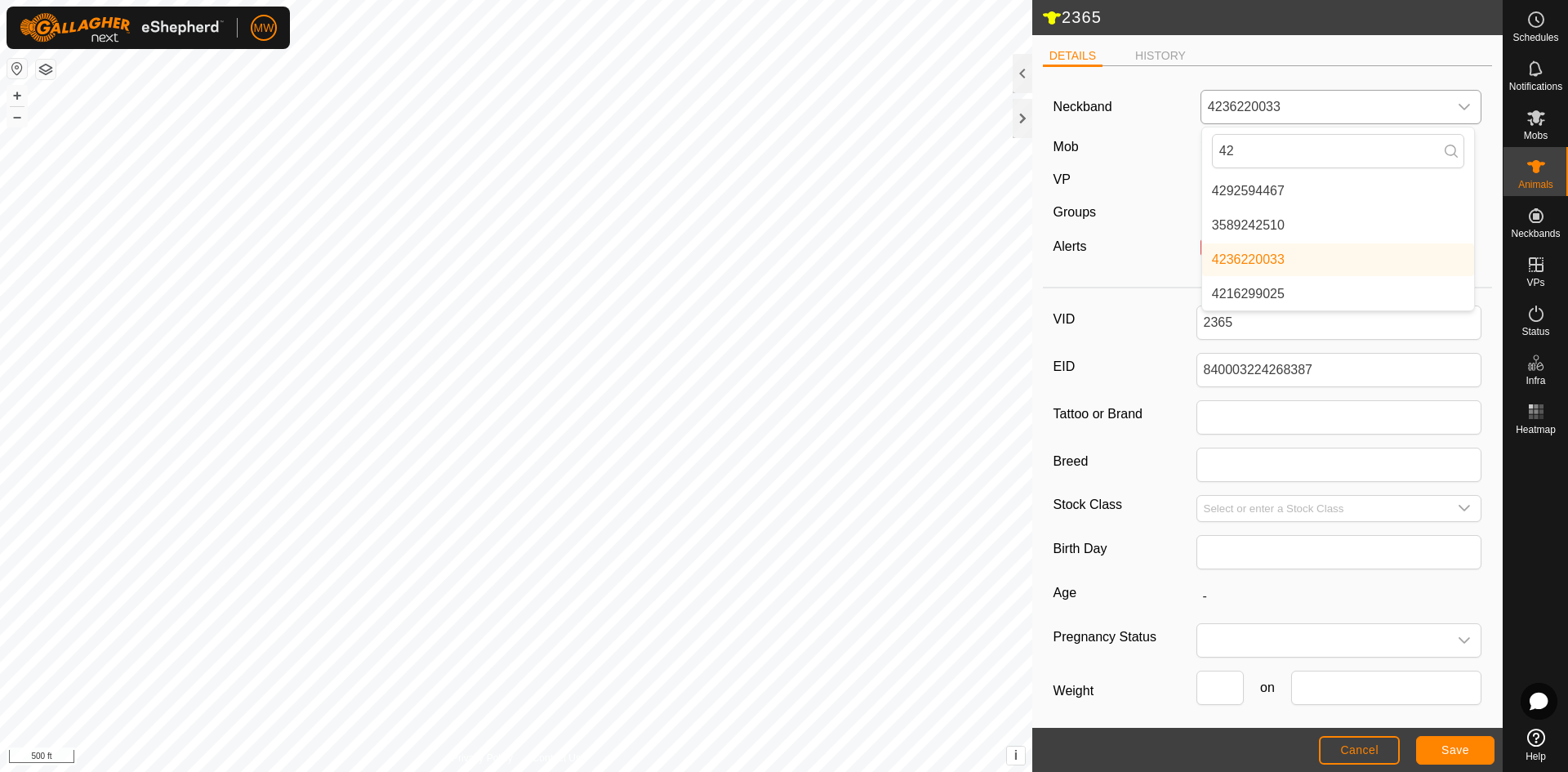
type input "423"
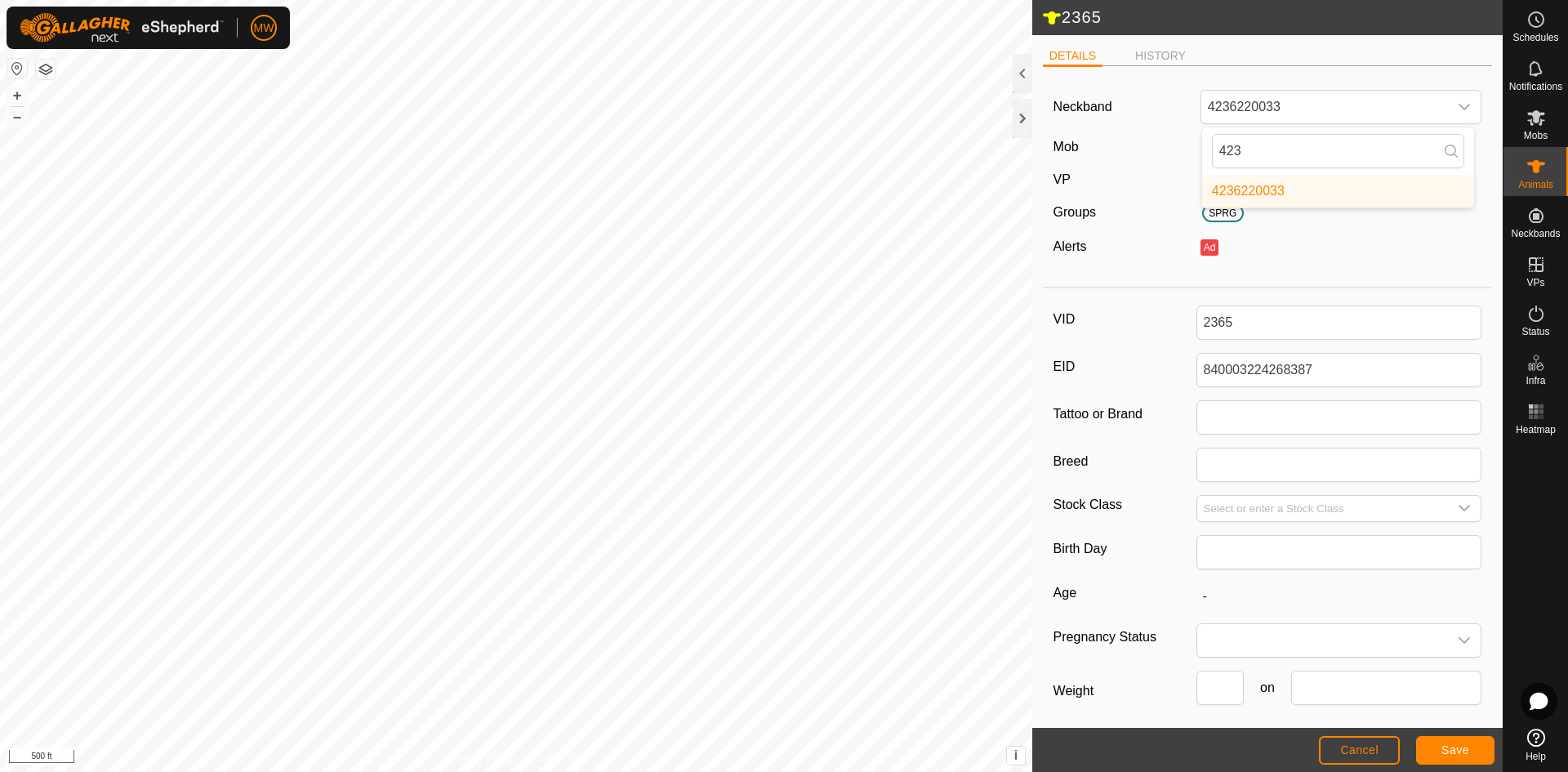
click at [1261, 193] on li "4236220033" at bounding box center [1338, 191] width 272 height 33
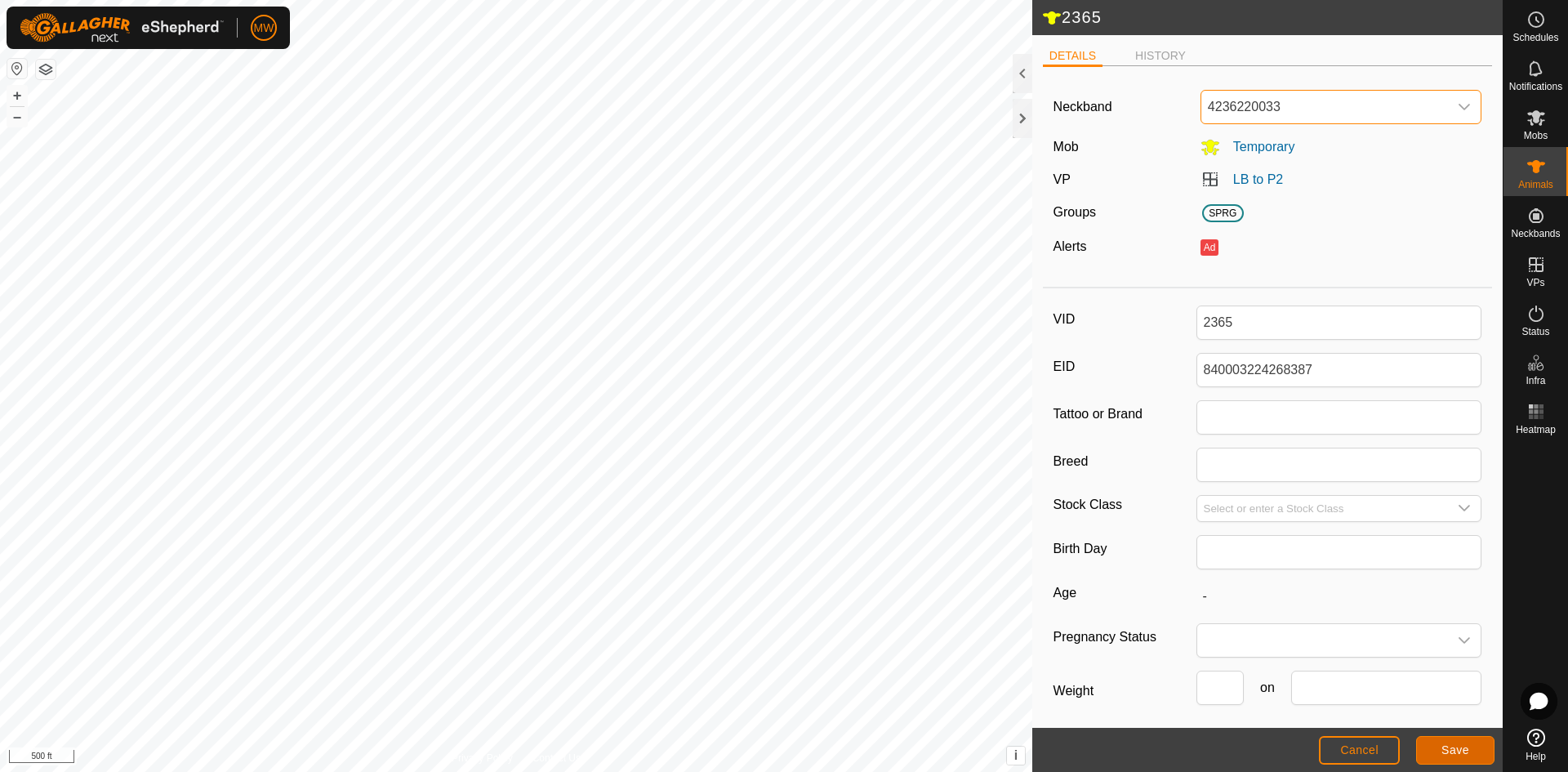
click at [1449, 750] on span "Save" at bounding box center [1456, 749] width 28 height 13
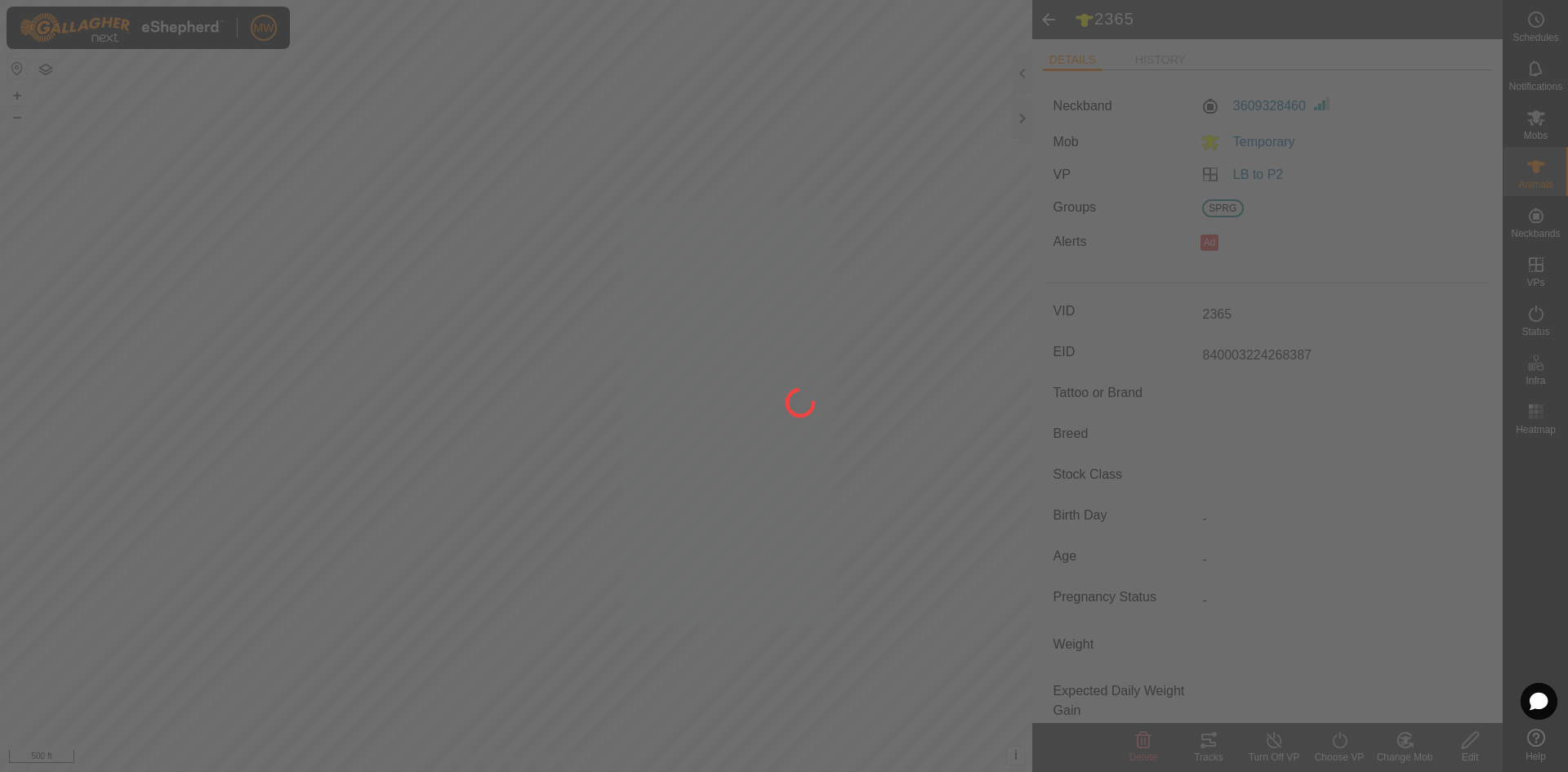
type input "-"
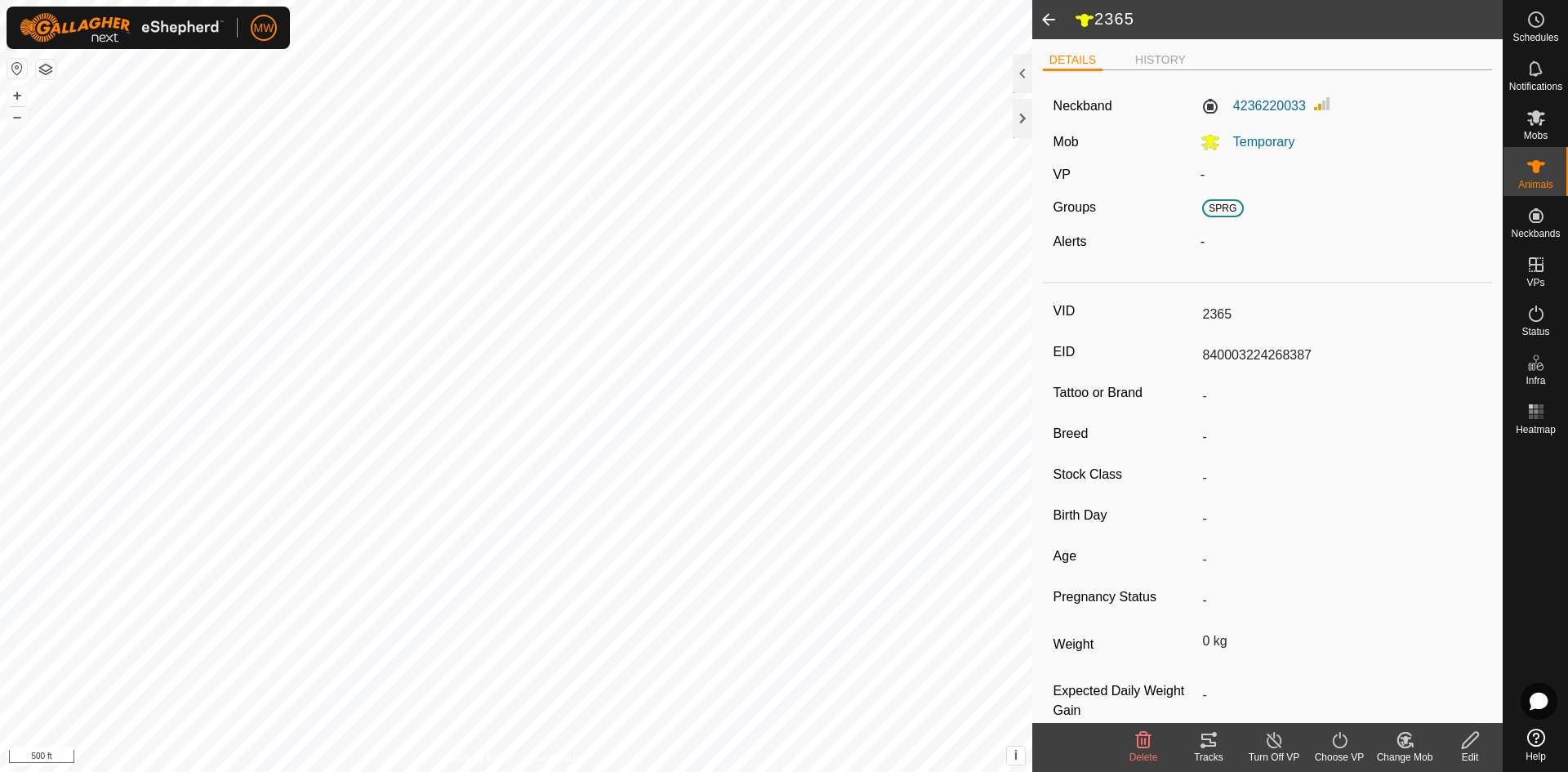
click at [1408, 738] on icon at bounding box center [1405, 739] width 11 height 8
click at [1460, 675] on link "Choose Mob..." at bounding box center [1453, 670] width 162 height 33
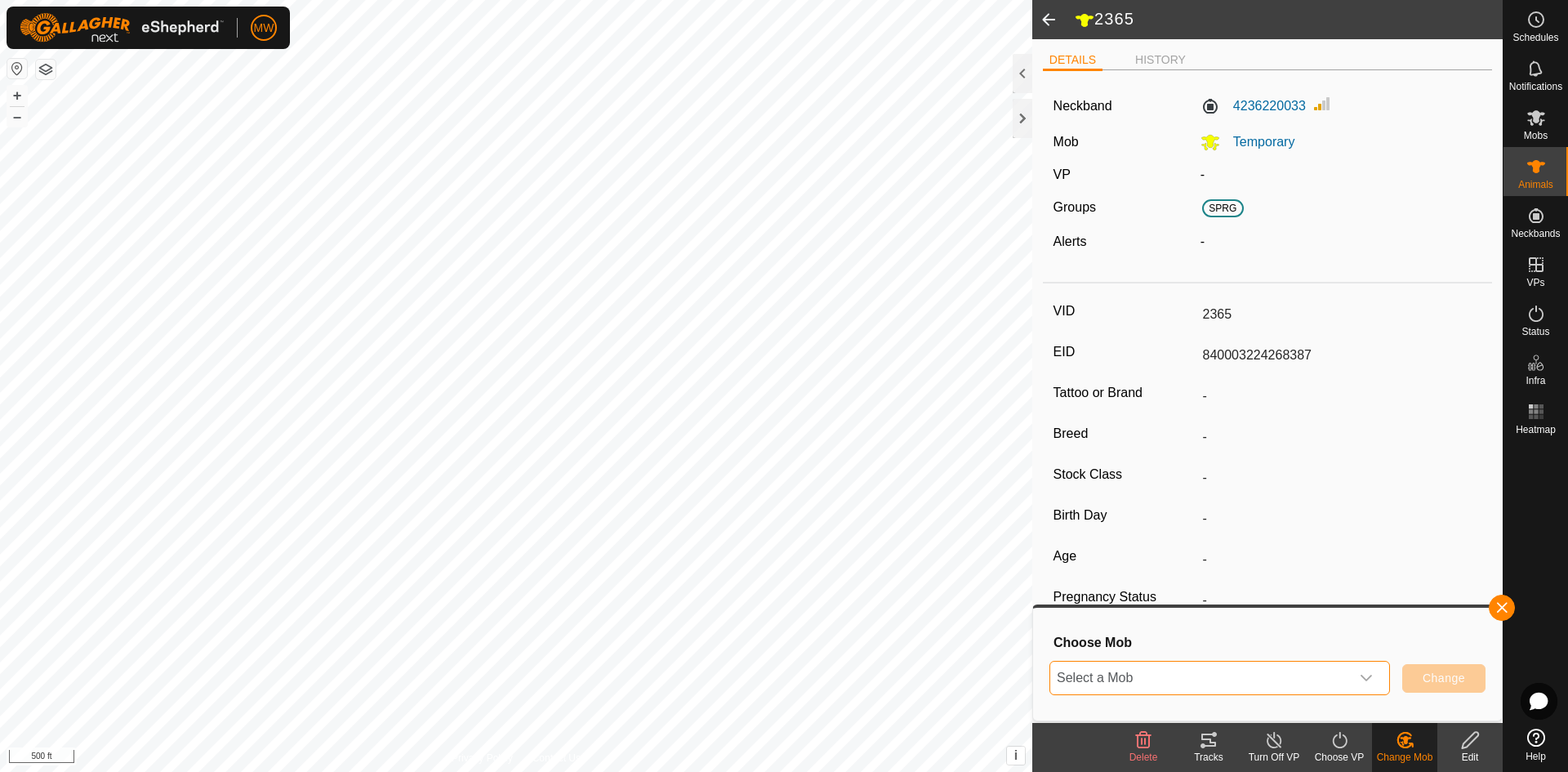
click at [1298, 679] on span "Select a Mob" at bounding box center [1200, 678] width 299 height 33
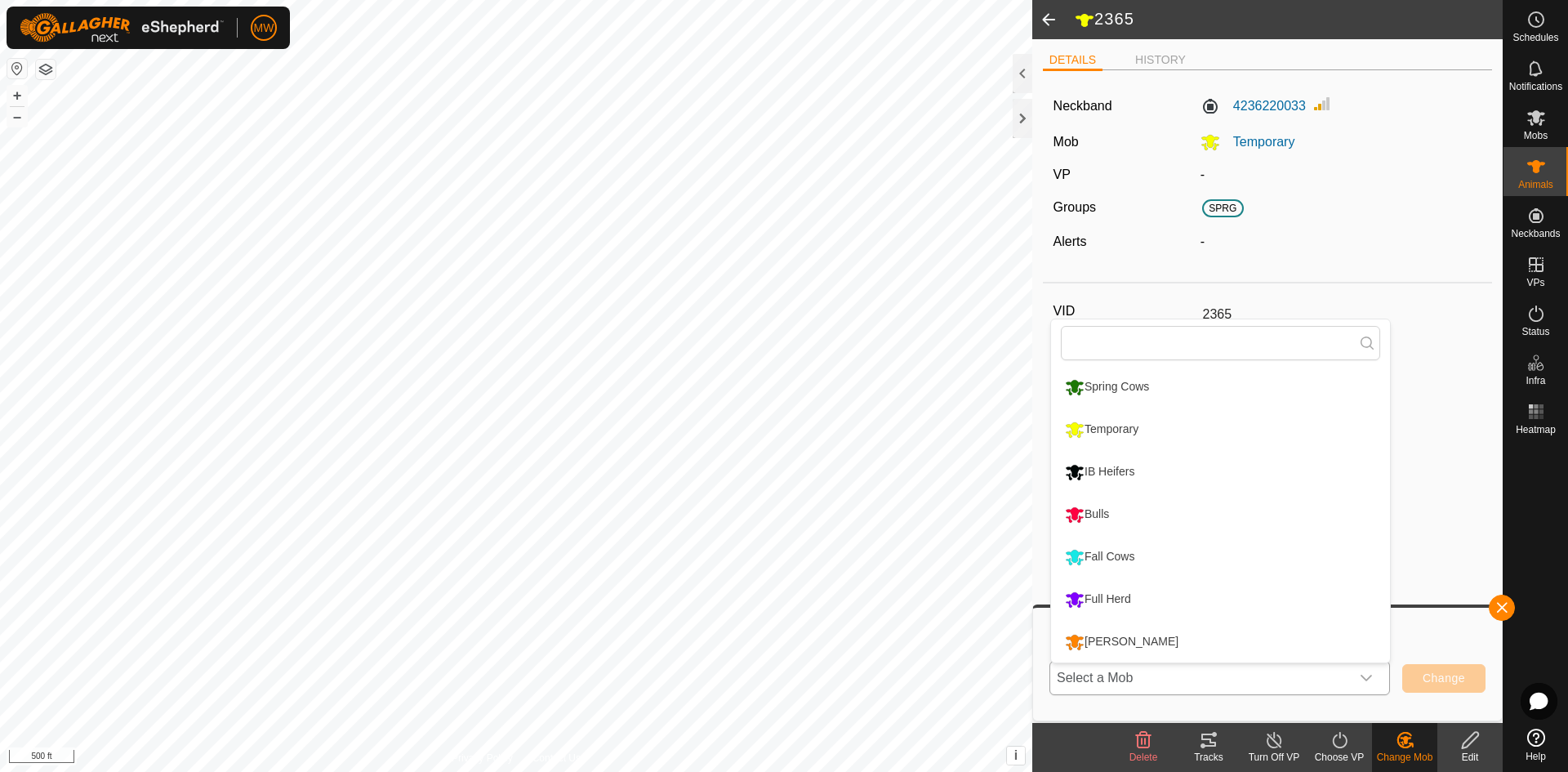
click at [1115, 596] on li "Full Herd" at bounding box center [1221, 599] width 339 height 41
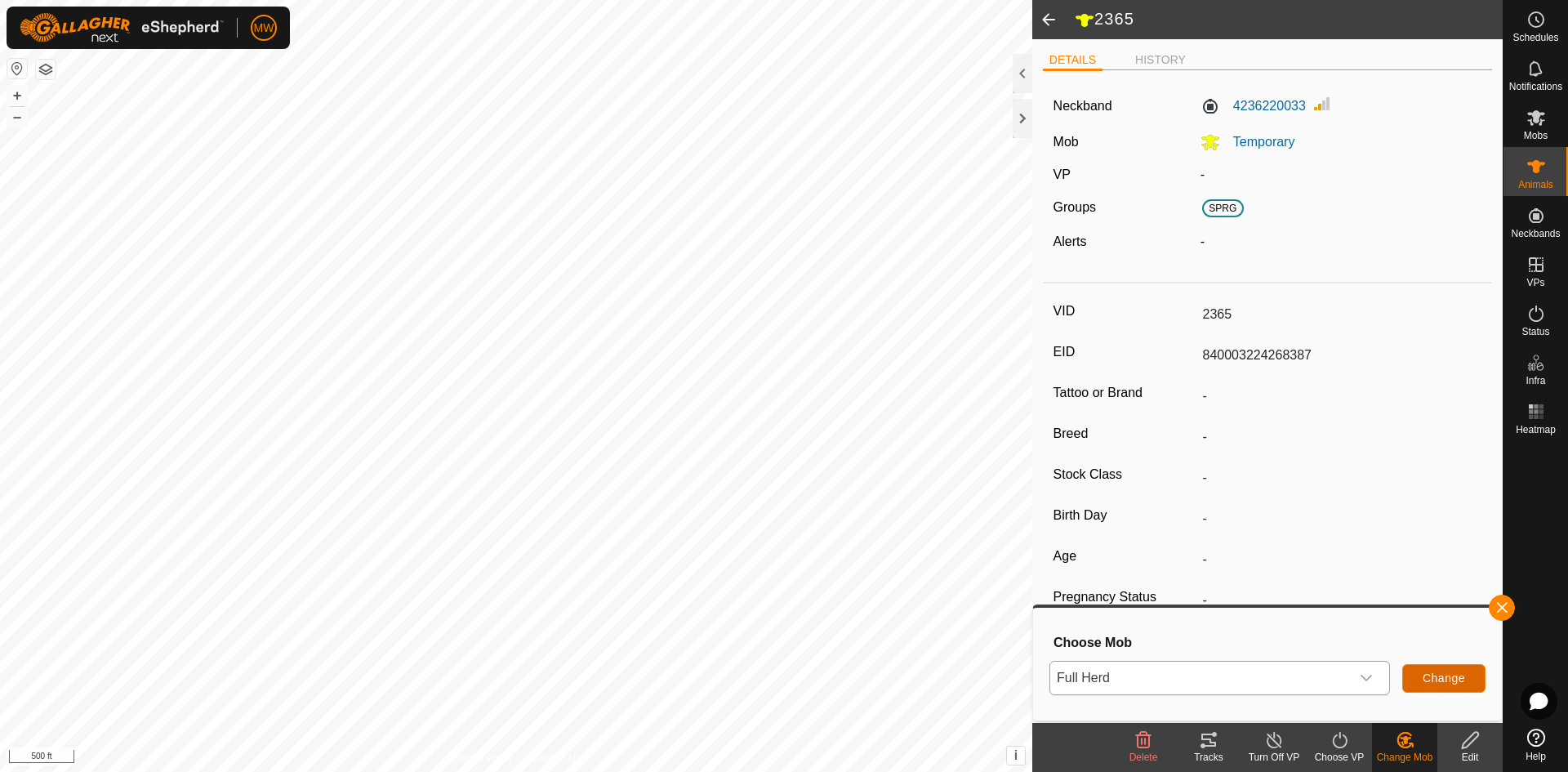
click at [1437, 674] on span "Change" at bounding box center [1443, 678] width 42 height 13
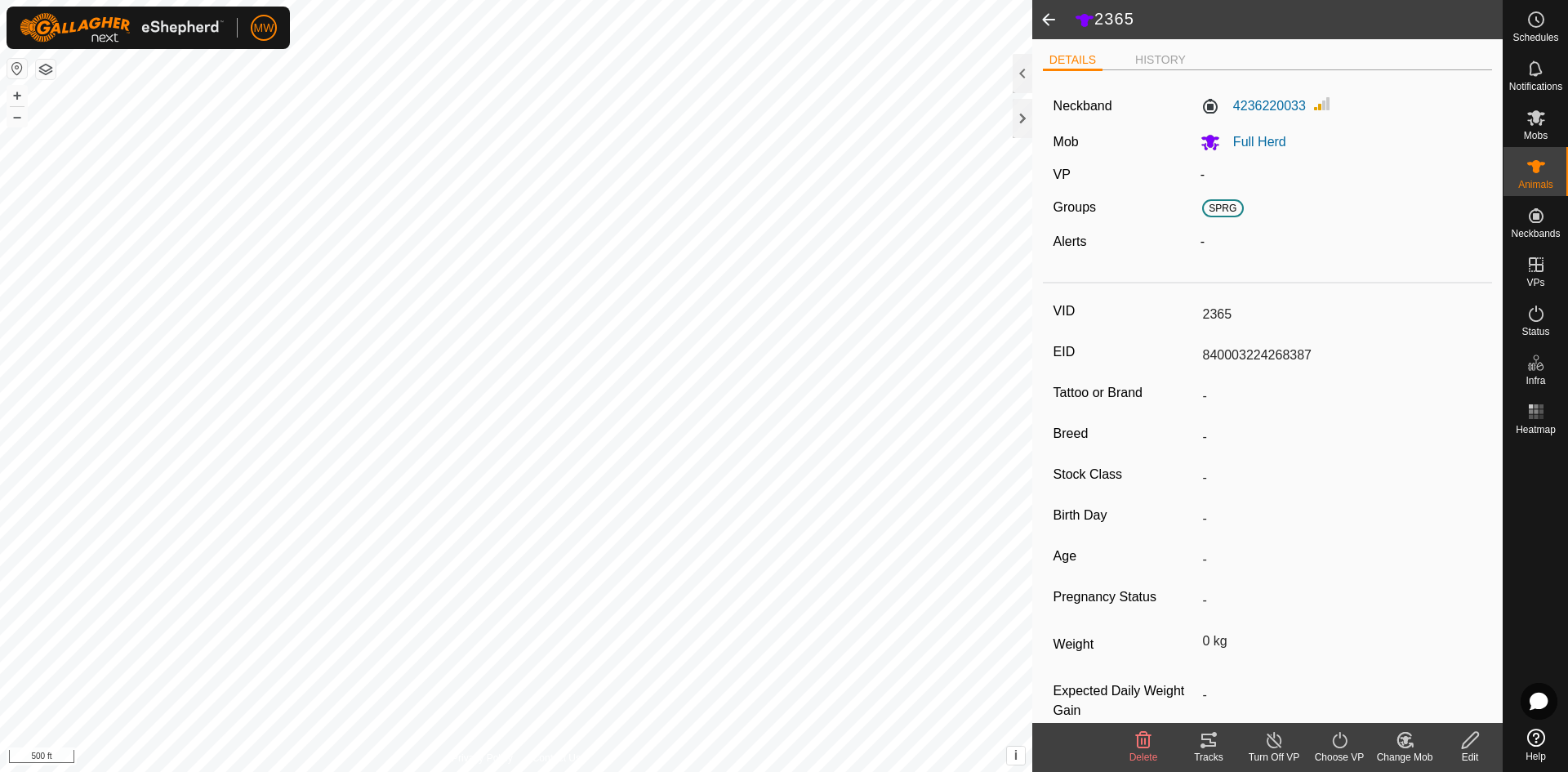
type input "-"
